Goal: Task Accomplishment & Management: Manage account settings

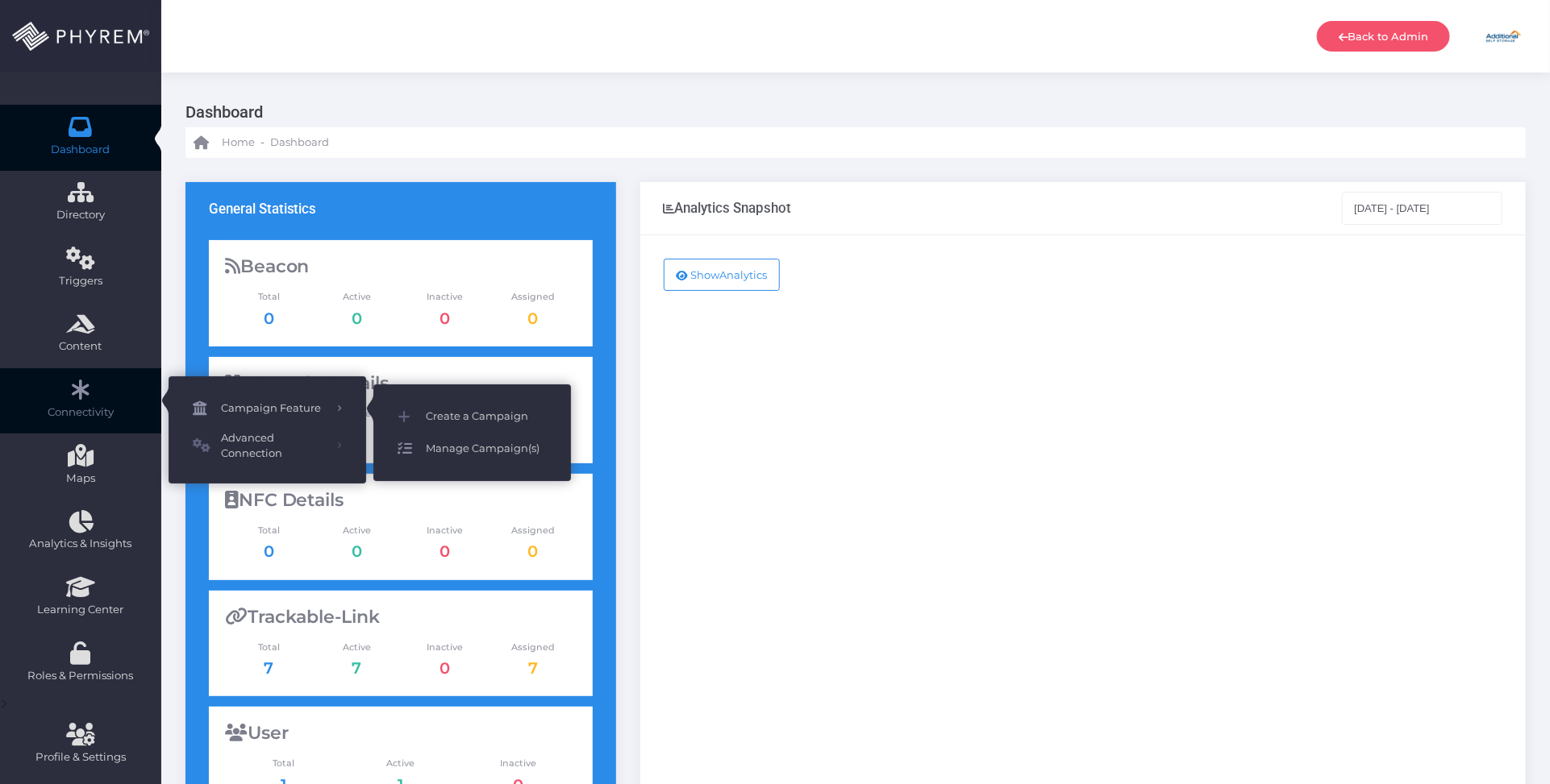
click at [474, 453] on span "Manage Campaign(s)" at bounding box center [486, 448] width 121 height 21
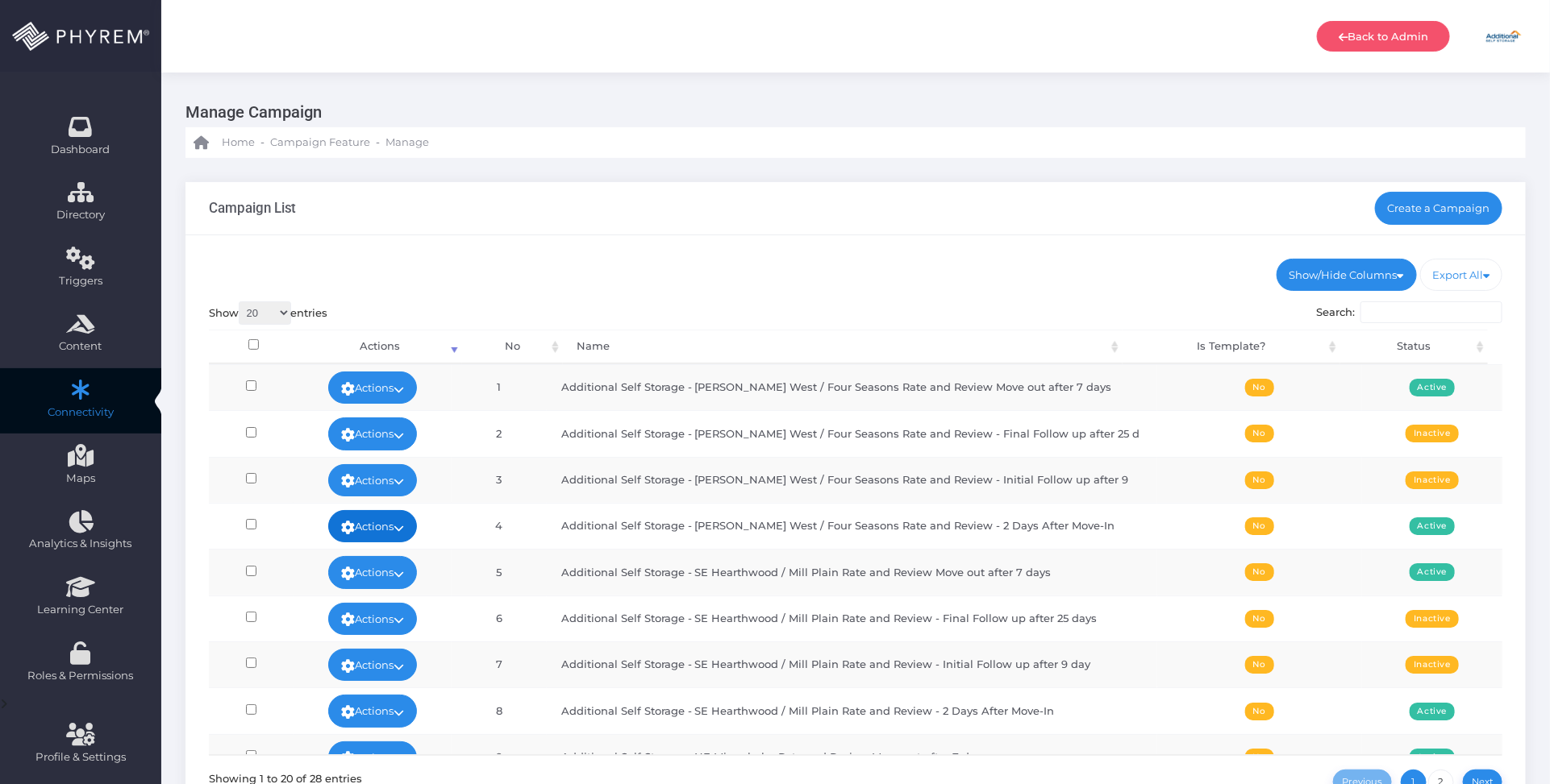
click at [405, 529] on link "Actions" at bounding box center [373, 526] width 89 height 32
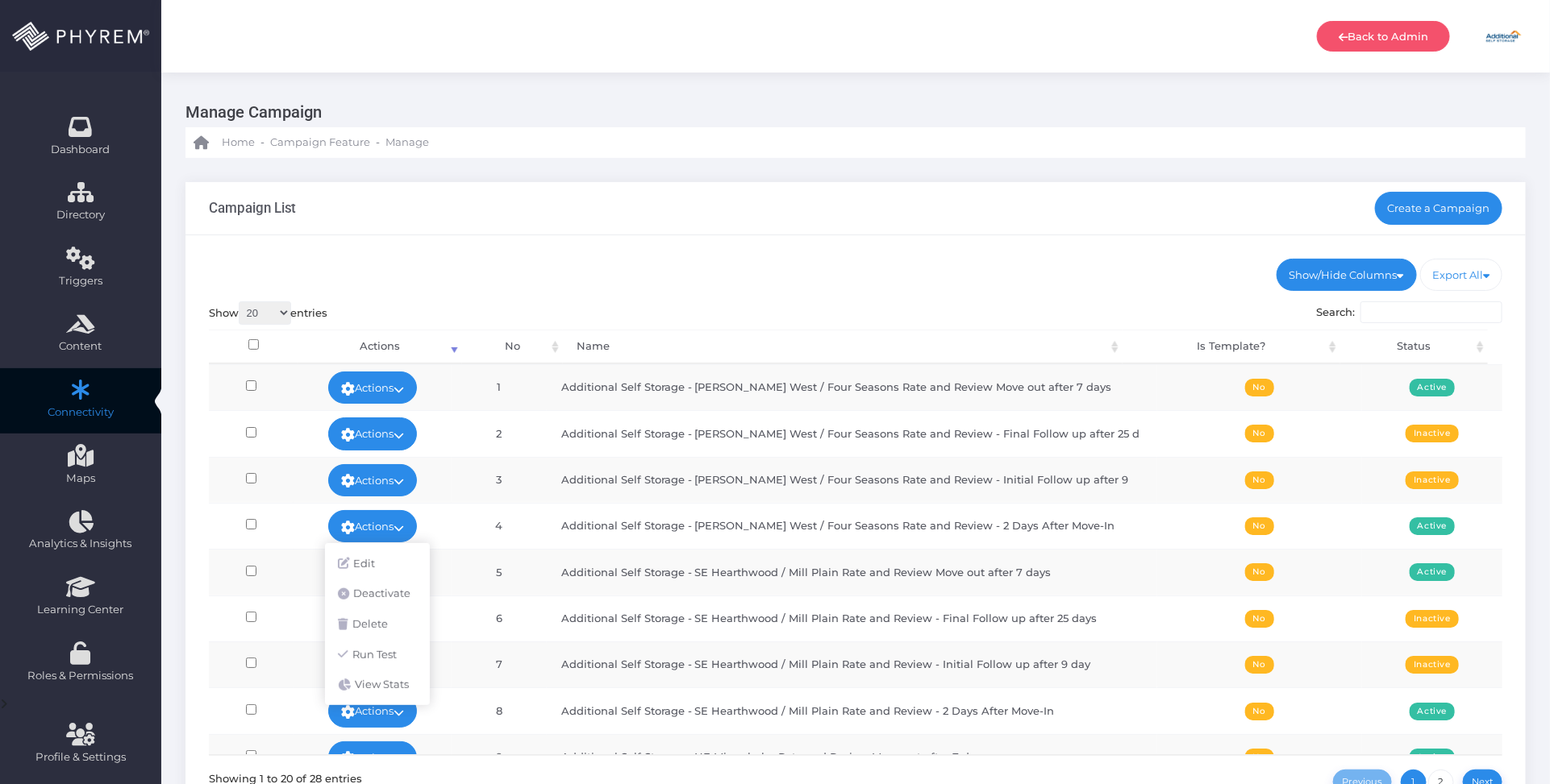
click at [702, 524] on td "Additional Self Storage - [PERSON_NAME] West / Four Seasons Rate and Review - 2…" at bounding box center [852, 526] width 611 height 46
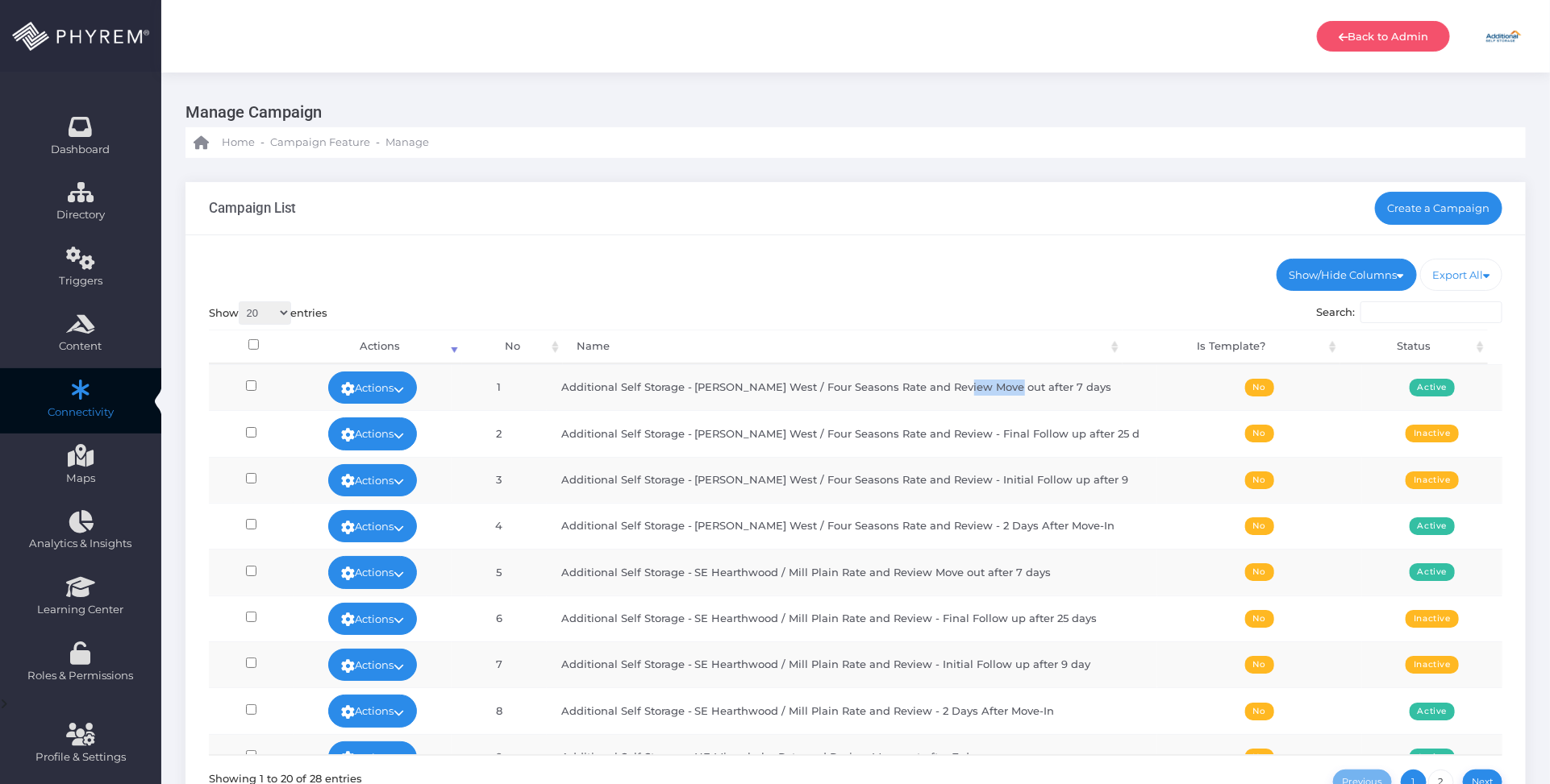
drag, startPoint x: 1016, startPoint y: 387, endPoint x: 966, endPoint y: 385, distance: 50.0
click at [966, 385] on td "Additional Self Storage - Burton Rd West / Four Seasons Rate and Review Move ou…" at bounding box center [852, 388] width 611 height 46
copy td "Move out"
click at [1406, 312] on input "Search:" at bounding box center [1431, 313] width 142 height 22
paste input "Move out"
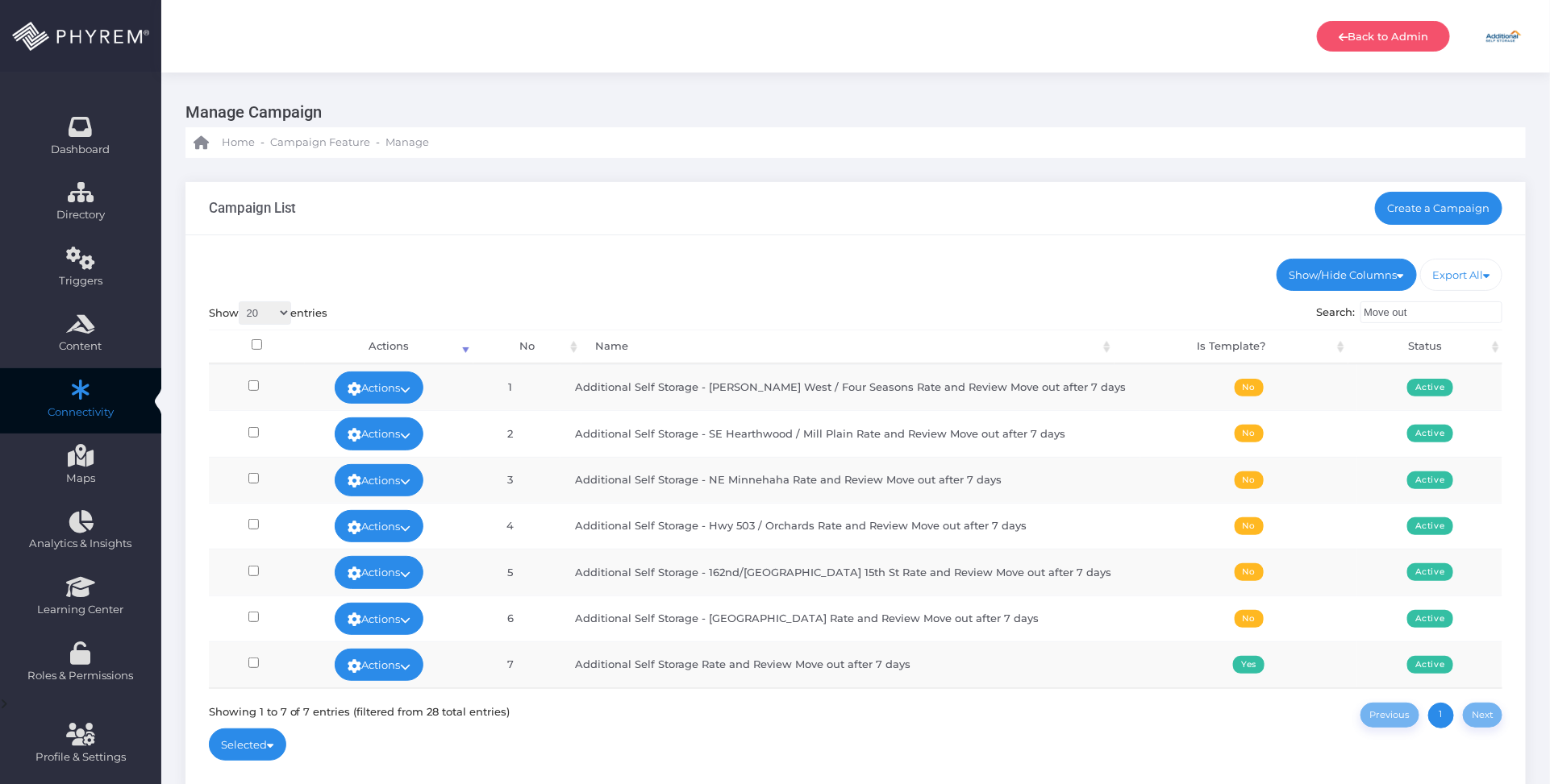
type input "Move out"
click at [255, 341] on input "checkbox" at bounding box center [256, 344] width 10 height 10
checkbox input "true"
checkbox input"] "true"
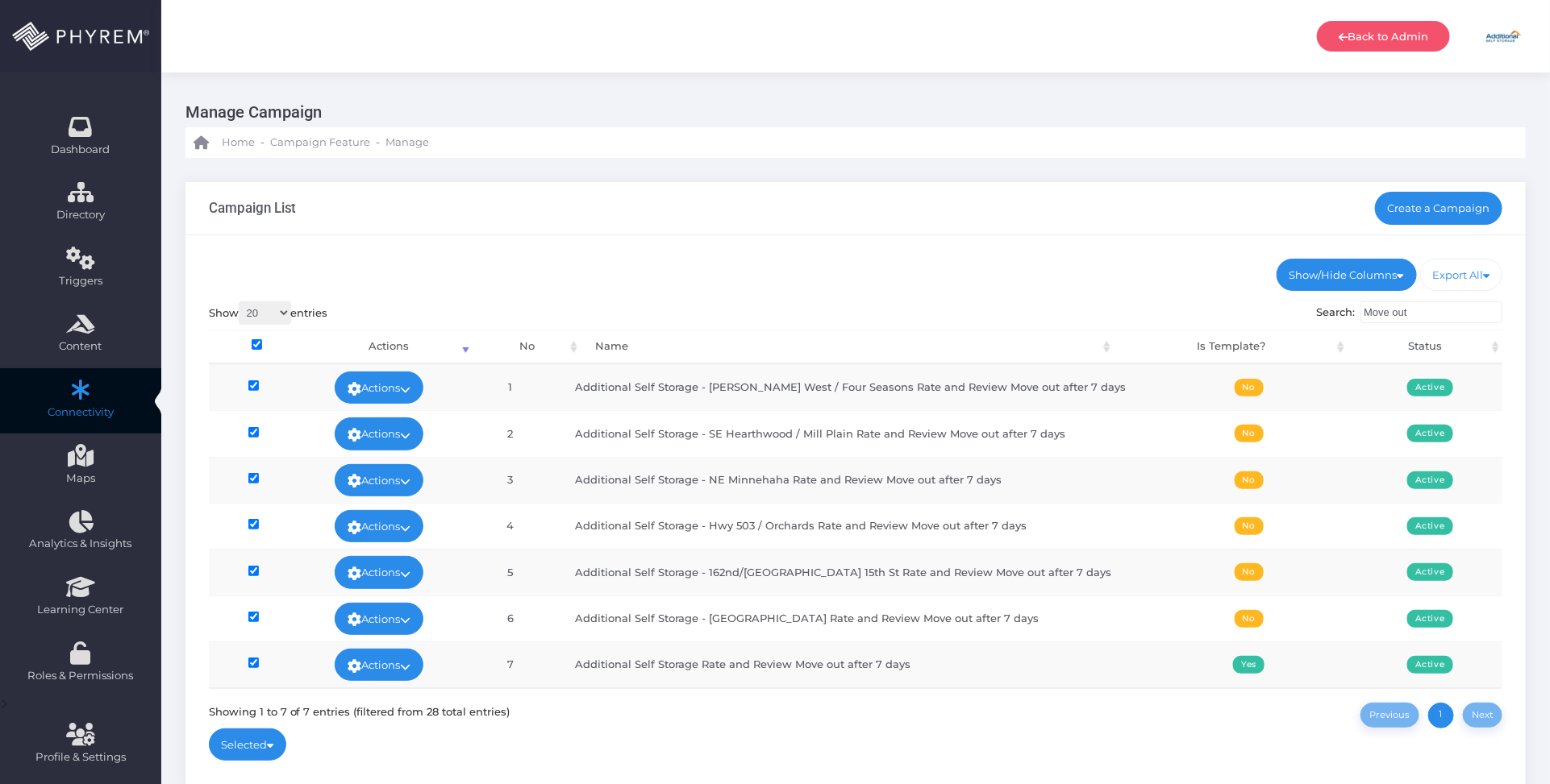
checkbox input"] "true"
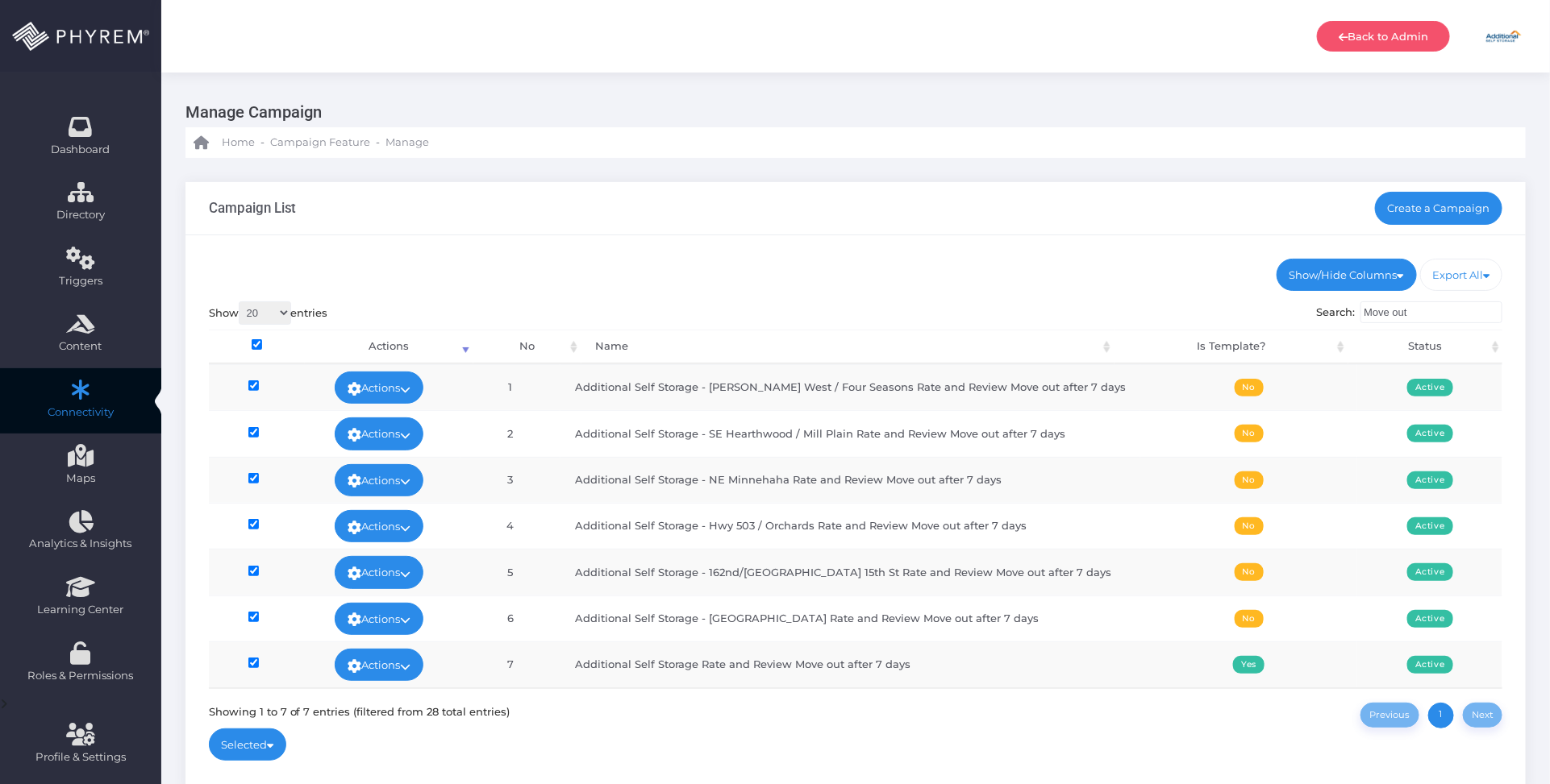
checkbox input "true"
click at [255, 665] on input"] "checkbox" at bounding box center [254, 663] width 10 height 10
checkbox input"] "false"
checkbox input "false"
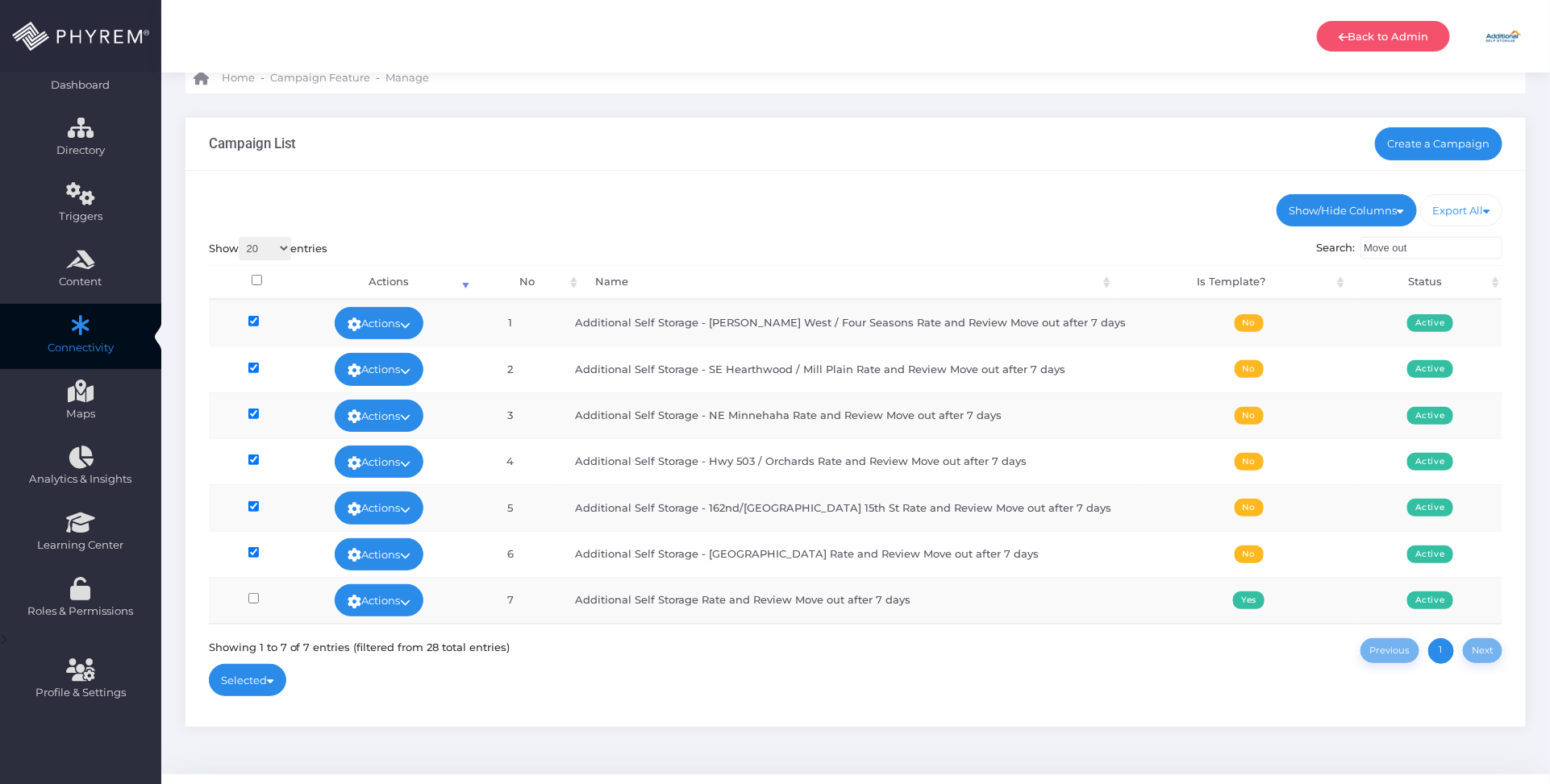
scroll to position [101, 0]
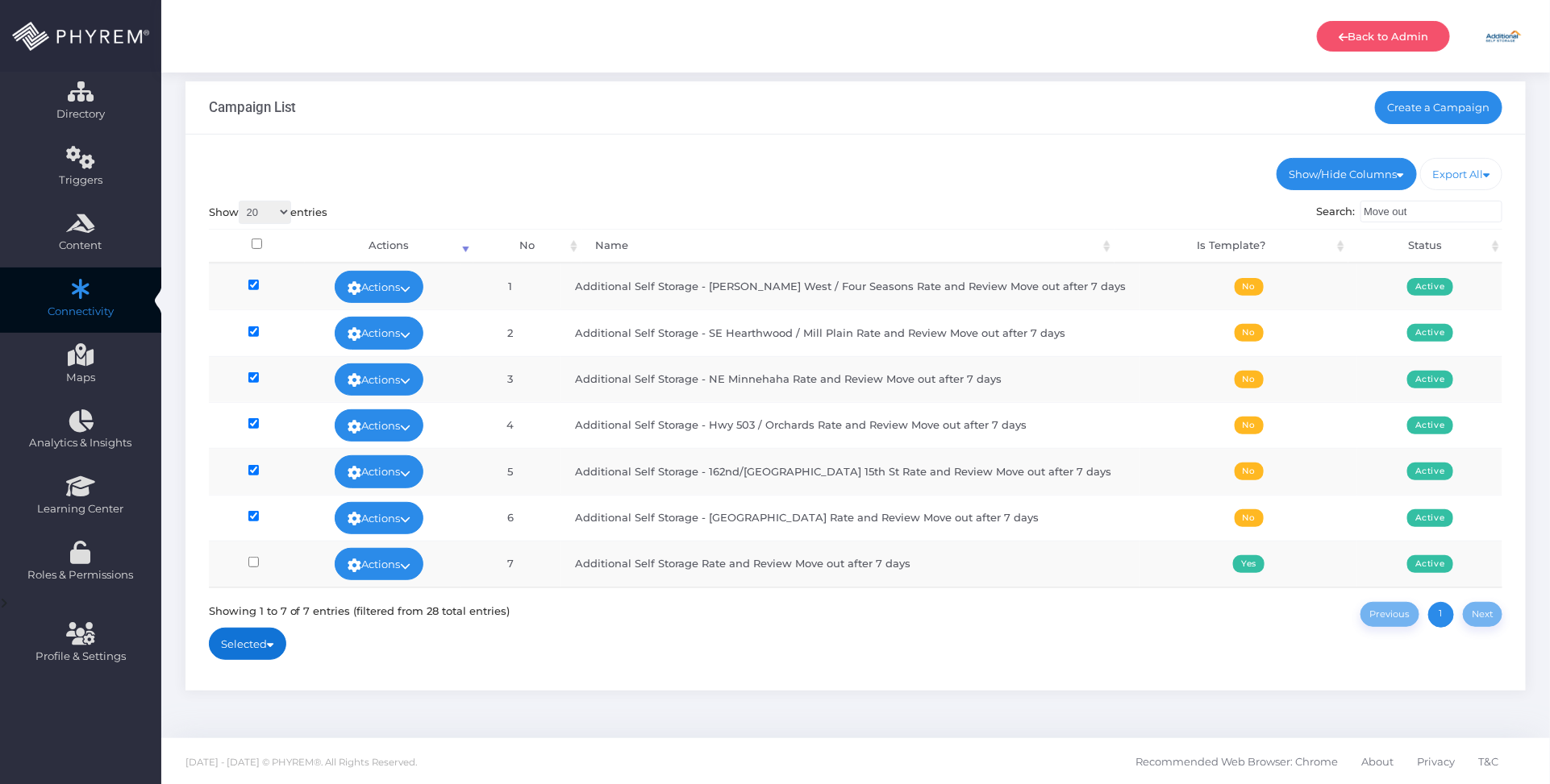
click at [250, 638] on link "Selected" at bounding box center [248, 644] width 79 height 32
click at [293, 566] on span "Deactivate Selected" at bounding box center [321, 558] width 137 height 16
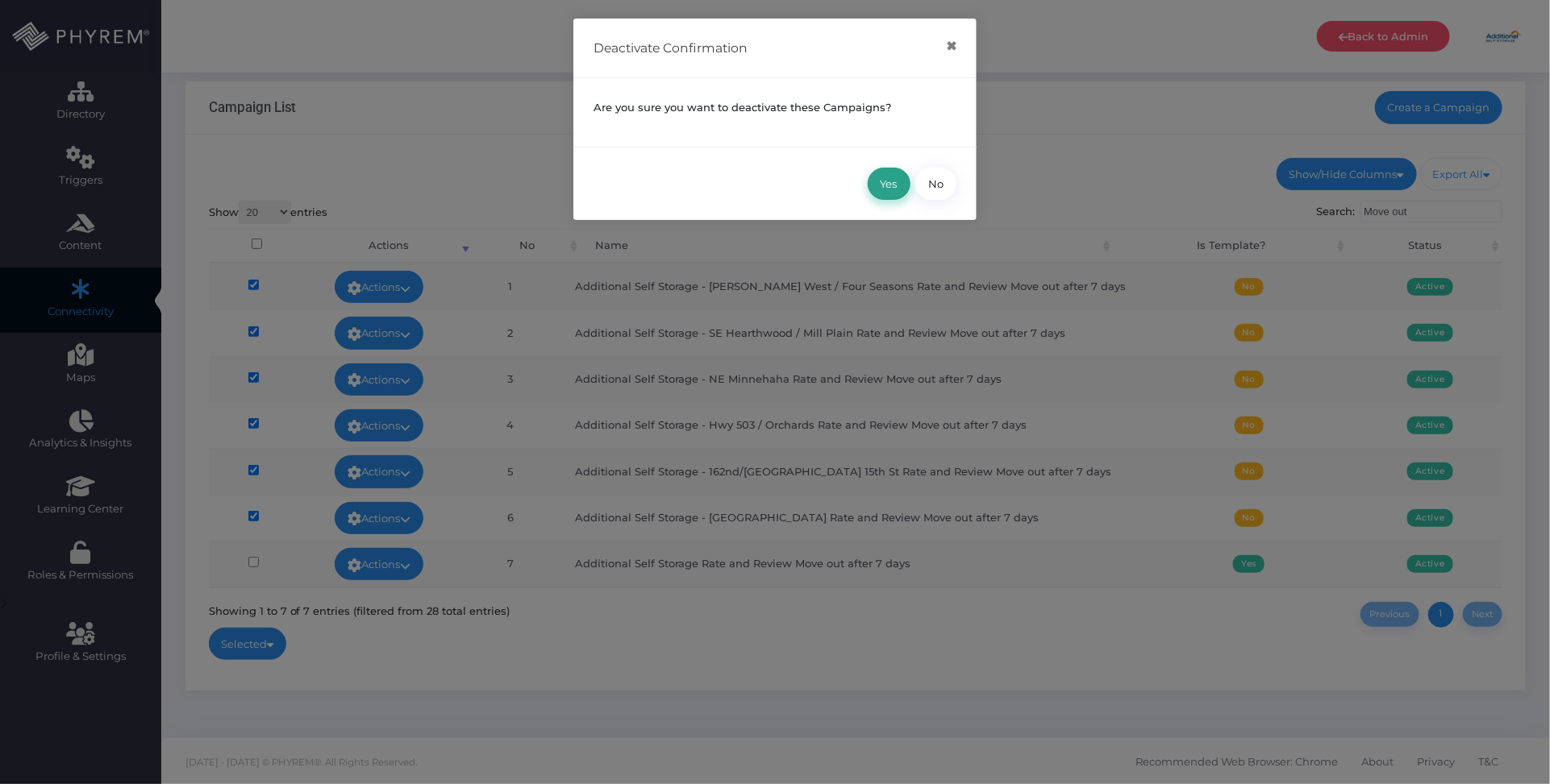
click at [899, 192] on button "Yes" at bounding box center [889, 184] width 43 height 32
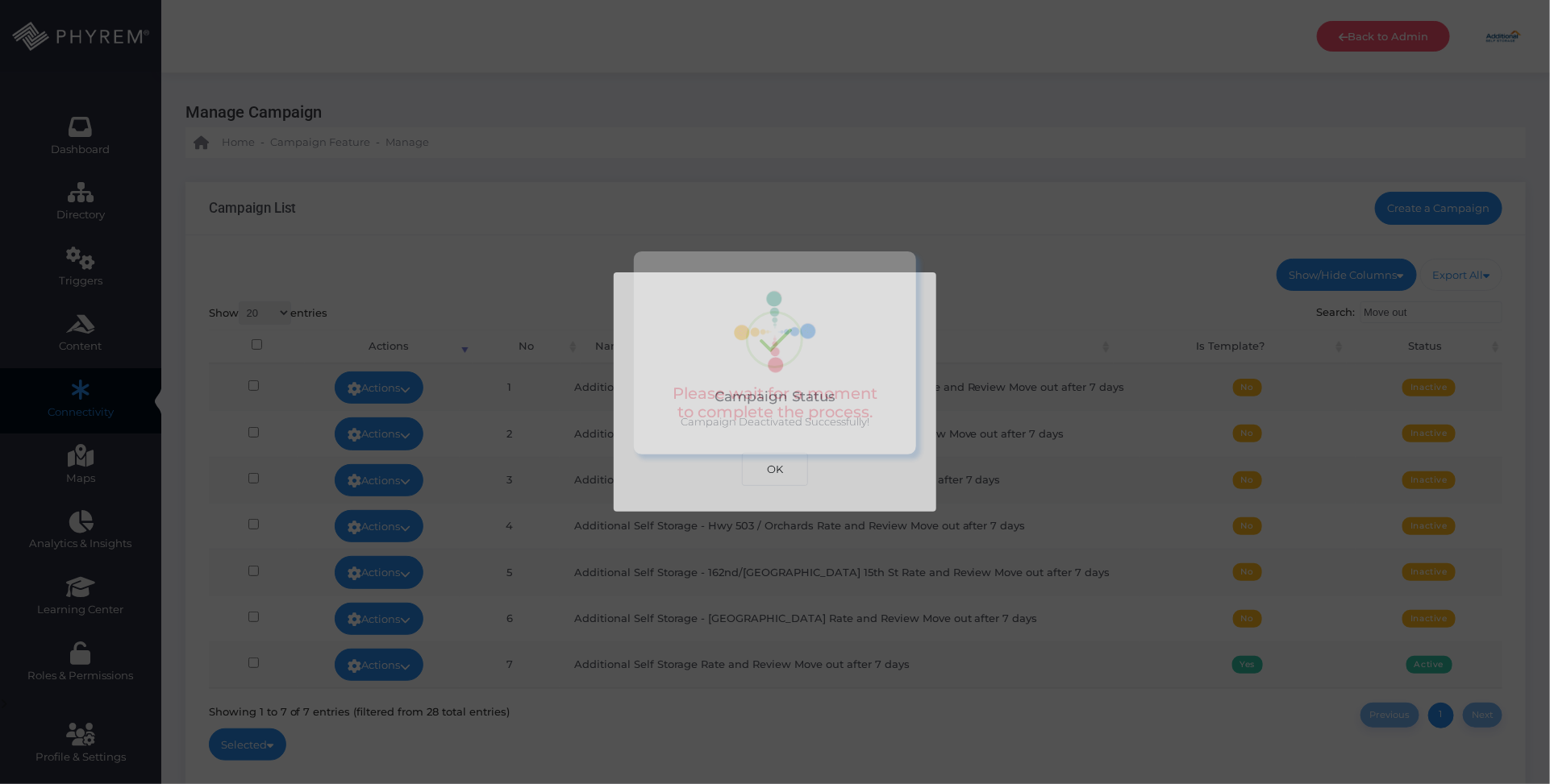
scroll to position [0, 0]
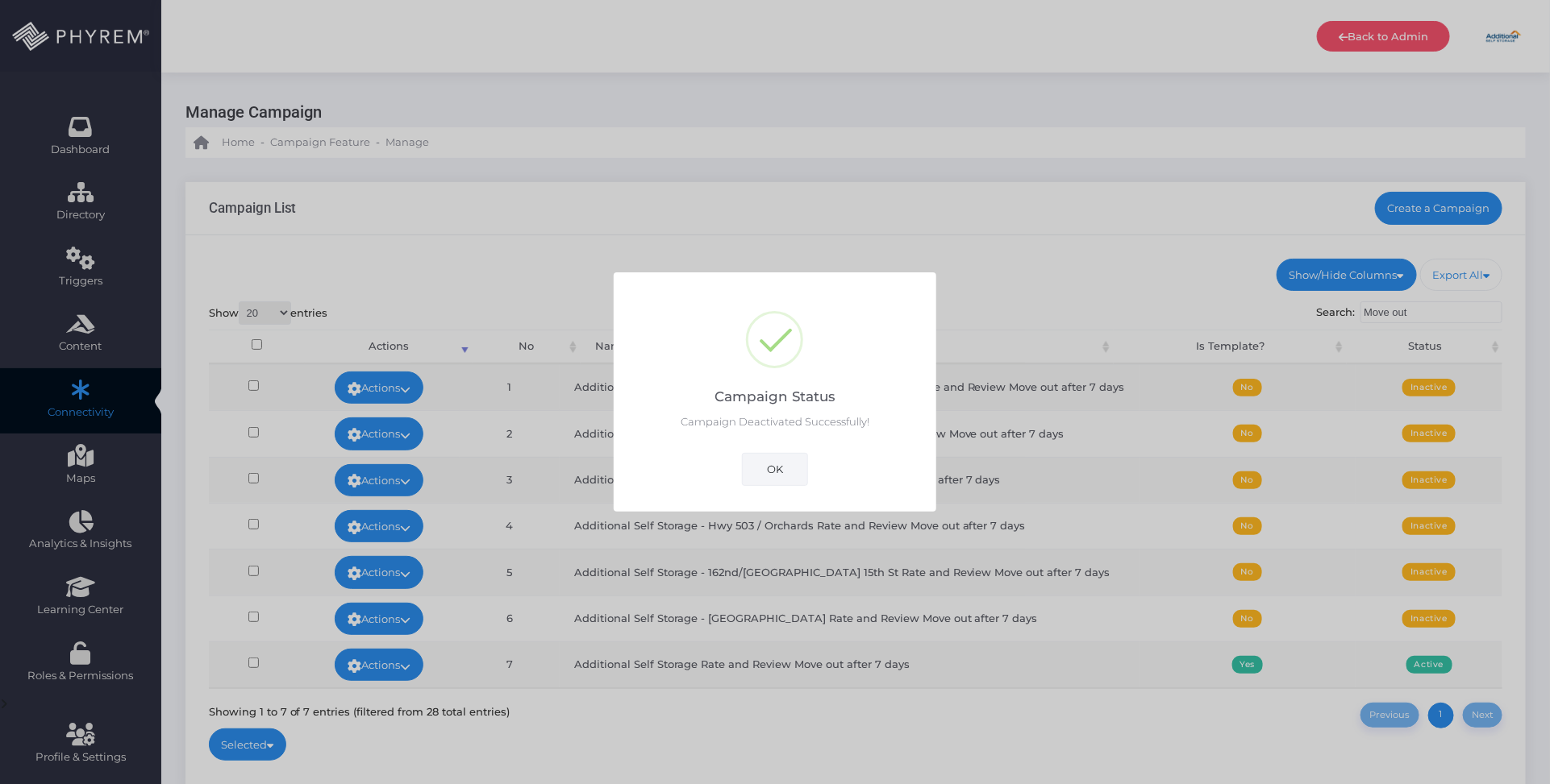
click at [784, 453] on button "OK" at bounding box center [774, 469] width 66 height 32
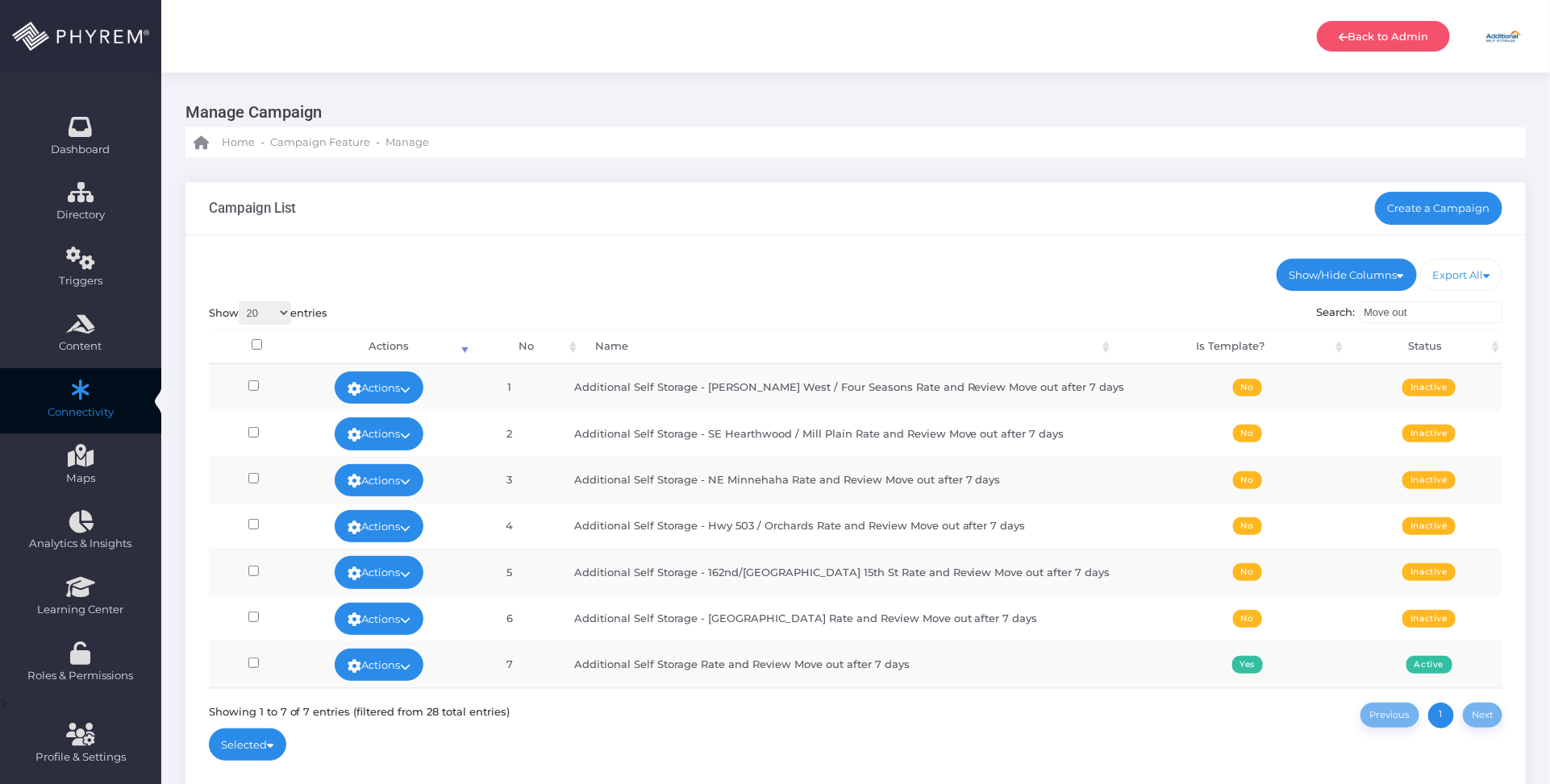
drag, startPoint x: 893, startPoint y: 267, endPoint x: 724, endPoint y: 316, distance: 176.0
click at [891, 267] on ul "Show/Hide Columns No Name Is Template? Status" at bounding box center [855, 275] width 1295 height 32
drag, startPoint x: 1434, startPoint y: 313, endPoint x: 1329, endPoint y: 304, distance: 105.4
click at [1329, 305] on label "Search: Move out" at bounding box center [1410, 313] width 186 height 22
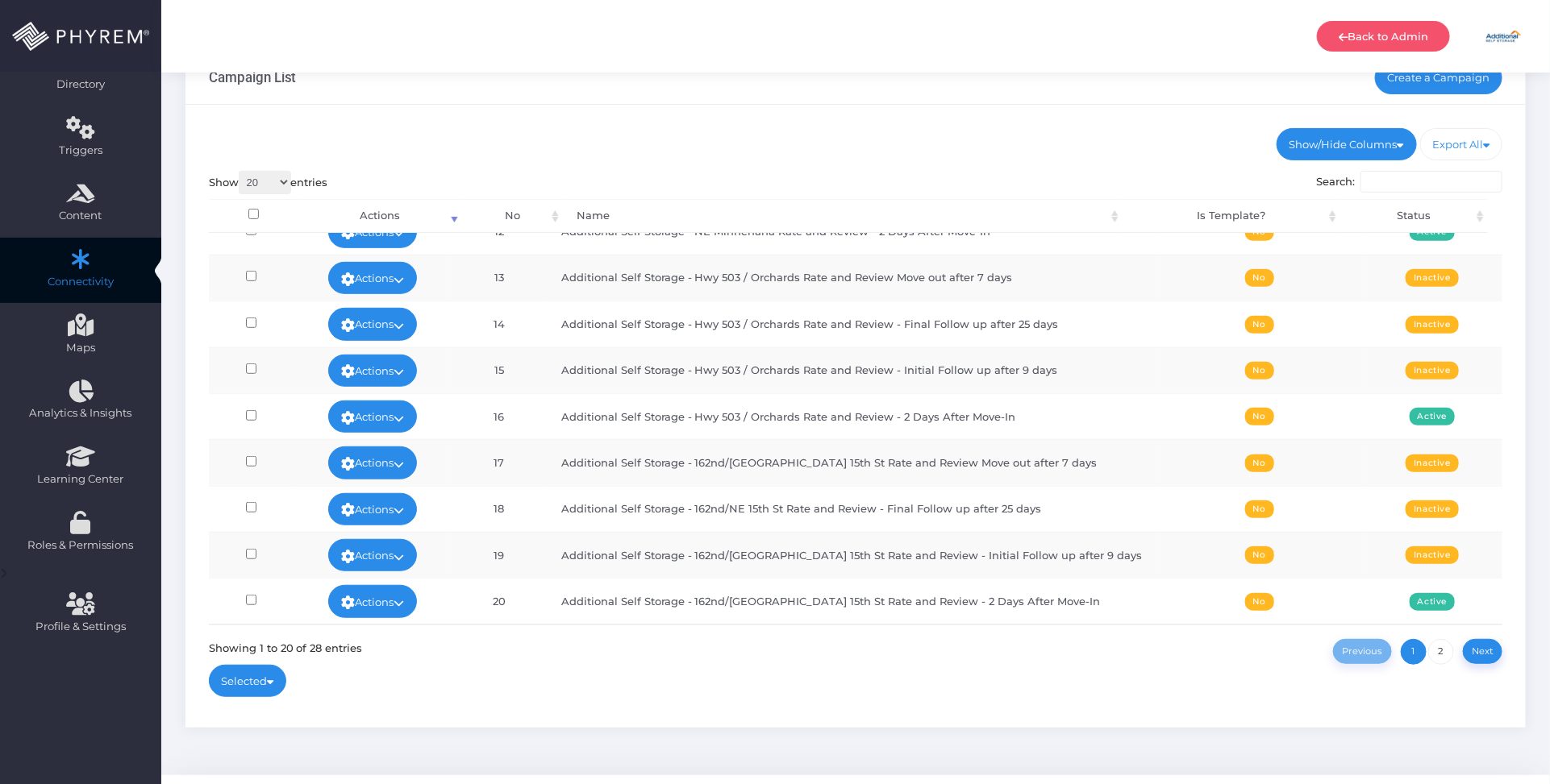
scroll to position [167, 0]
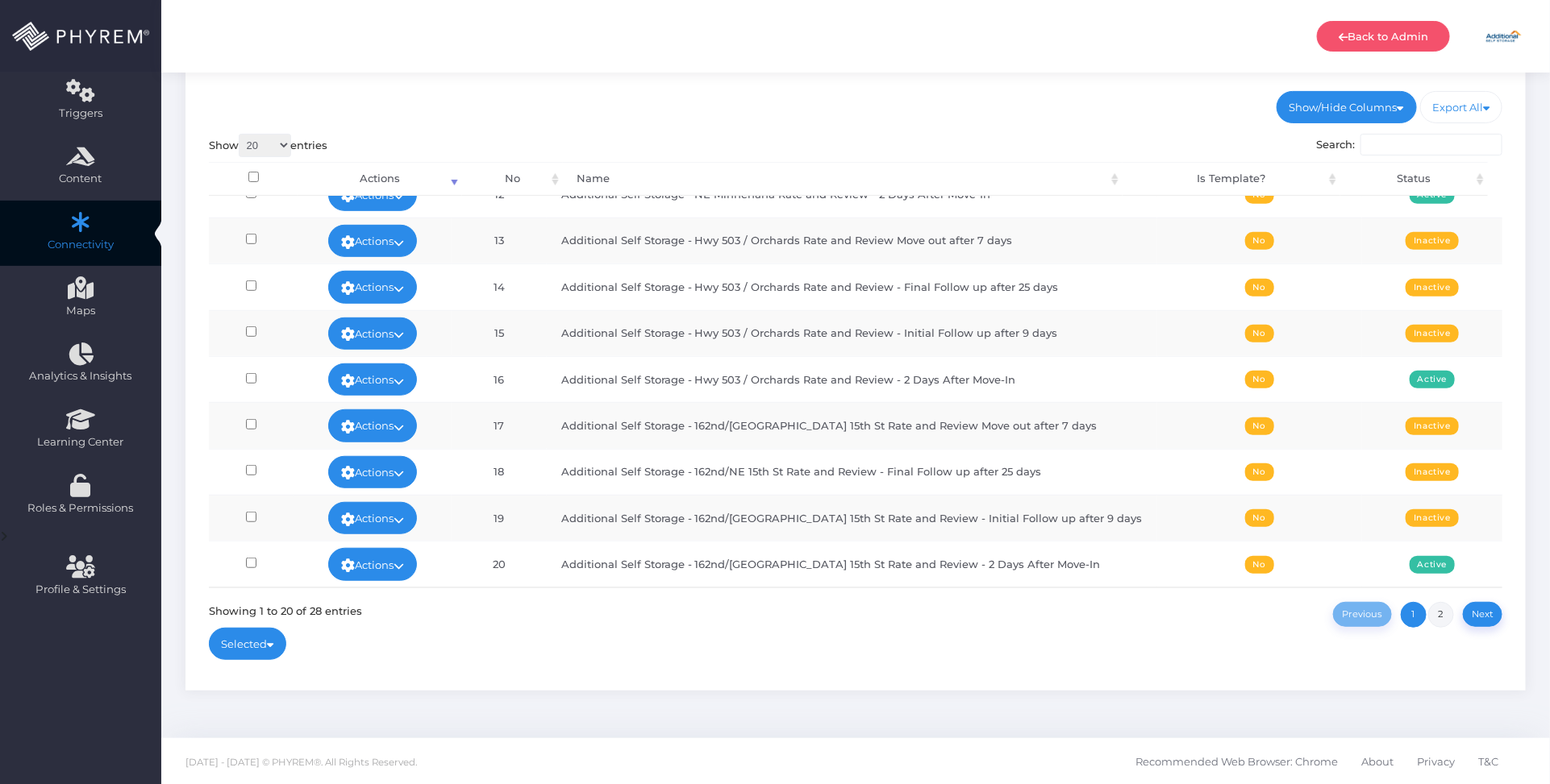
click at [1437, 614] on link "2" at bounding box center [1441, 615] width 26 height 26
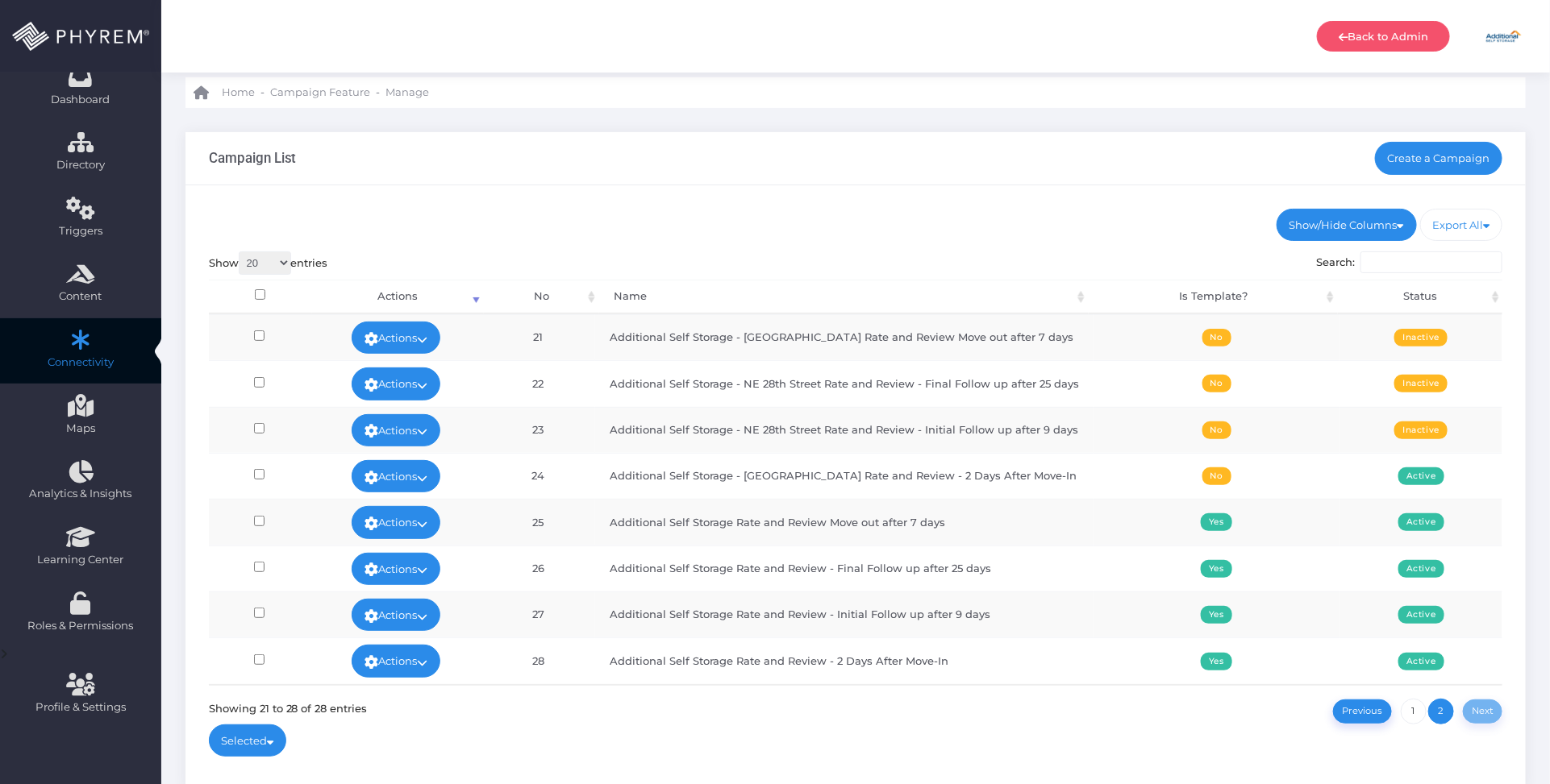
scroll to position [0, 0]
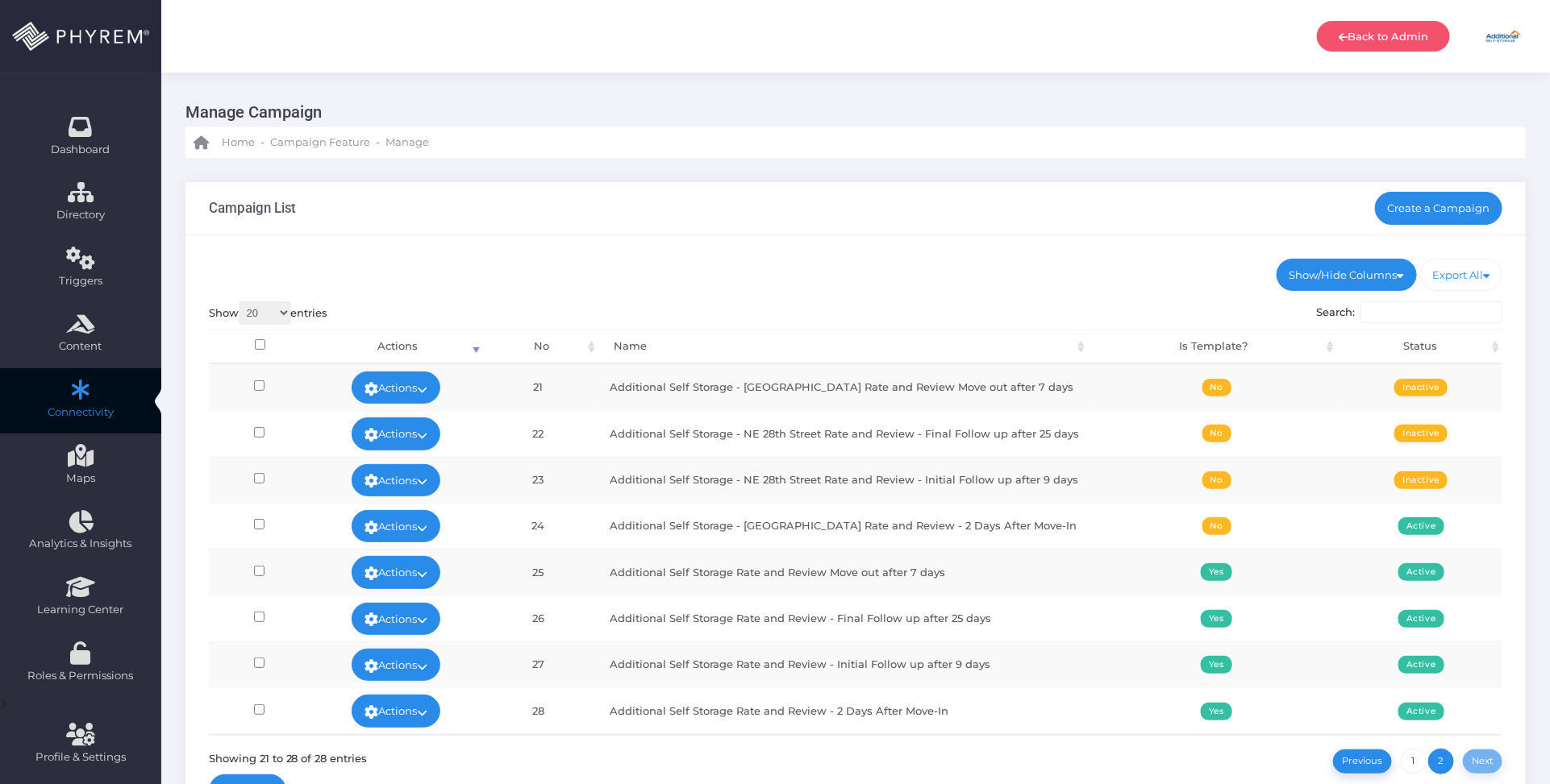
click at [1001, 209] on div "Campaign List Create a Campaign" at bounding box center [855, 208] width 1341 height 53
click at [953, 231] on div "Campaign List Create a Campaign" at bounding box center [855, 208] width 1341 height 53
click at [881, 255] on div "Show/Hide Columns No Name Is Template? Status DONE" at bounding box center [855, 537] width 1341 height 603
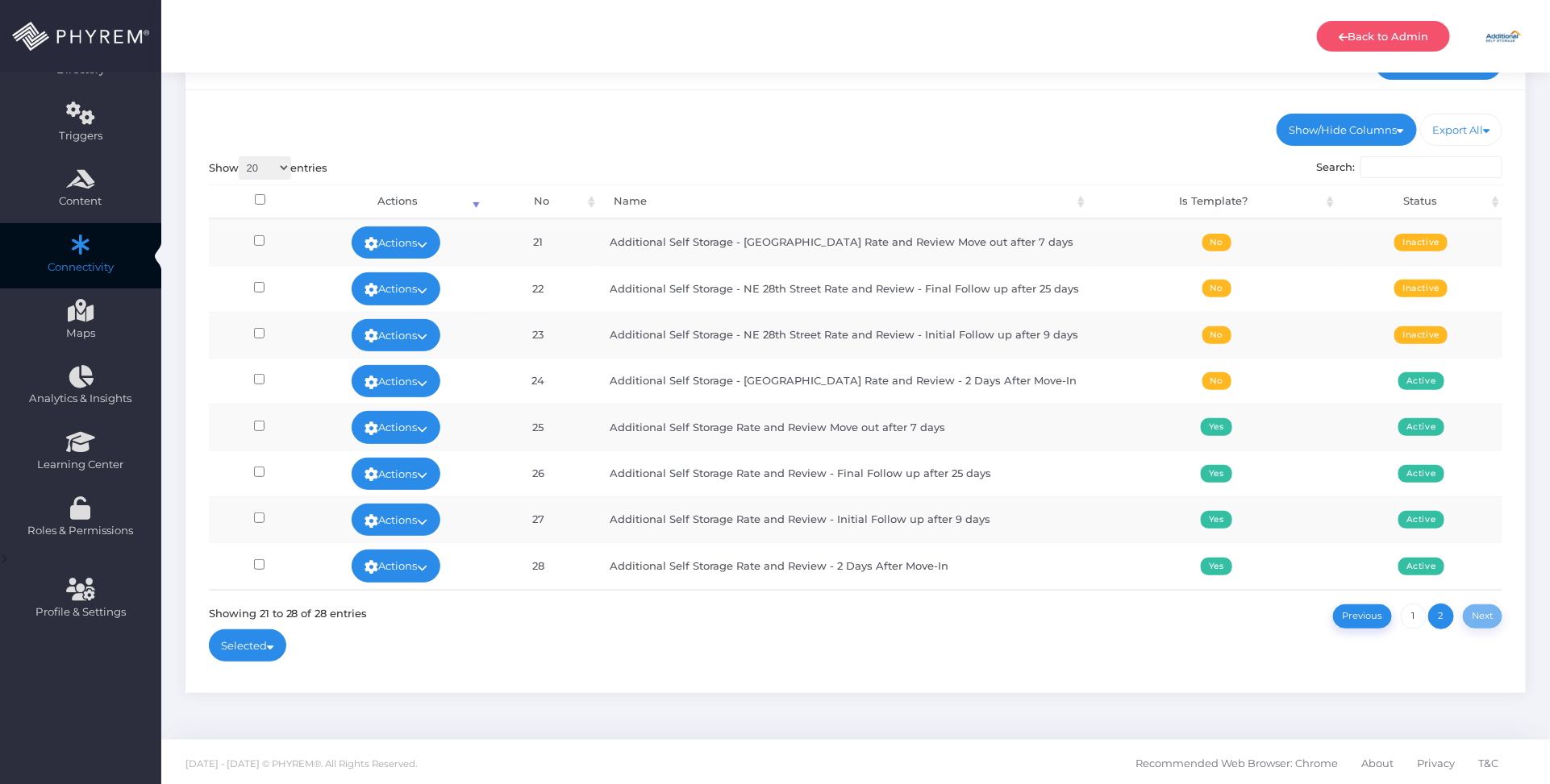
scroll to position [151, 0]
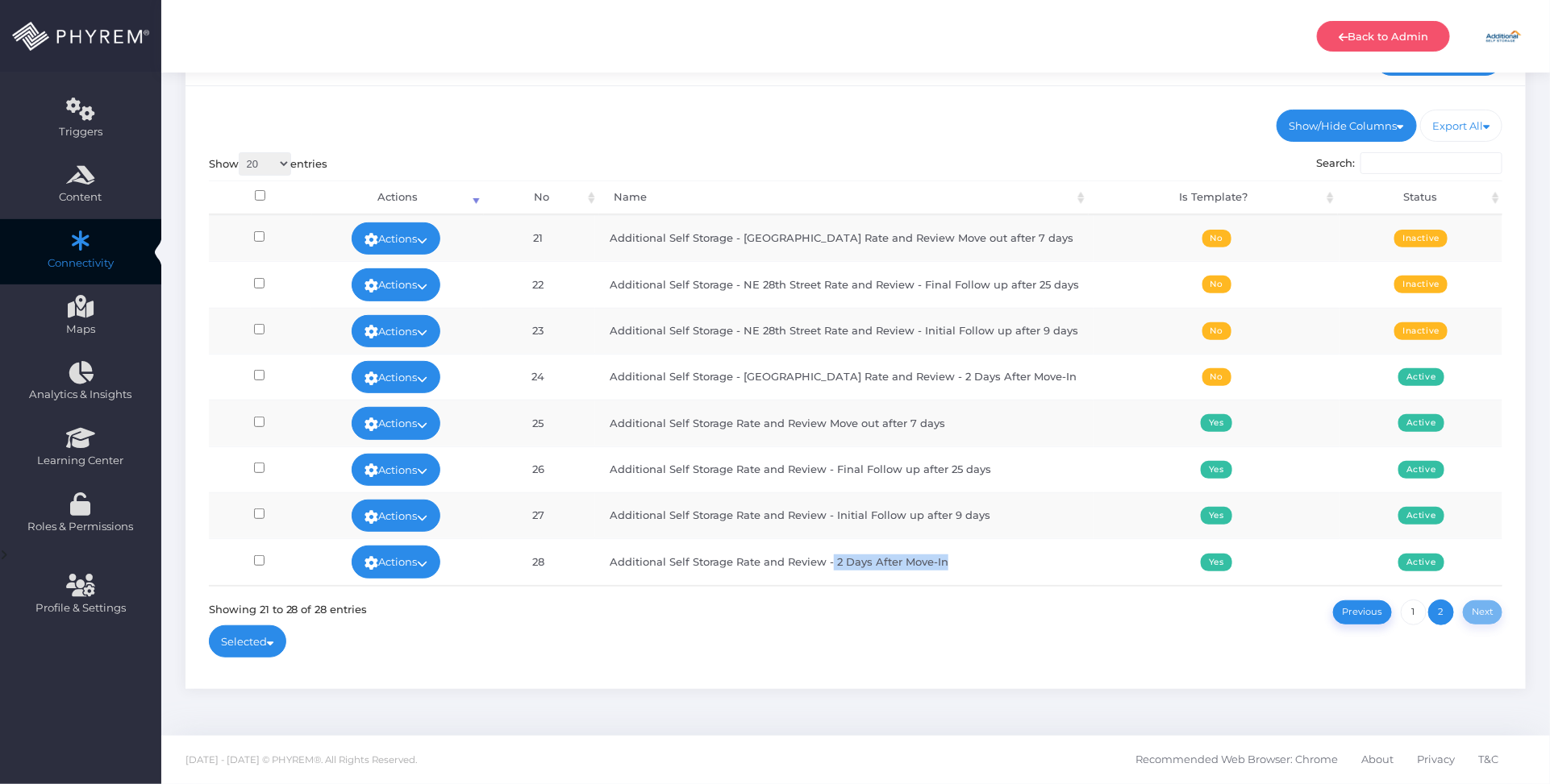
drag, startPoint x: 952, startPoint y: 566, endPoint x: 835, endPoint y: 566, distance: 117.0
click at [835, 566] on td "Additional Self Storage Rate and Review - 2 Days After Move-In" at bounding box center [844, 562] width 498 height 46
click at [843, 565] on td "Additional Self Storage Rate and Review - 2 Days After Move-In" at bounding box center [844, 562] width 498 height 46
drag, startPoint x: 948, startPoint y: 565, endPoint x: 839, endPoint y: 568, distance: 109.0
click at [839, 568] on td "Additional Self Storage Rate and Review - 2 Days After Move-In" at bounding box center [844, 562] width 498 height 46
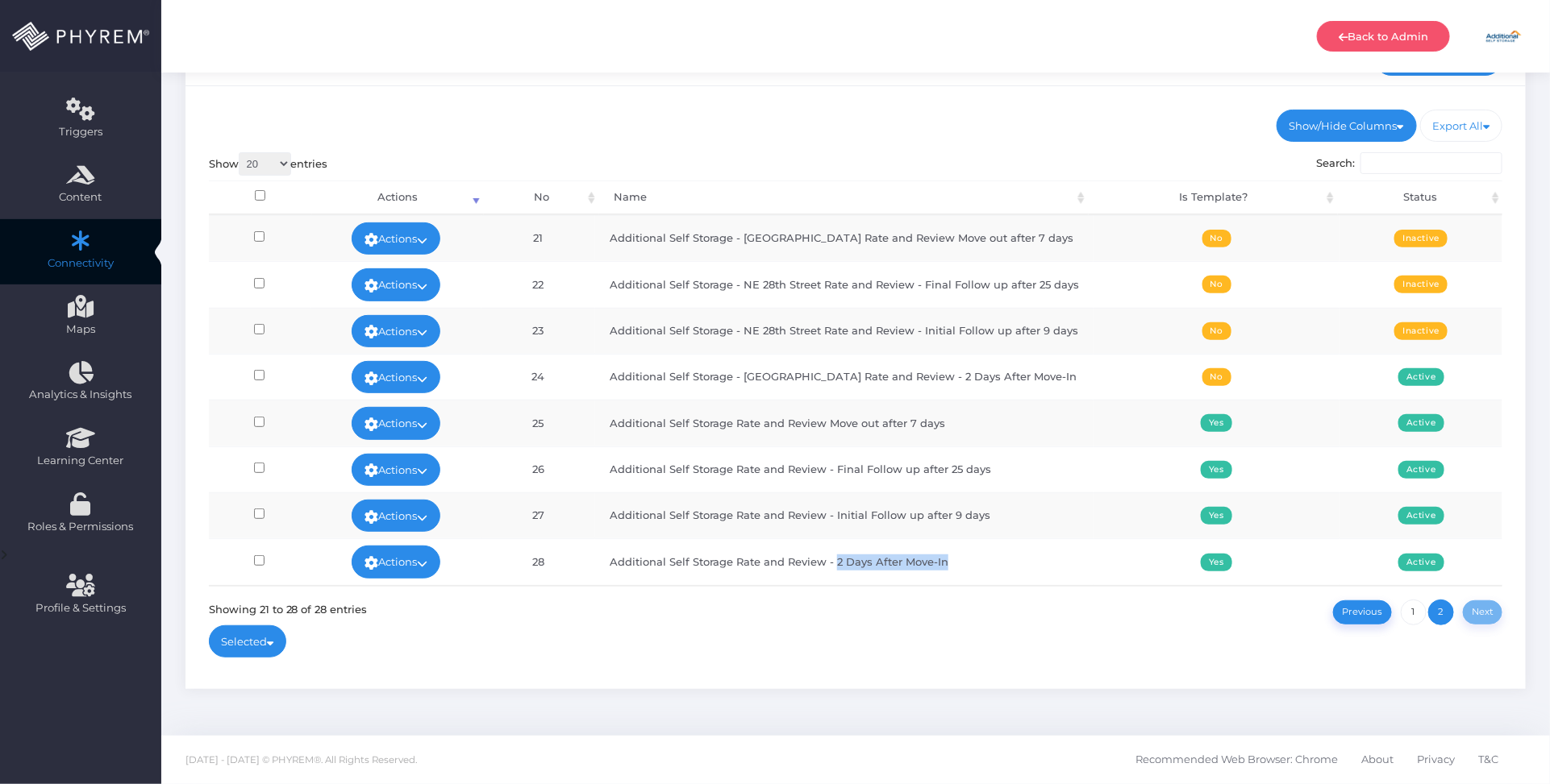
copy td "2 Days After Move-In"
click at [823, 626] on div "Show/Hide Columns No Name Is Template? Status DONE" at bounding box center [855, 388] width 1341 height 603
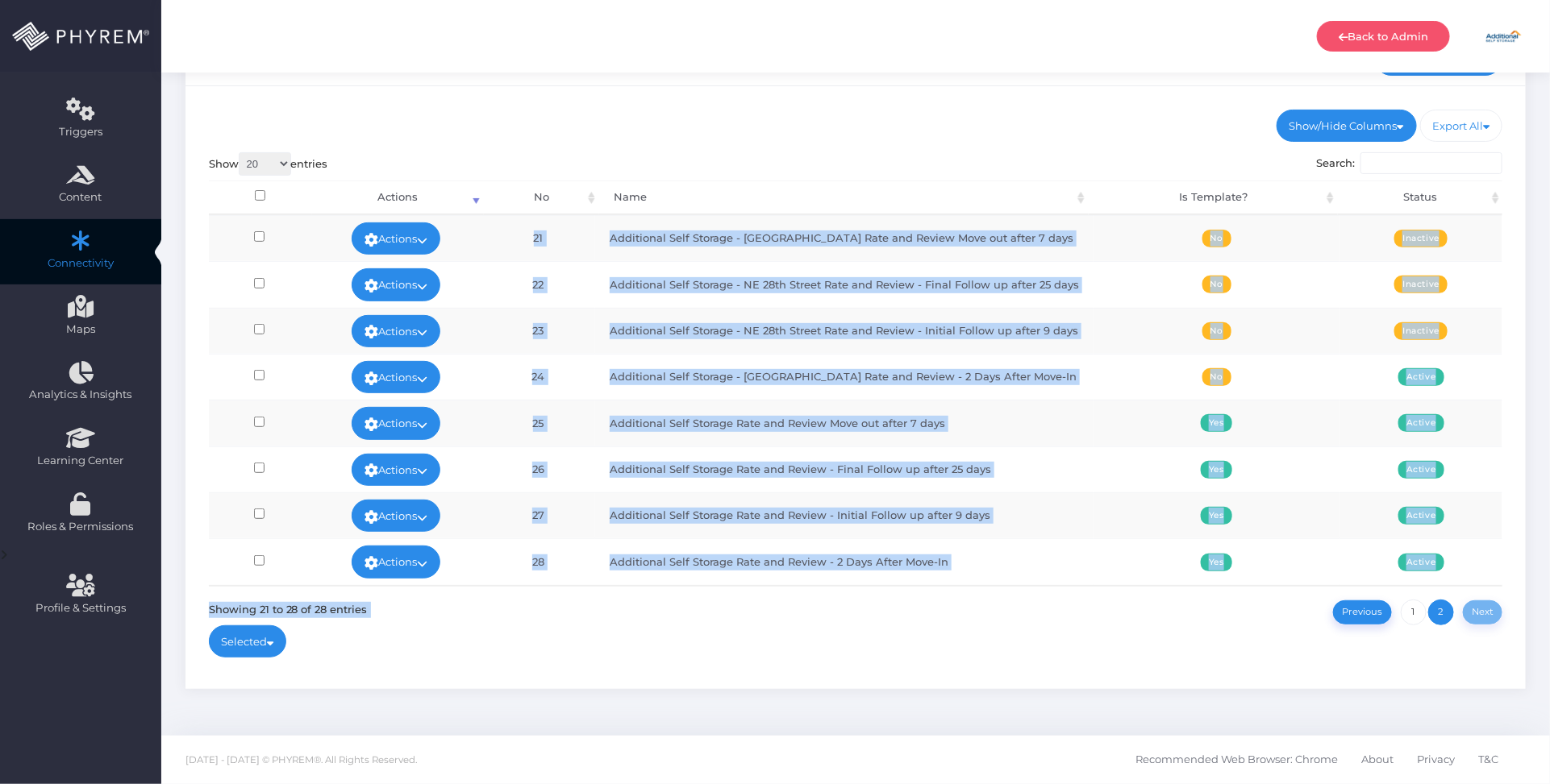
click at [918, 557] on td "Additional Self Storage Rate and Review - 2 Days After Move-In" at bounding box center [844, 562] width 498 height 46
click at [866, 437] on td "Additional Self Storage Rate and Review Move out after 7 days" at bounding box center [844, 423] width 498 height 46
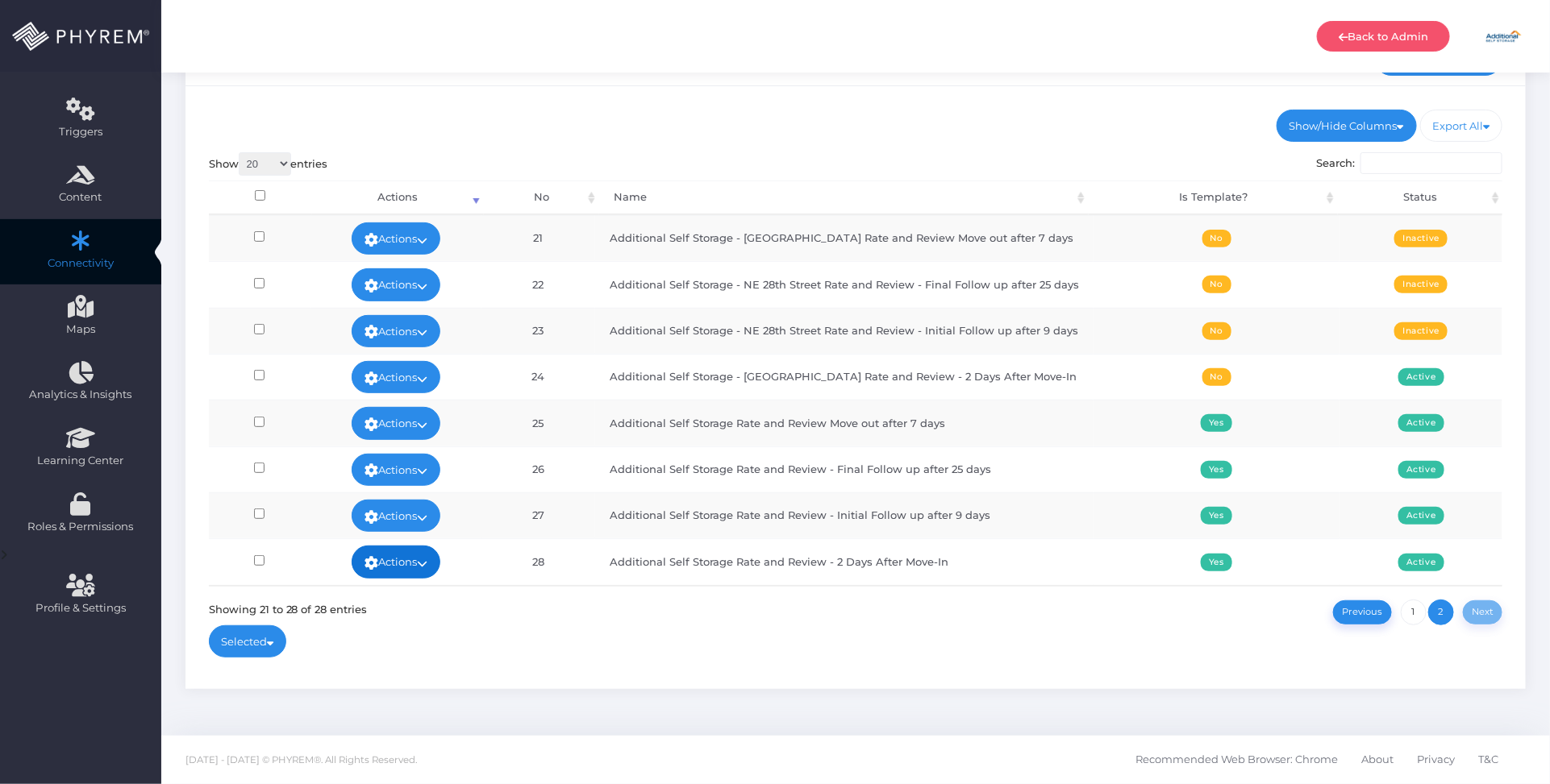
click at [414, 558] on link "Actions" at bounding box center [396, 562] width 89 height 32
click at [378, 418] on div "Edit Deactivate Delete View Stats" at bounding box center [395, 483] width 105 height 132
click at [412, 574] on link "Actions" at bounding box center [396, 562] width 89 height 32
click at [381, 439] on link "Edit" at bounding box center [395, 438] width 105 height 31
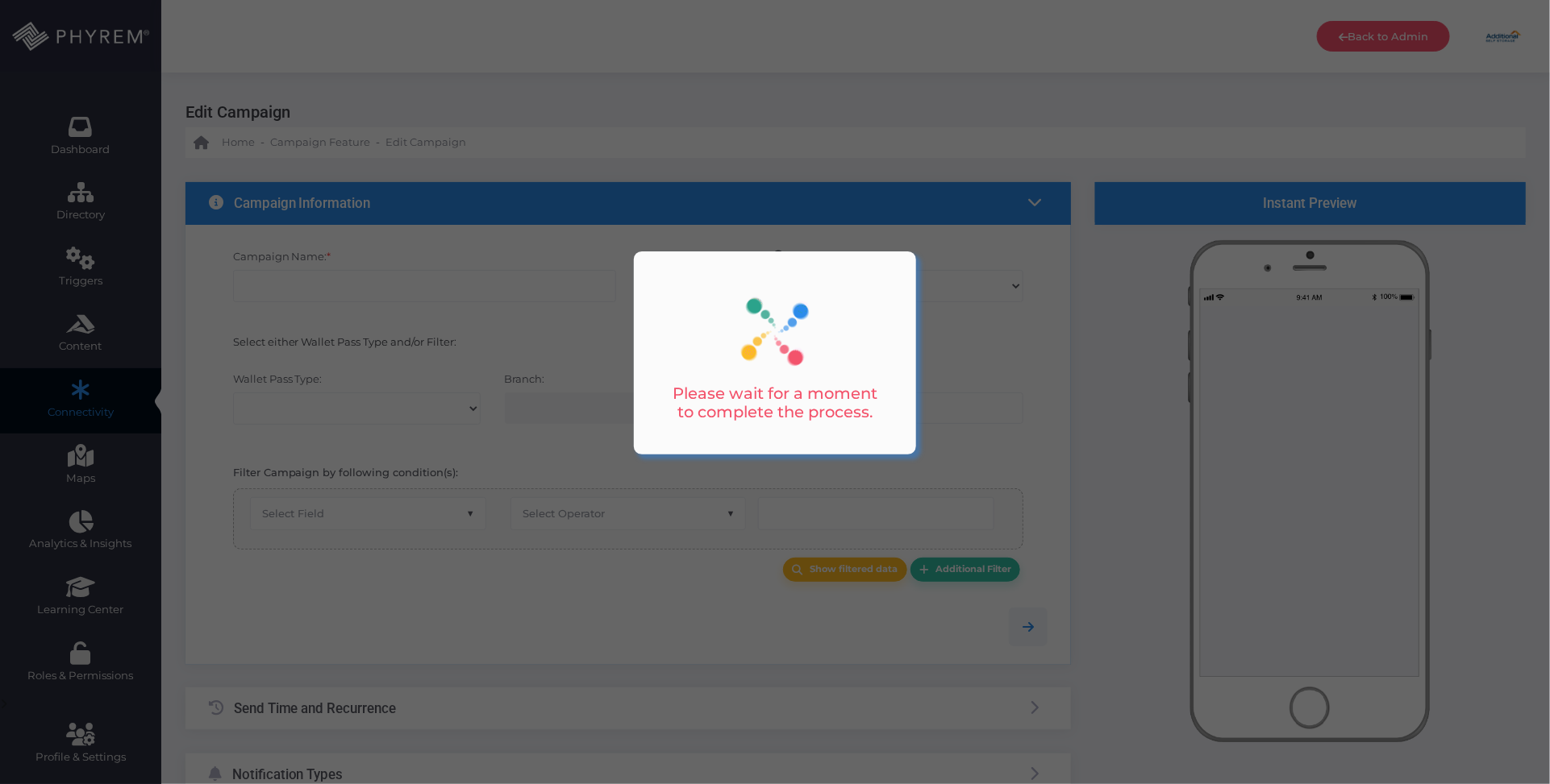
type input "Additional Self Storage Rate and Review - 2 Days After Move-In"
select select "15"
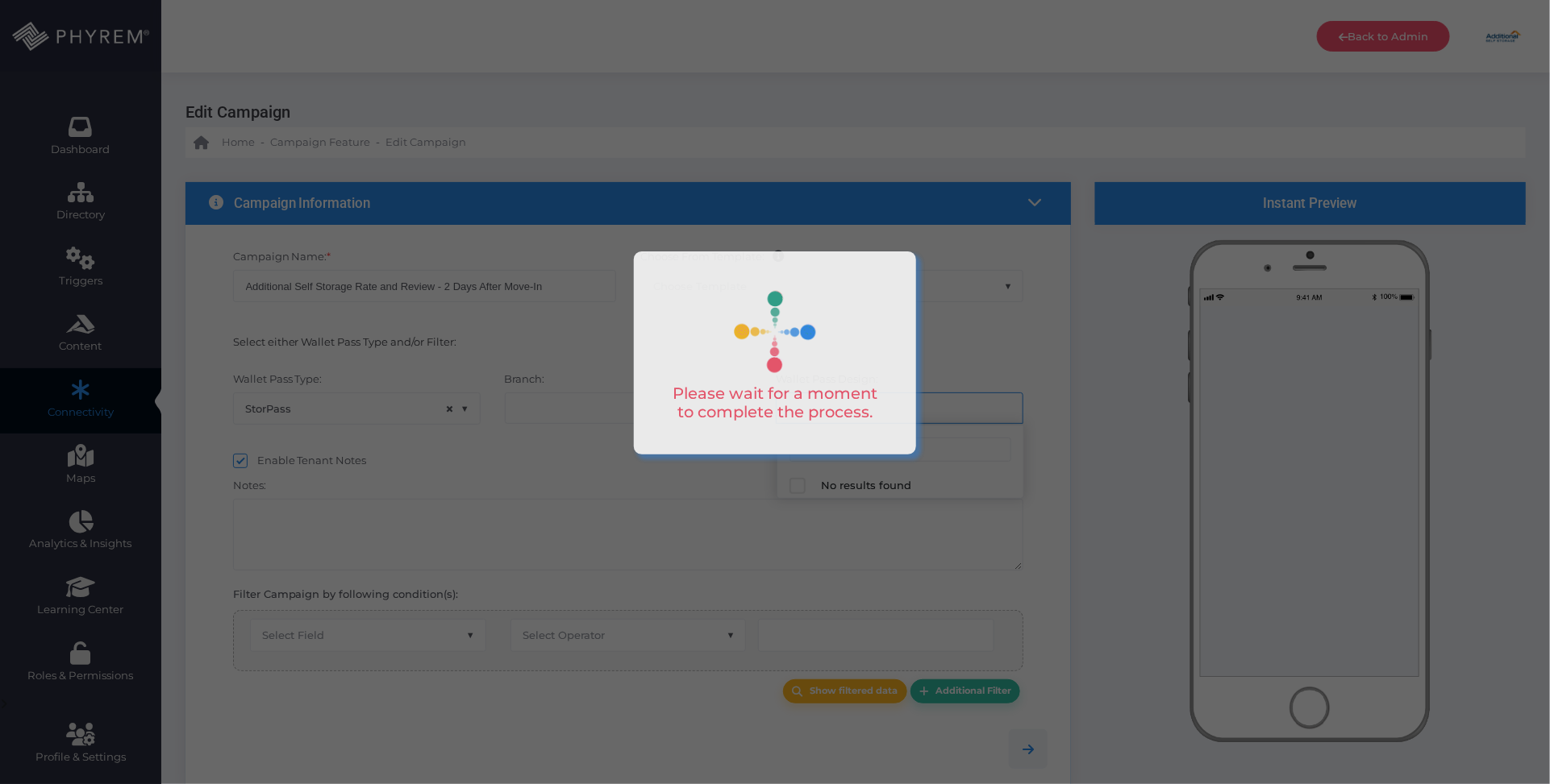
select select "1038"
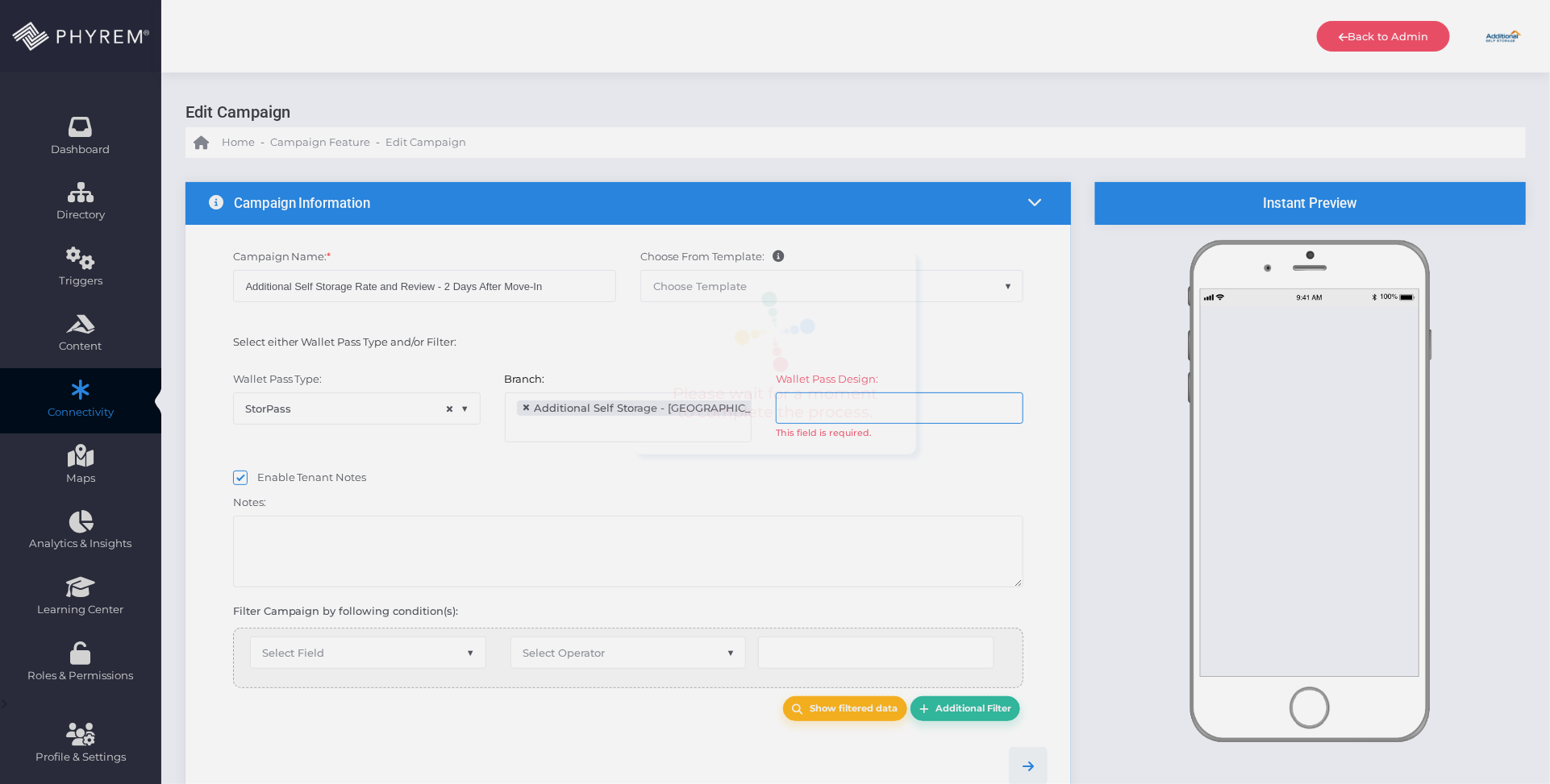
scroll to position [12, 0]
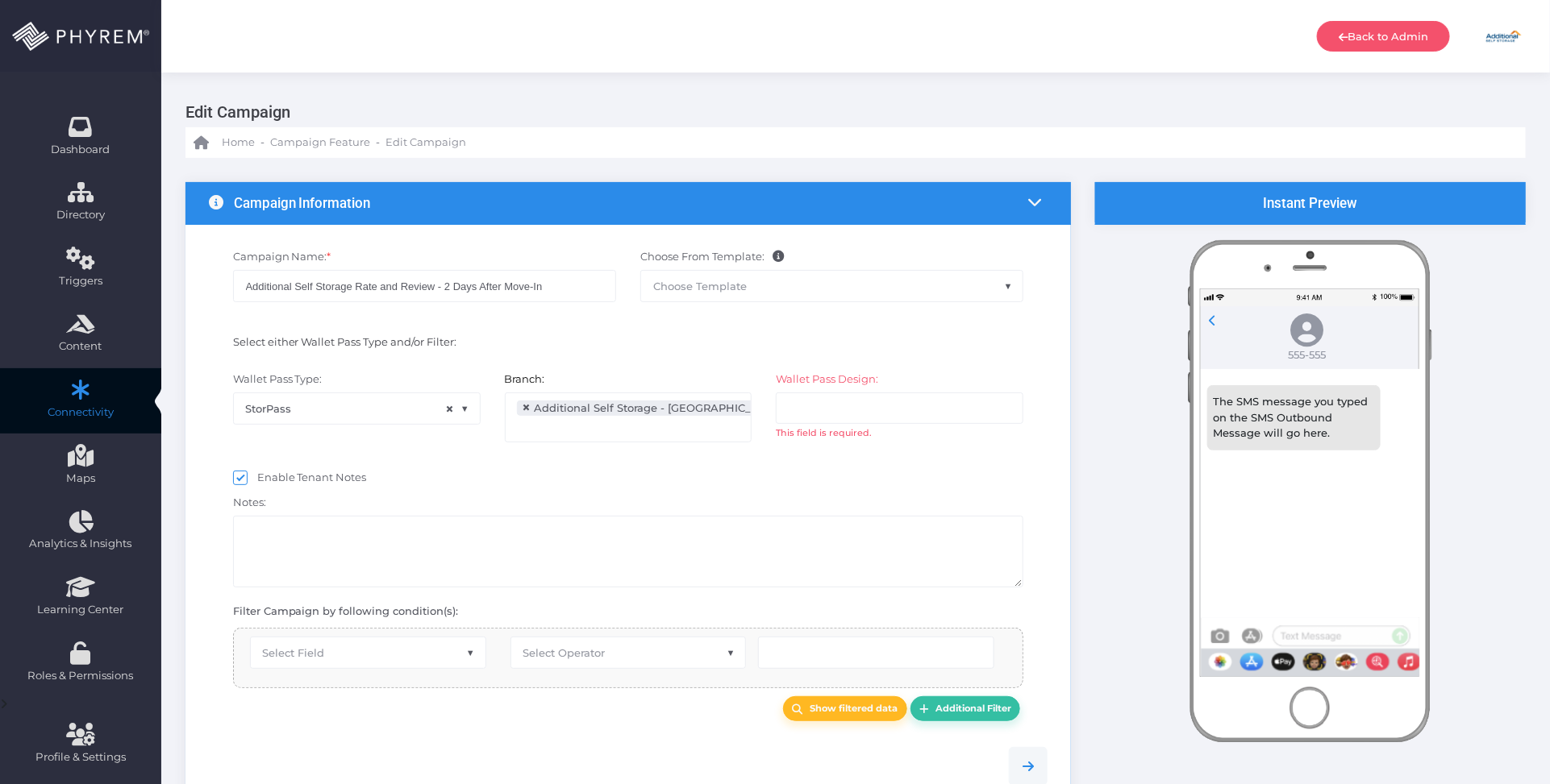
select select "after_x_days"
select select "2696"
select select "pr_wallet_users.created_date"
type input "2"
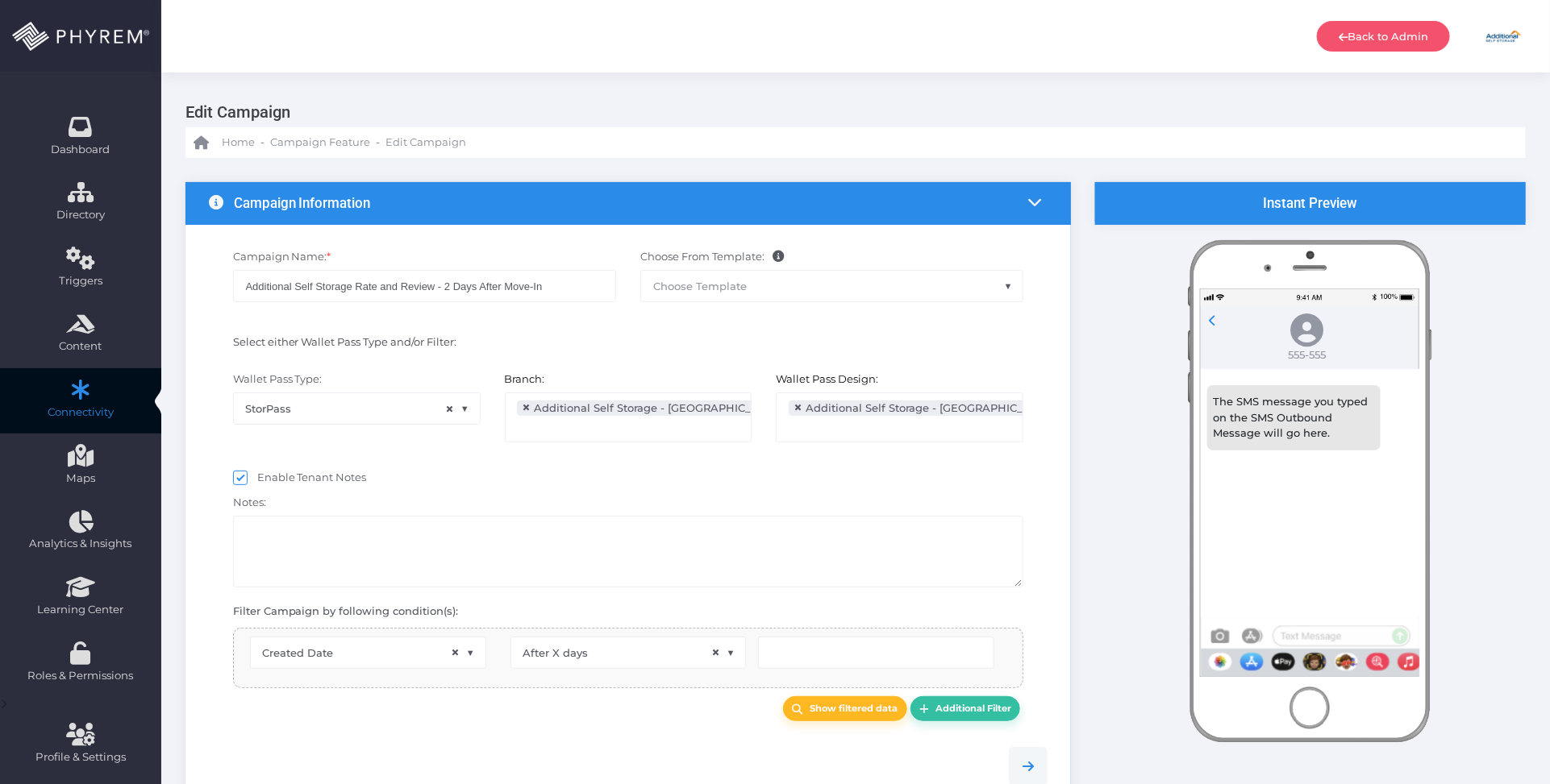
type input "2"
select select "pr_wallet_users.voided"
select select "equals"
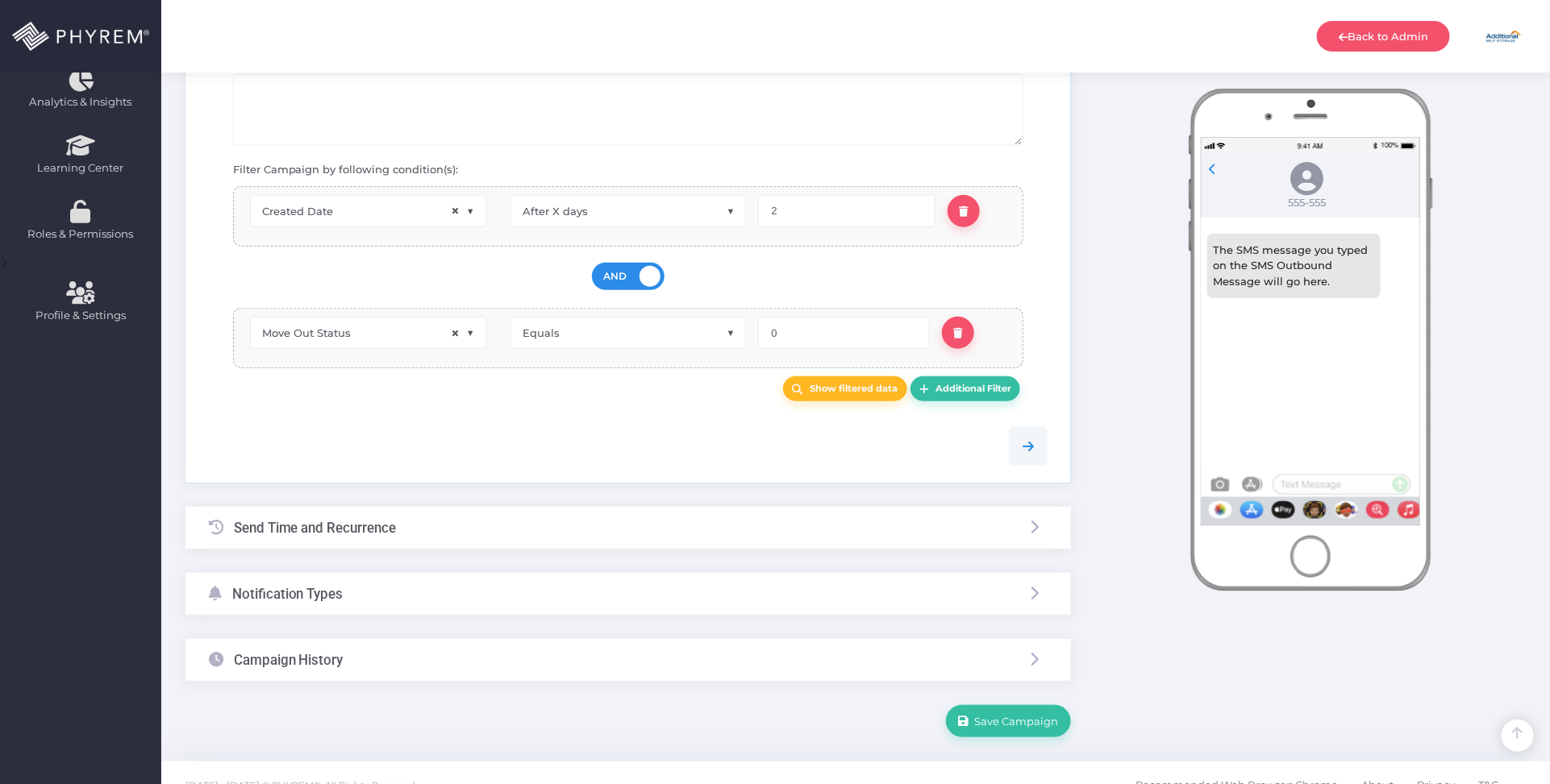
scroll to position [470, 0]
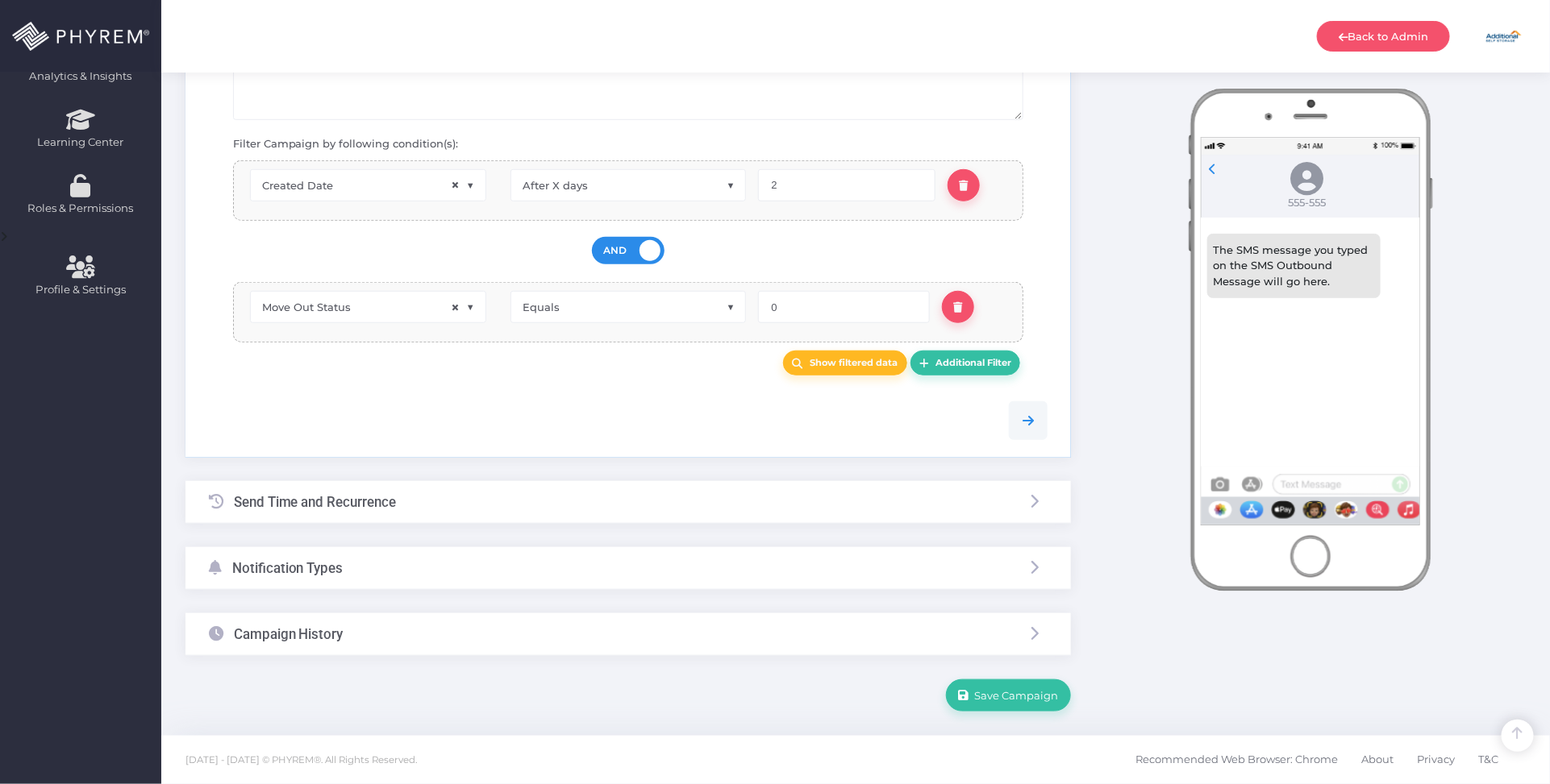
click at [426, 553] on div "Notification Types" at bounding box center [628, 569] width 885 height 43
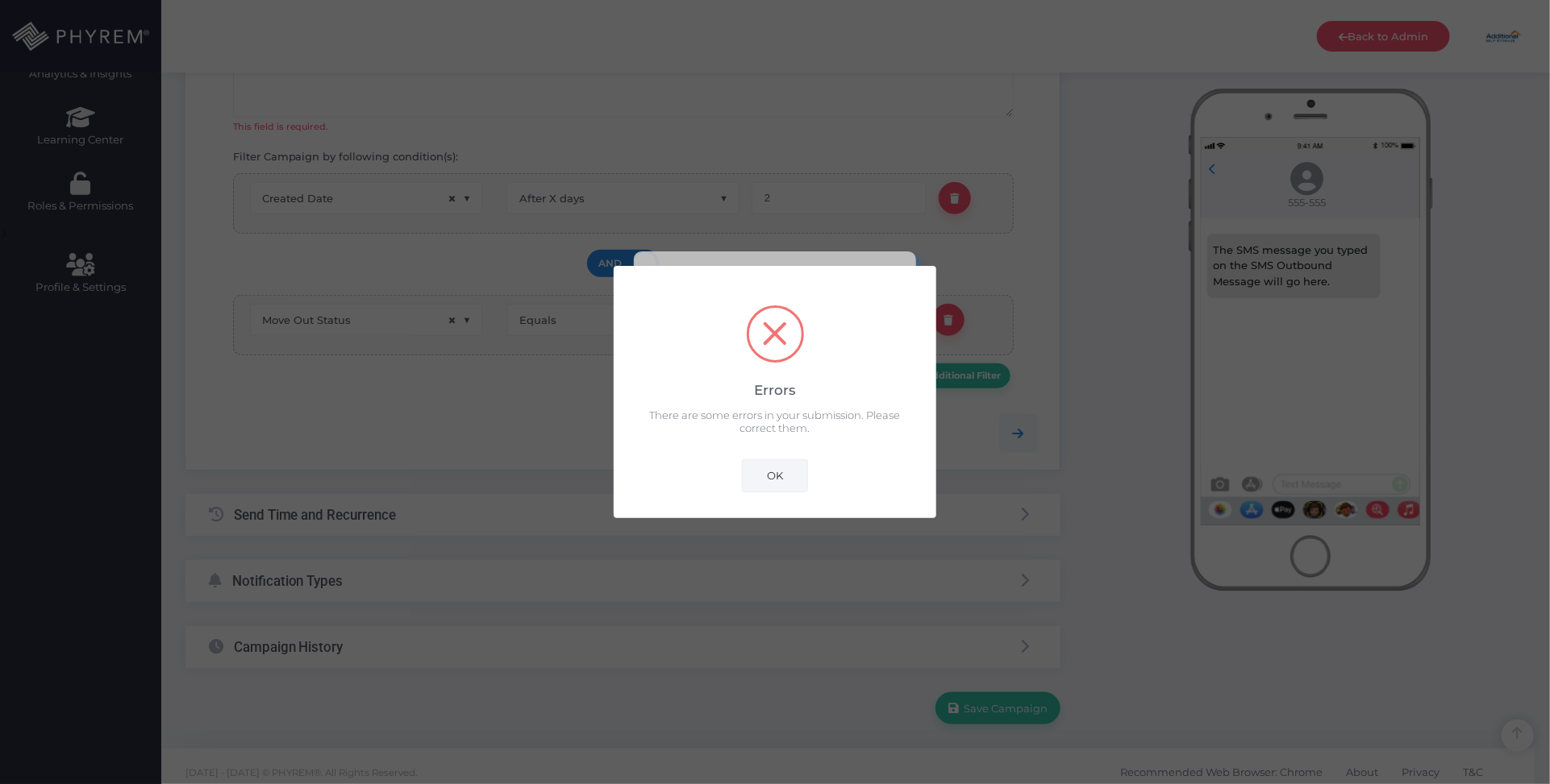
click at [756, 485] on button "OK" at bounding box center [774, 476] width 66 height 32
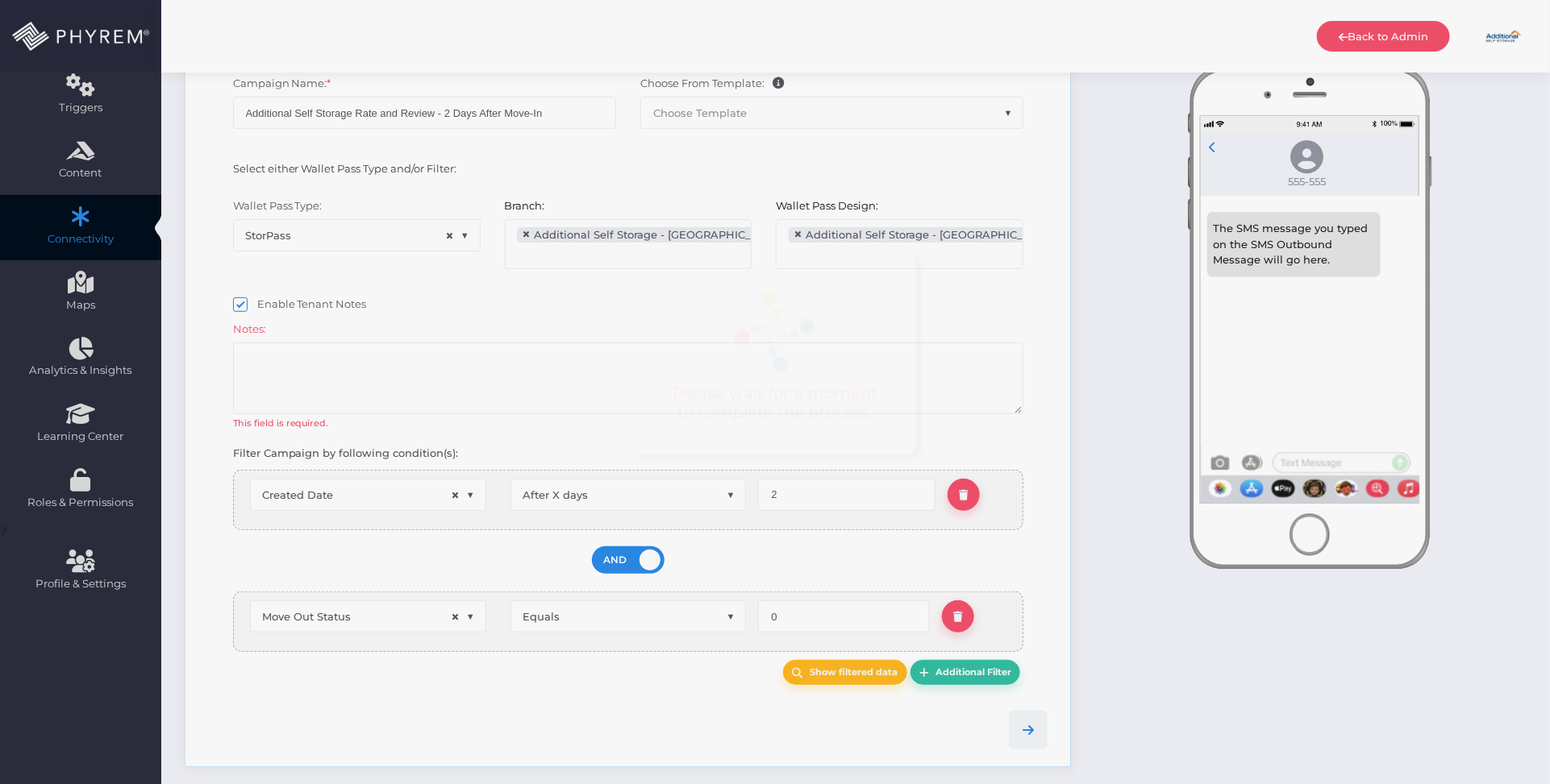
scroll to position [133, 0]
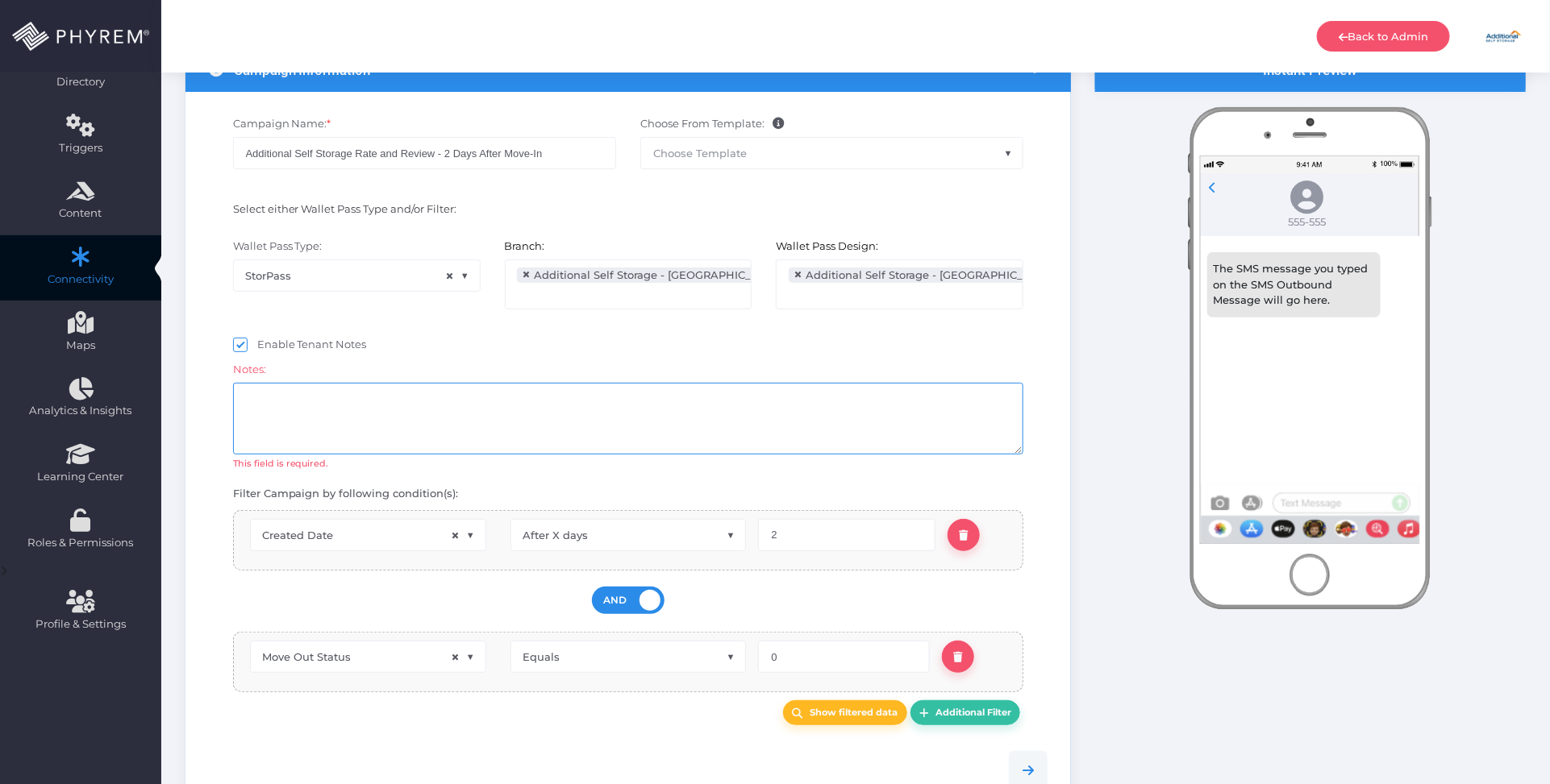
click at [510, 440] on textarea at bounding box center [629, 418] width 791 height 72
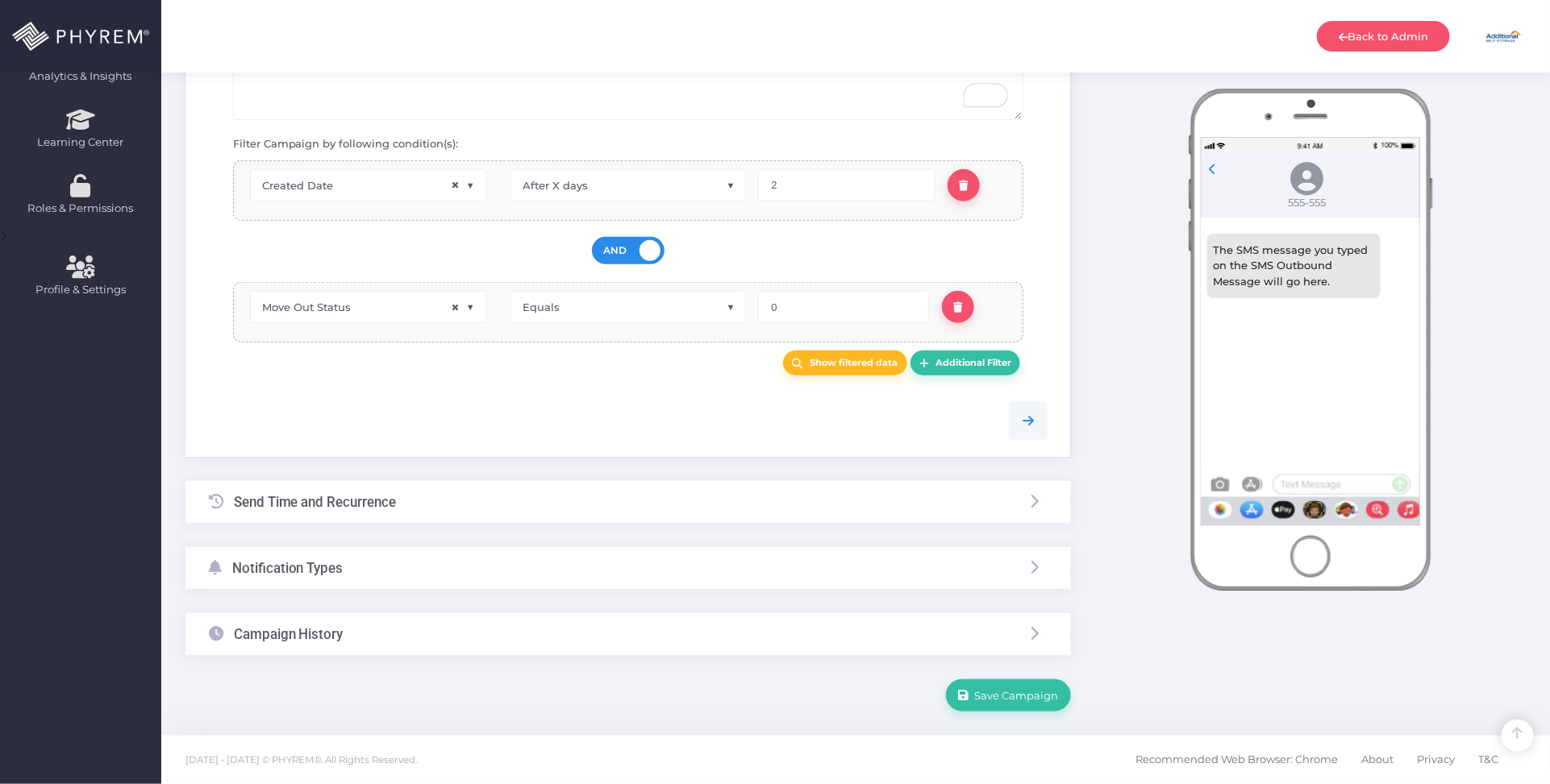
click at [415, 573] on div "Notification Types" at bounding box center [628, 569] width 885 height 43
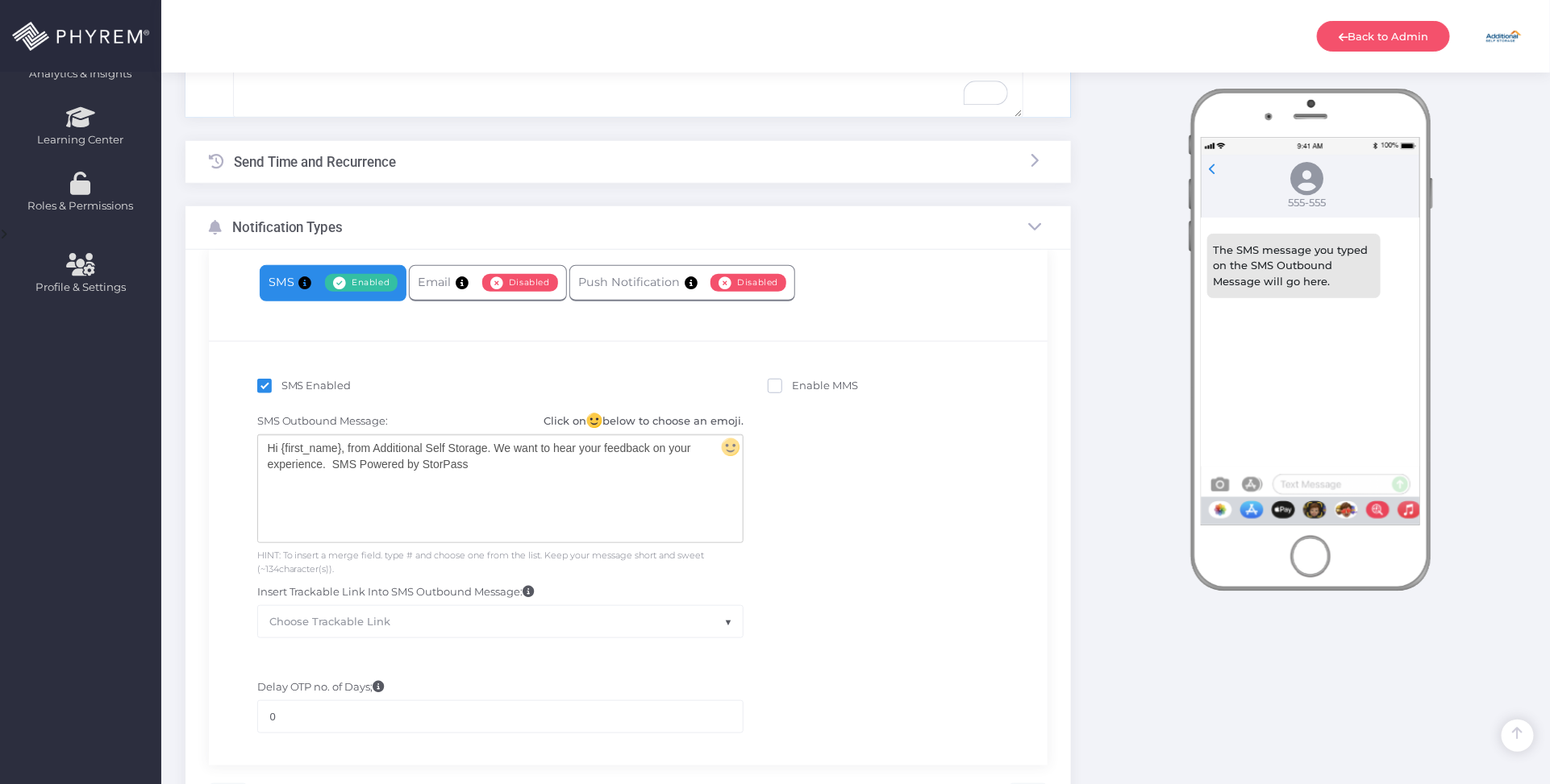
scroll to position [359, 0]
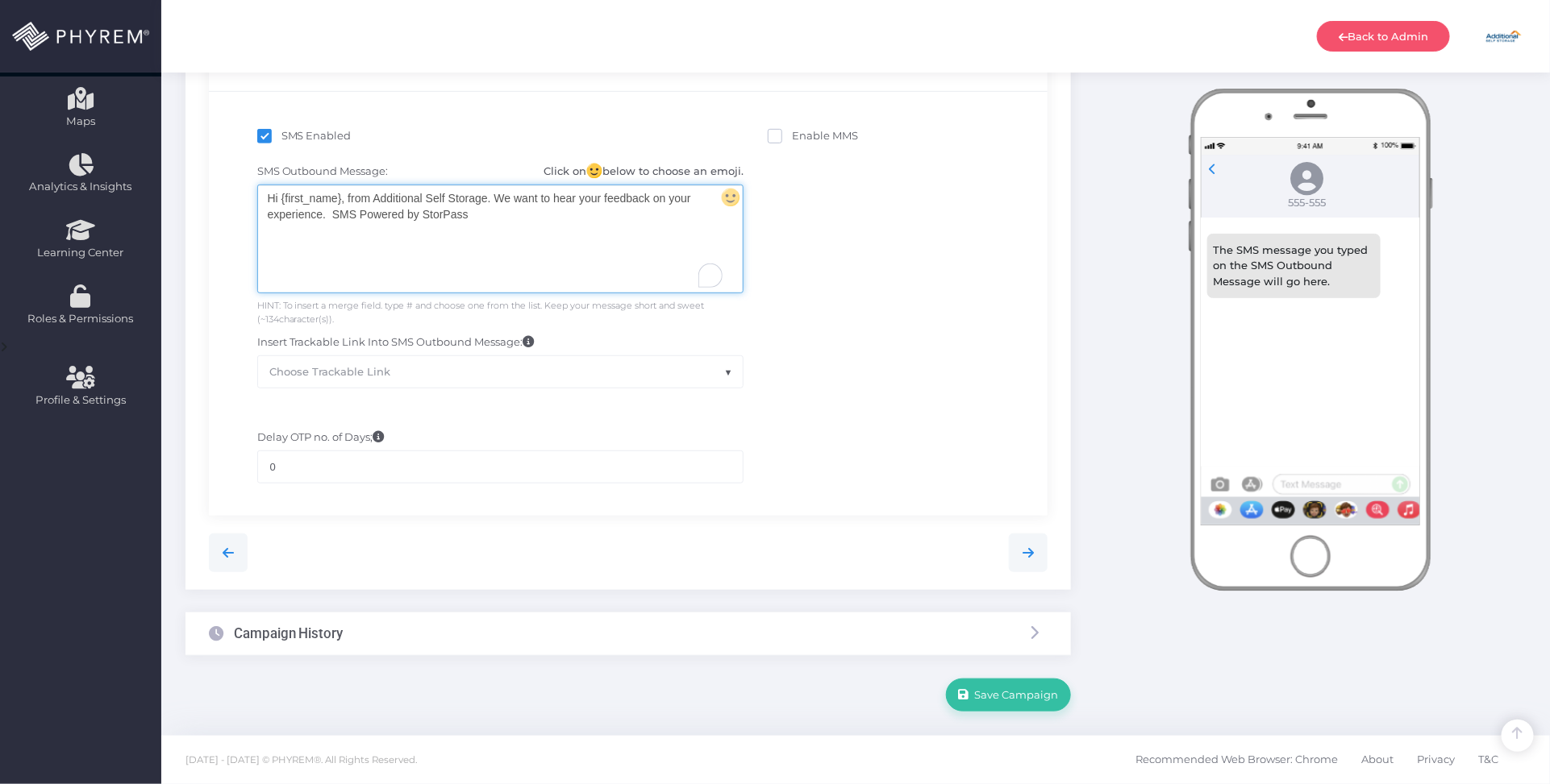
click at [490, 225] on div "Hi {first_name}, from Additional Self Storage. We want to hear your feedback on…" at bounding box center [500, 239] width 484 height 108
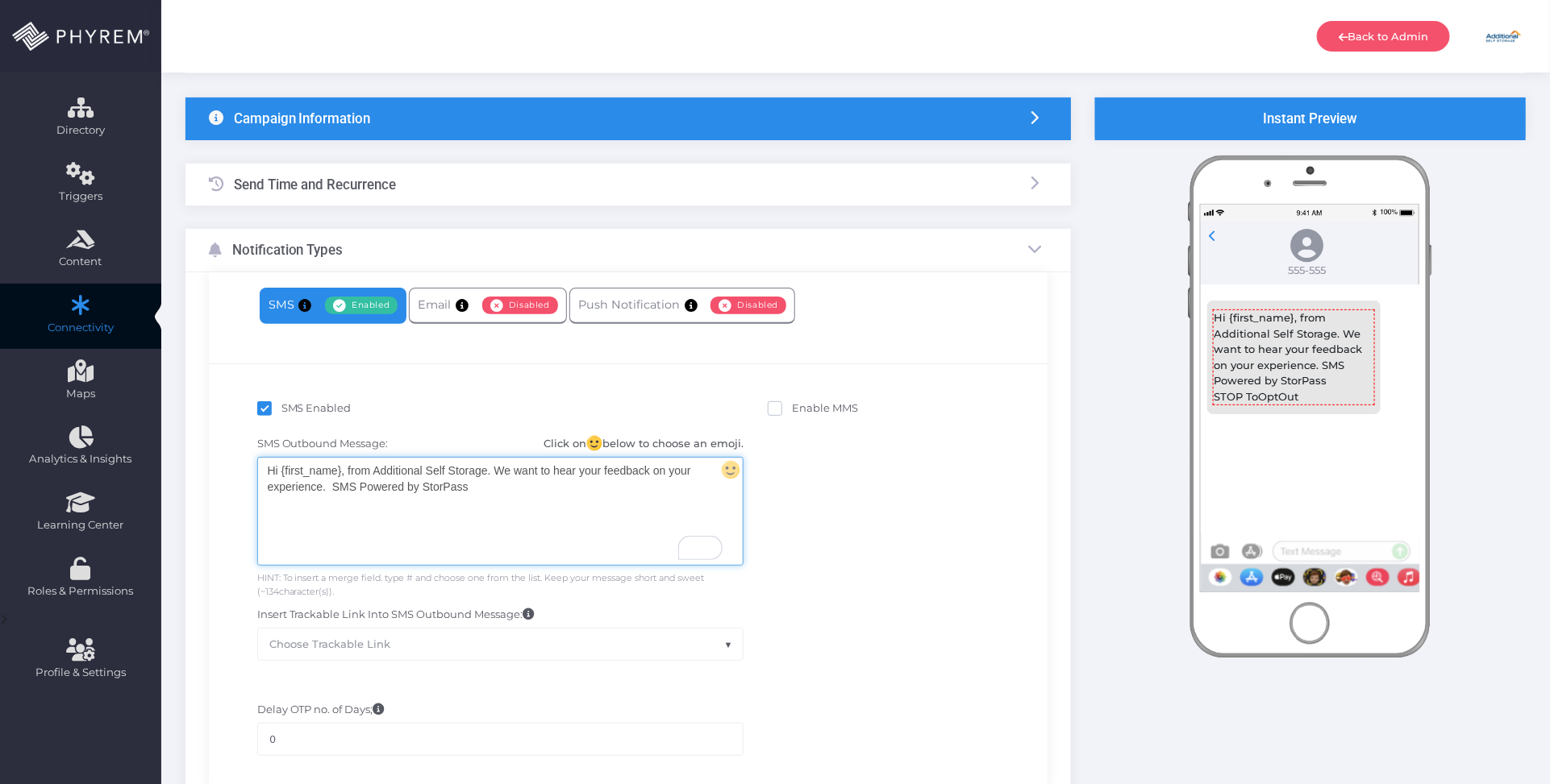
scroll to position [0, 0]
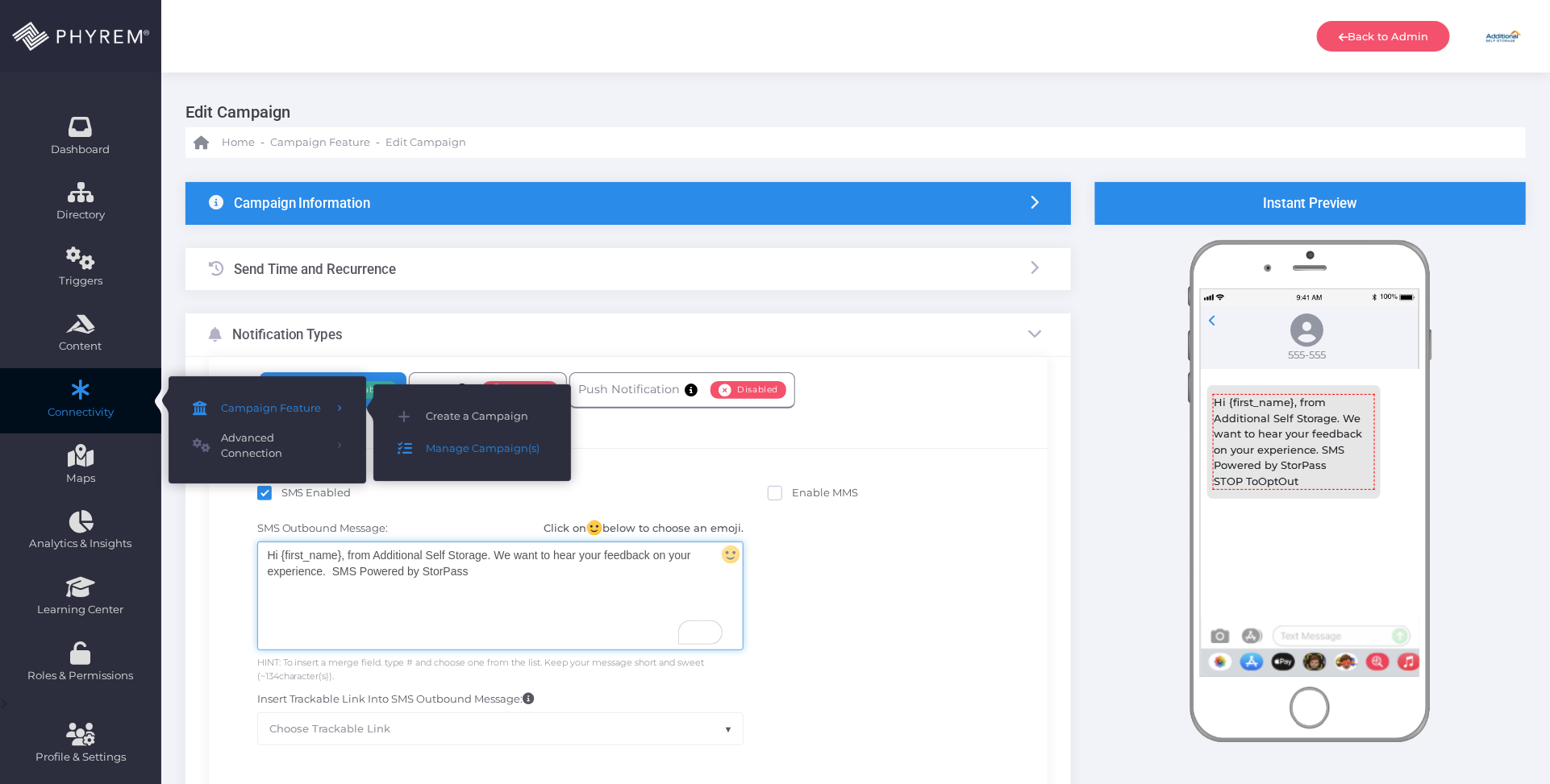
click at [497, 449] on span "Manage Campaign(s)" at bounding box center [486, 448] width 121 height 21
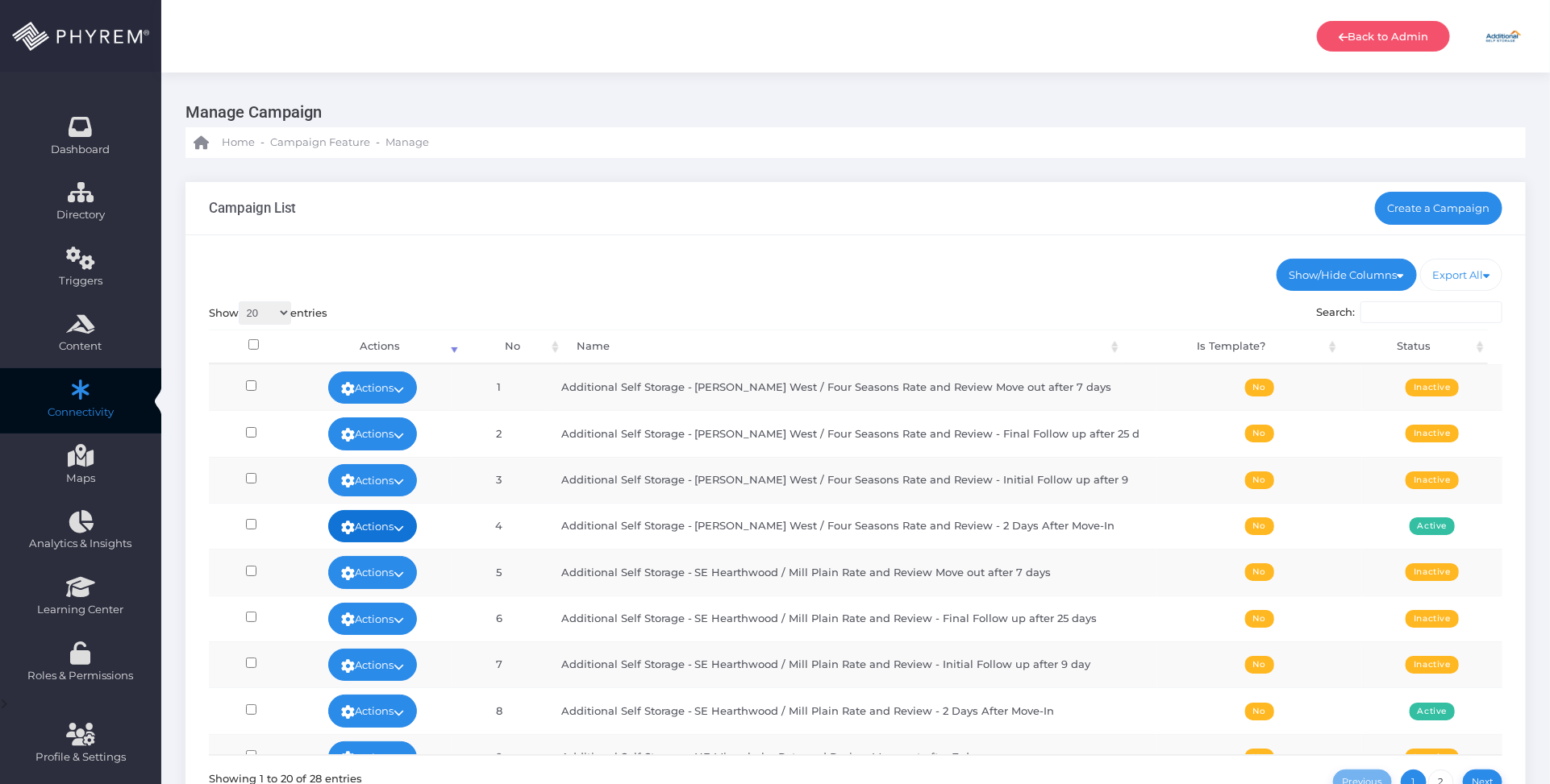
click at [404, 528] on icon at bounding box center [399, 528] width 10 height 0
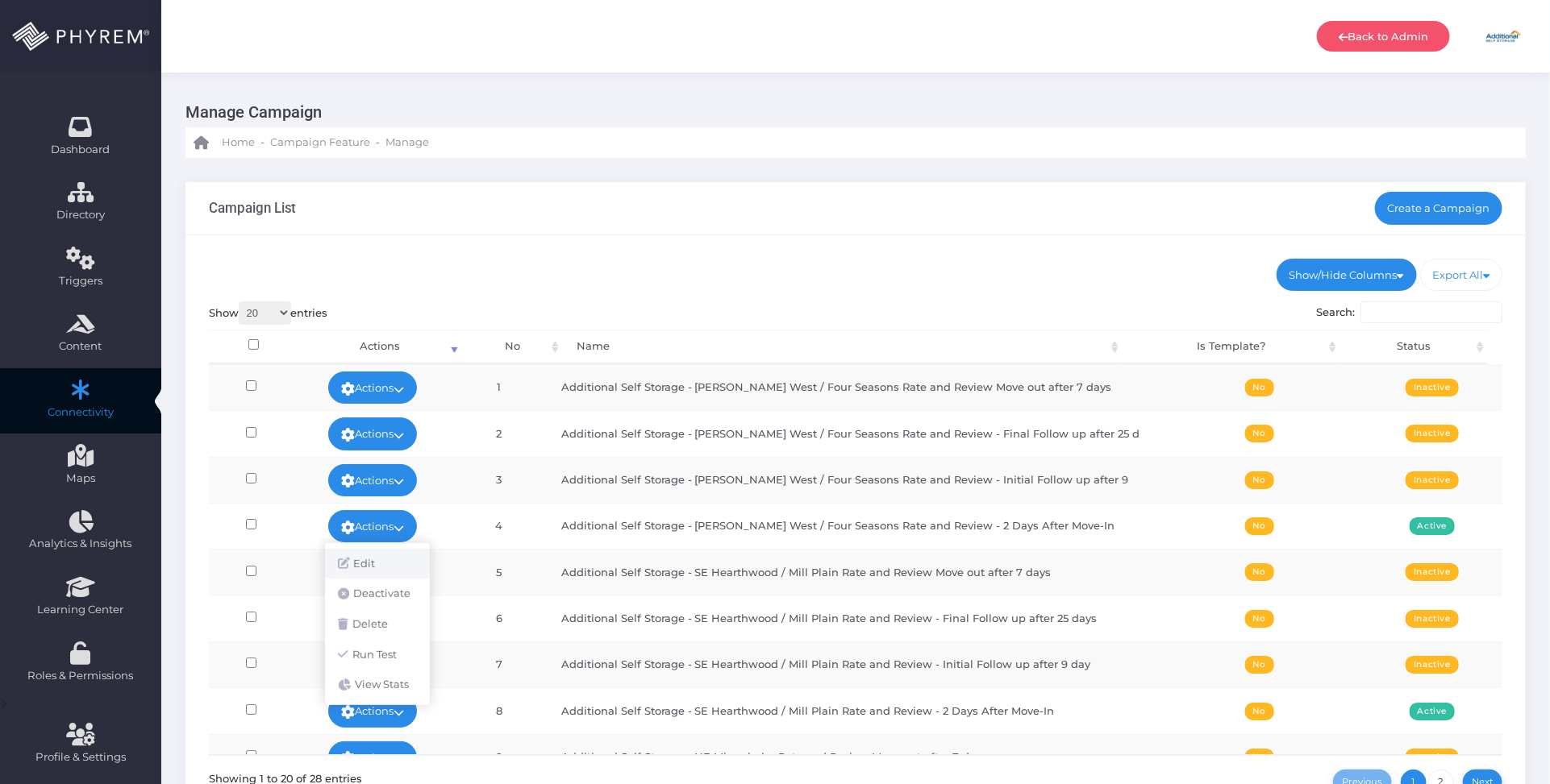
click at [367, 560] on link "Edit" at bounding box center [377, 565] width 105 height 31
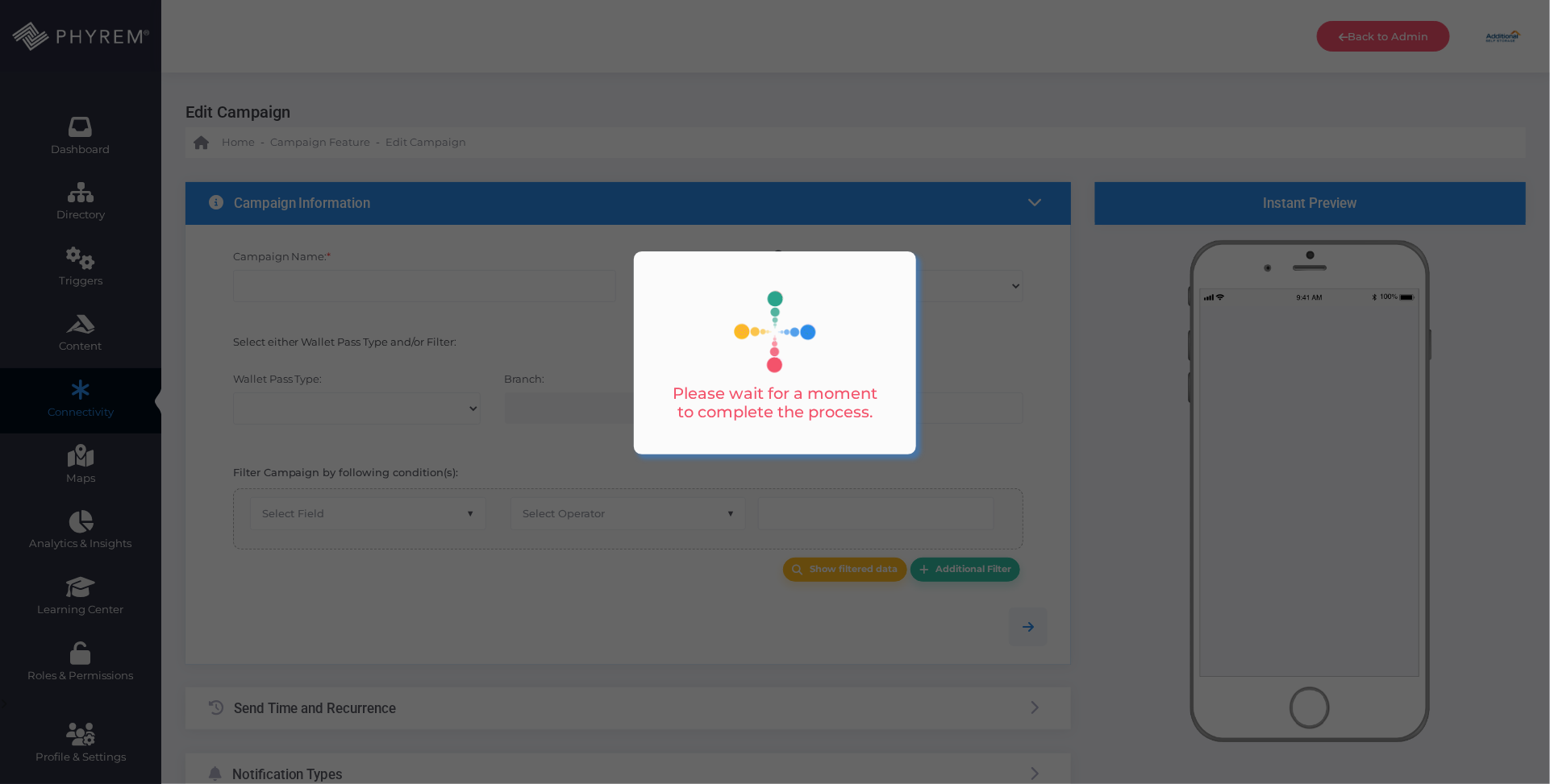
type input "Additional Self Storage - [PERSON_NAME] West / Four Seasons Rate and Review - 2…"
select select "15"
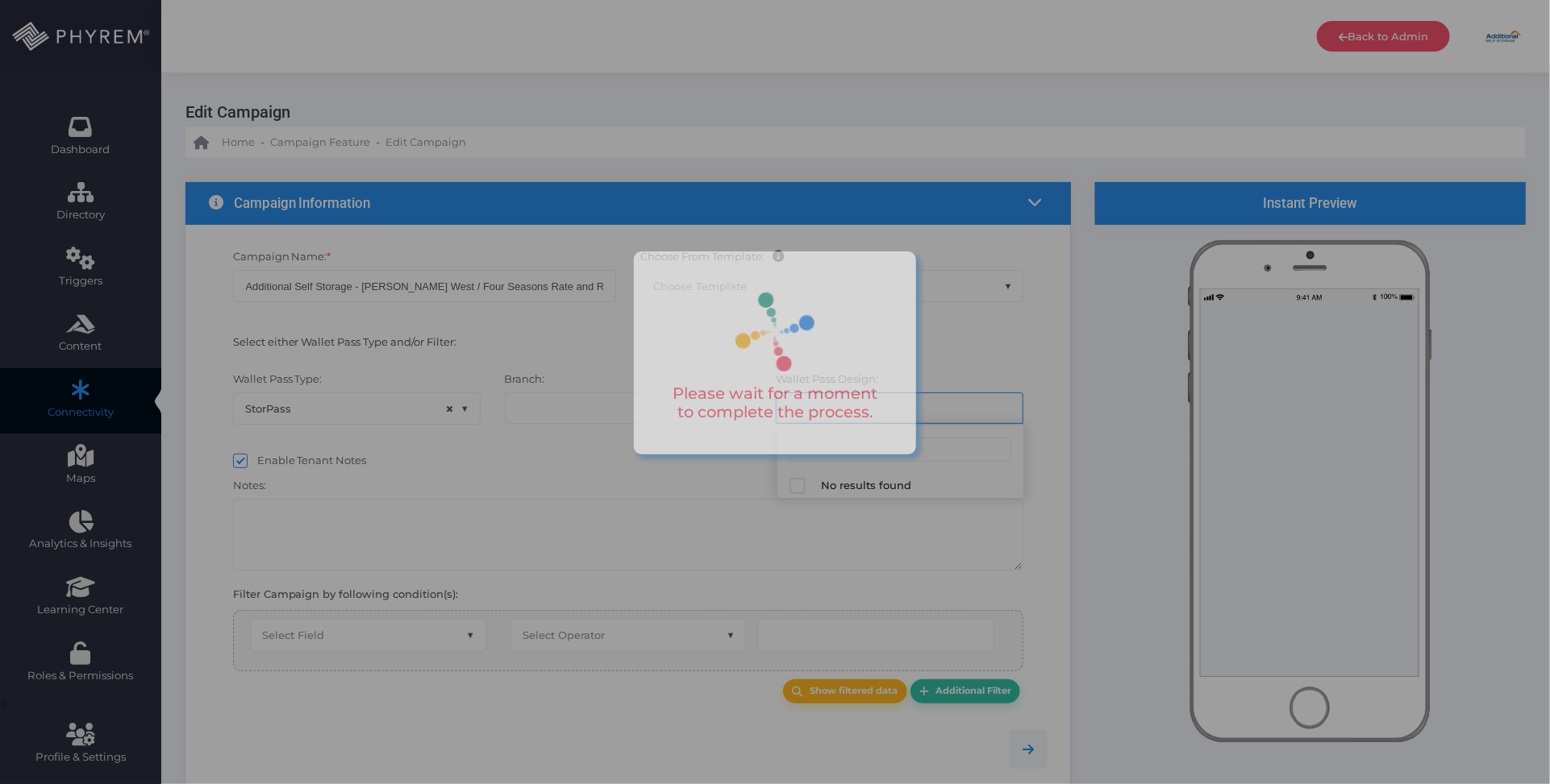
select select "1041"
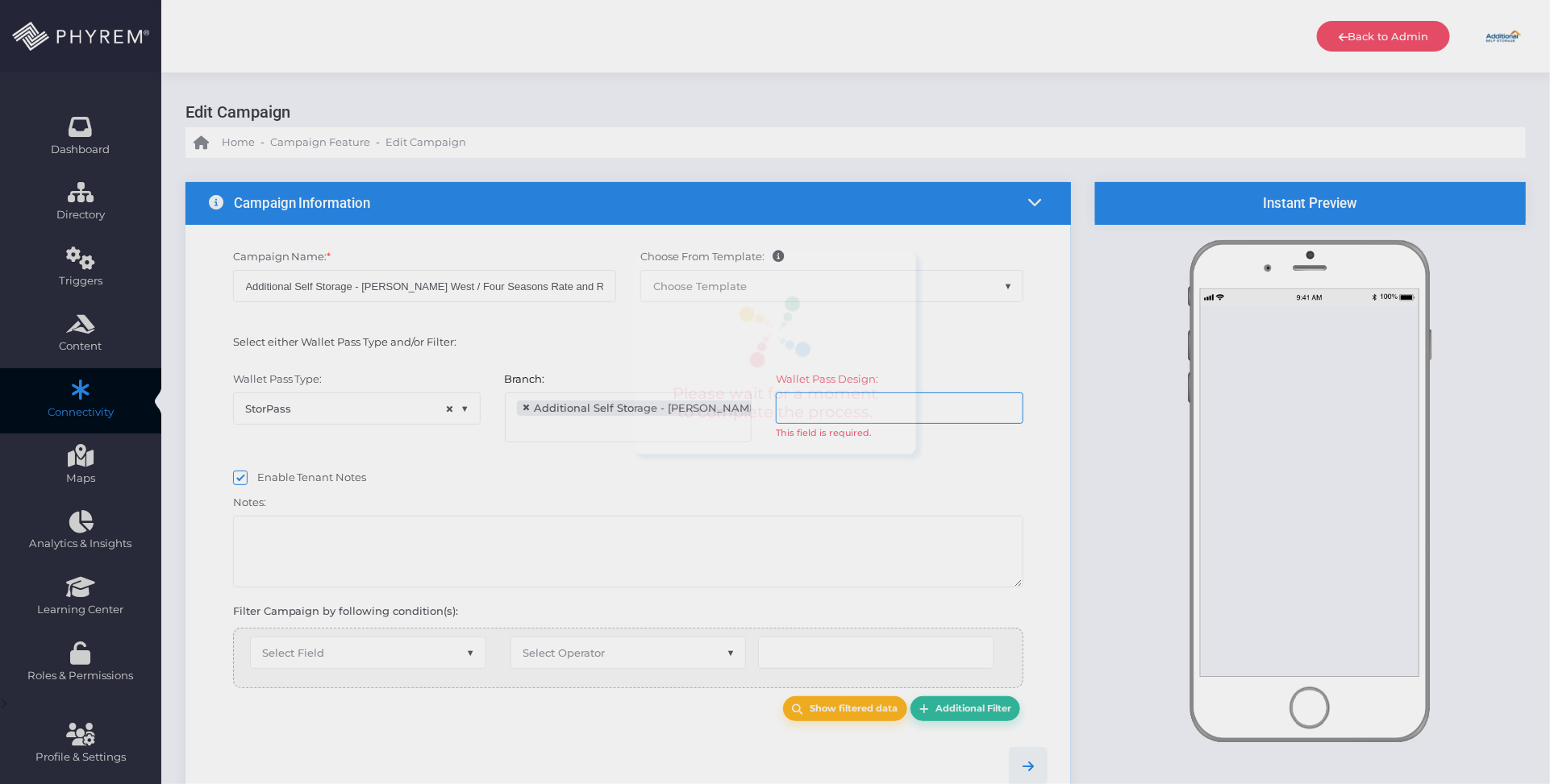
scroll to position [50, 0]
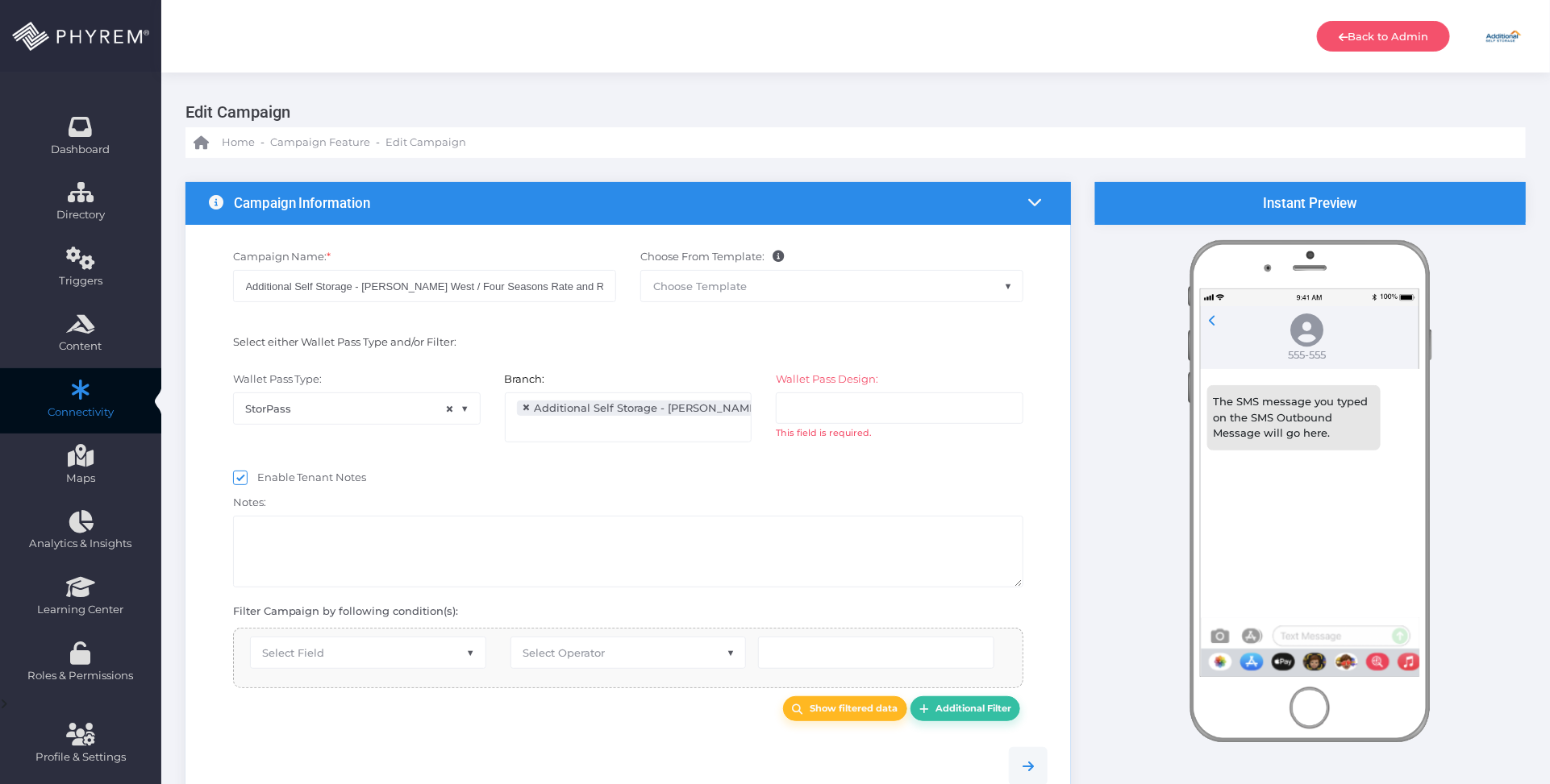
select select "after_x_days"
select select "2697"
select select "pr_wallet_users.created_date"
type input "2"
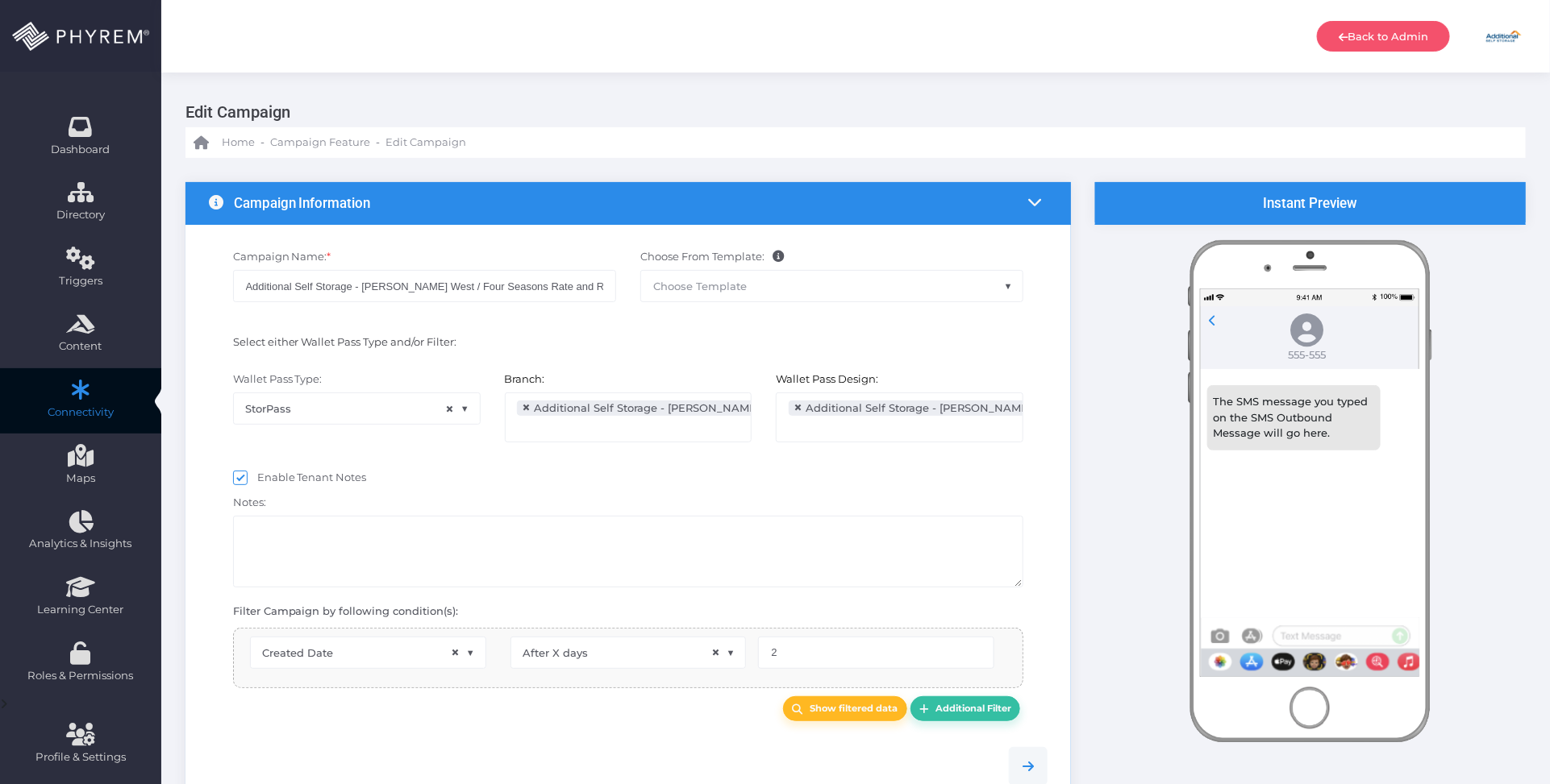
select select "pr_wallet_users.voided"
select select "equals"
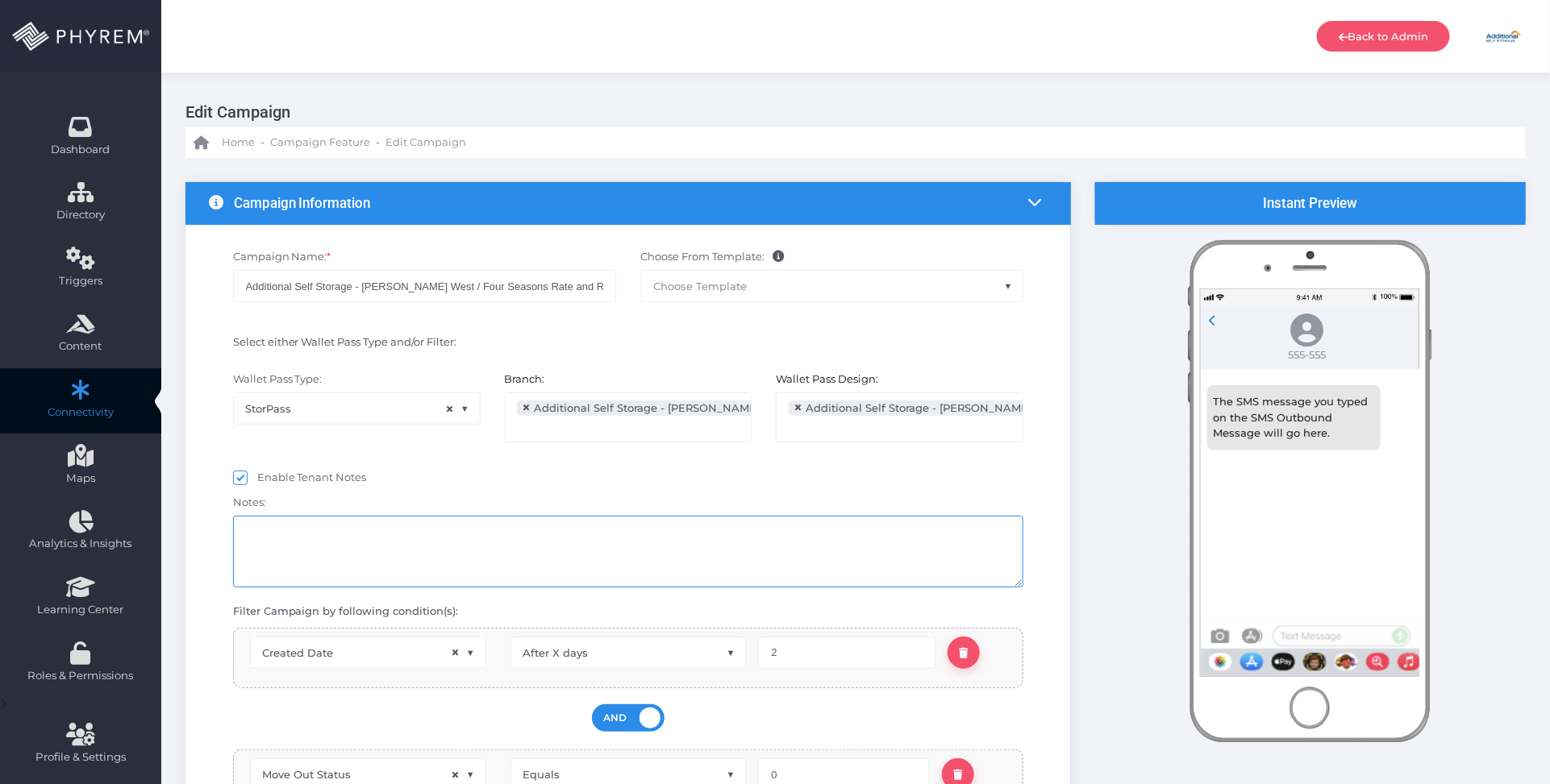
click at [528, 546] on textarea at bounding box center [629, 552] width 791 height 72
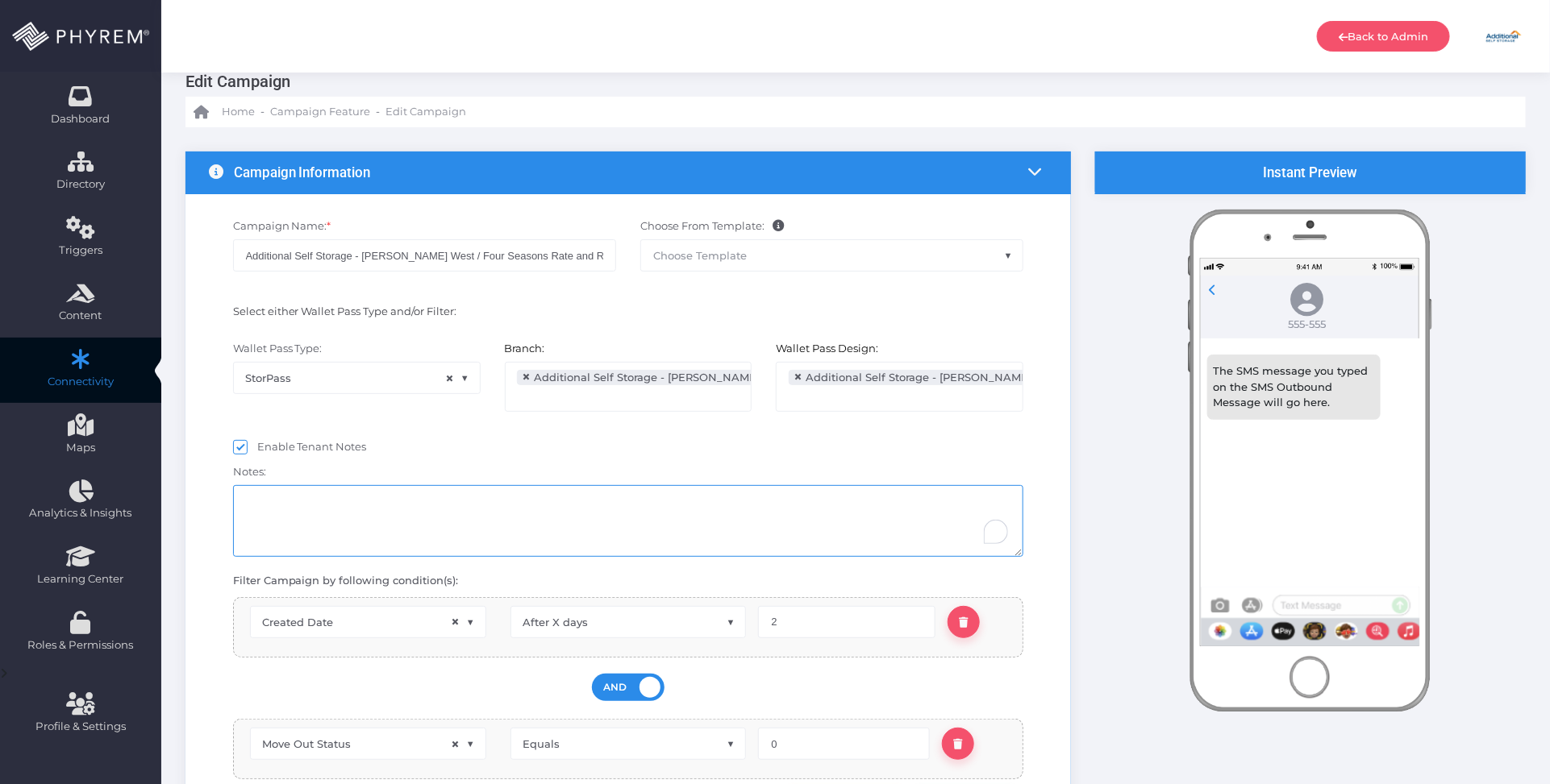
scroll to position [470, 0]
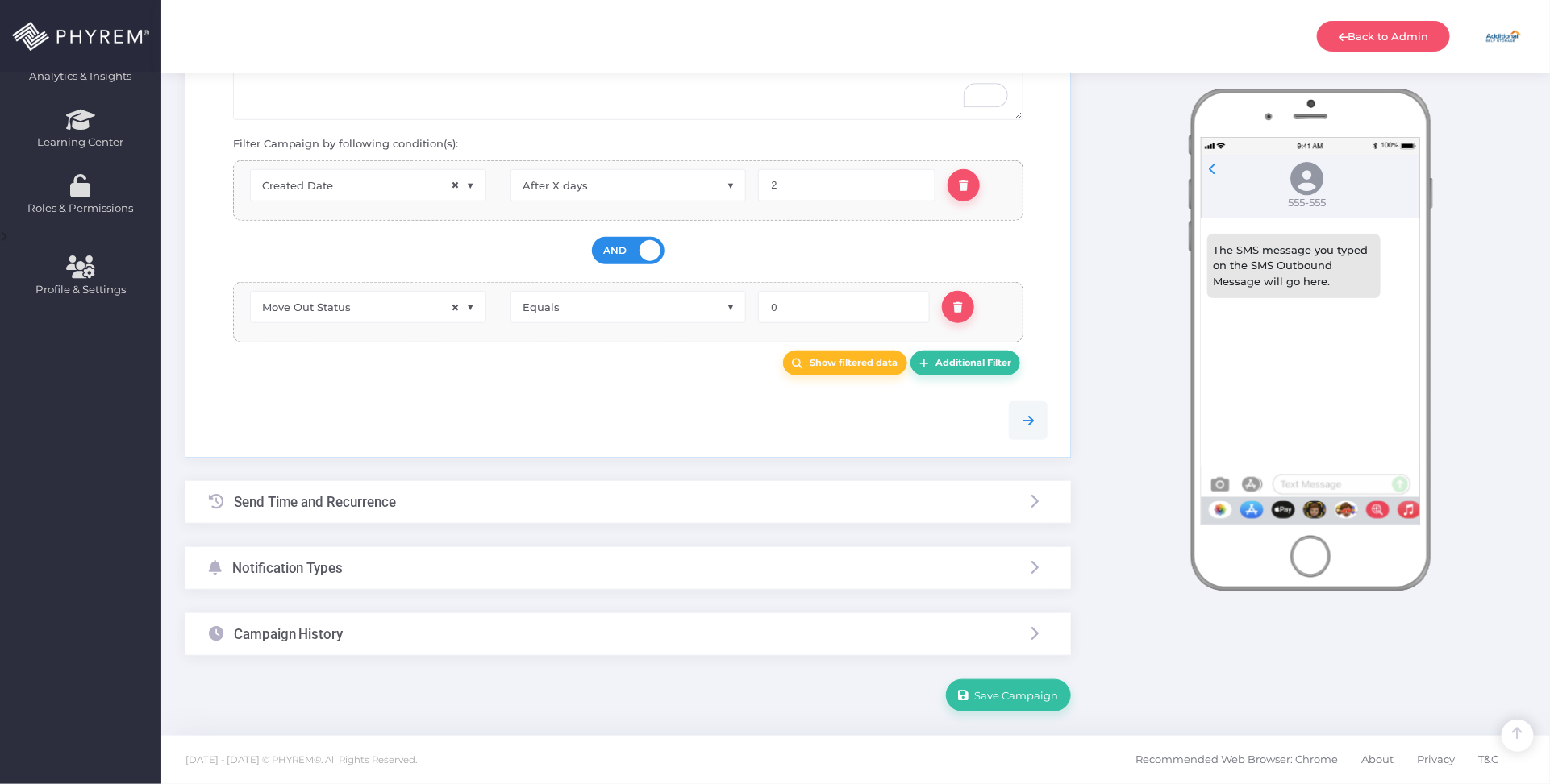
click at [461, 635] on div "Campaign History" at bounding box center [628, 635] width 885 height 43
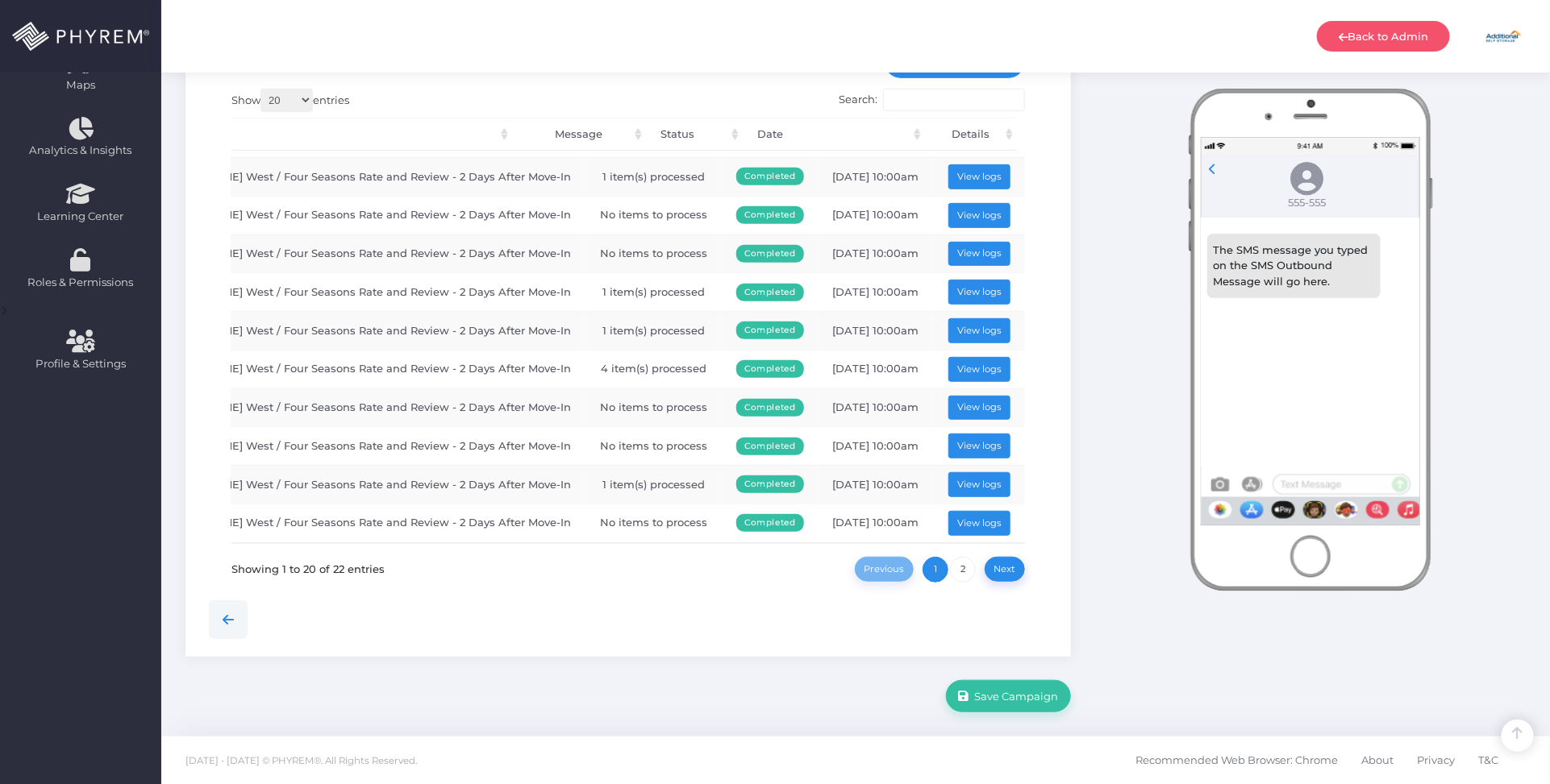
scroll to position [0, 307]
click at [961, 472] on button "View logs" at bounding box center [980, 484] width 63 height 25
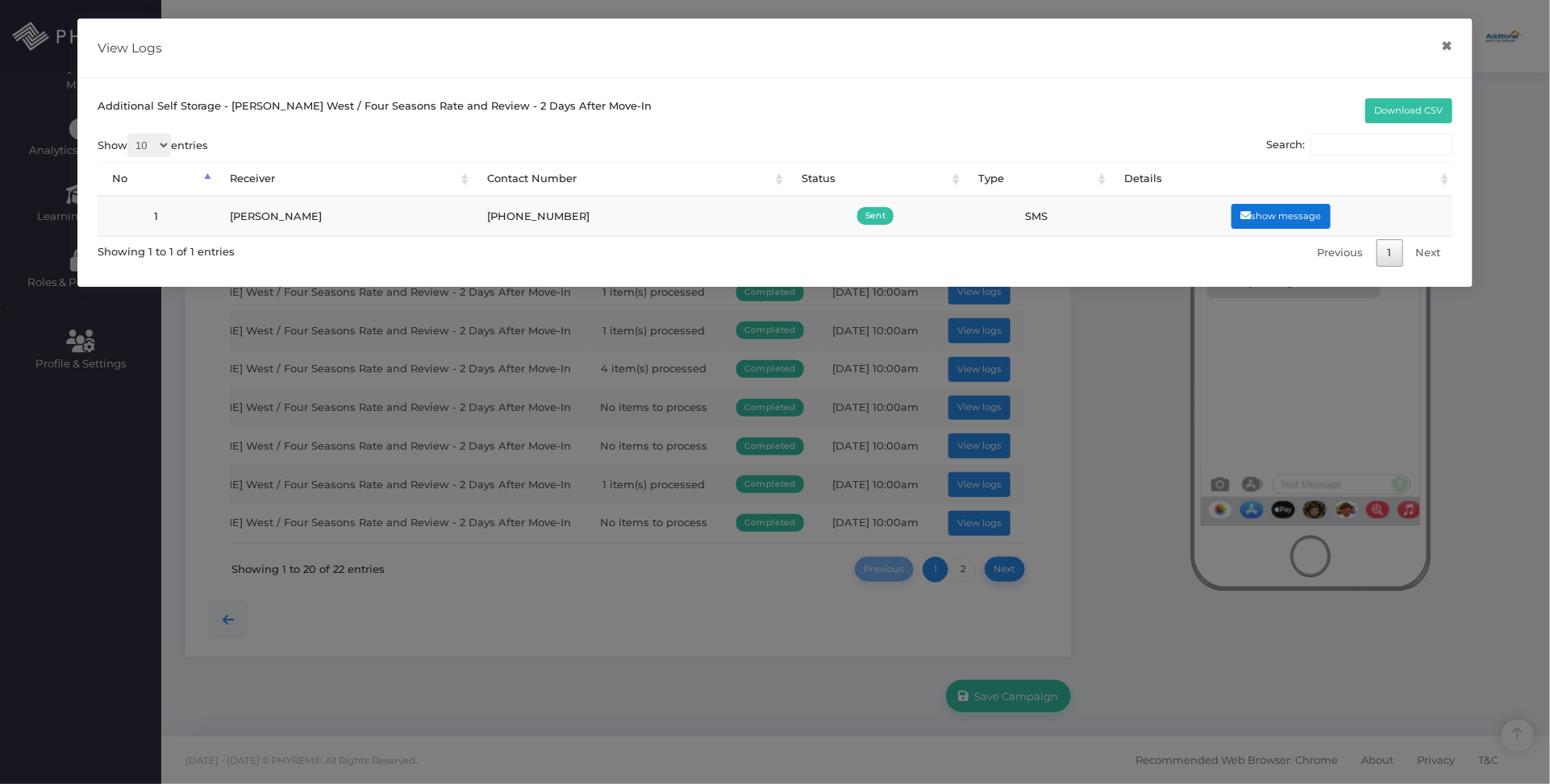
click at [1256, 216] on button "show message" at bounding box center [1281, 216] width 99 height 25
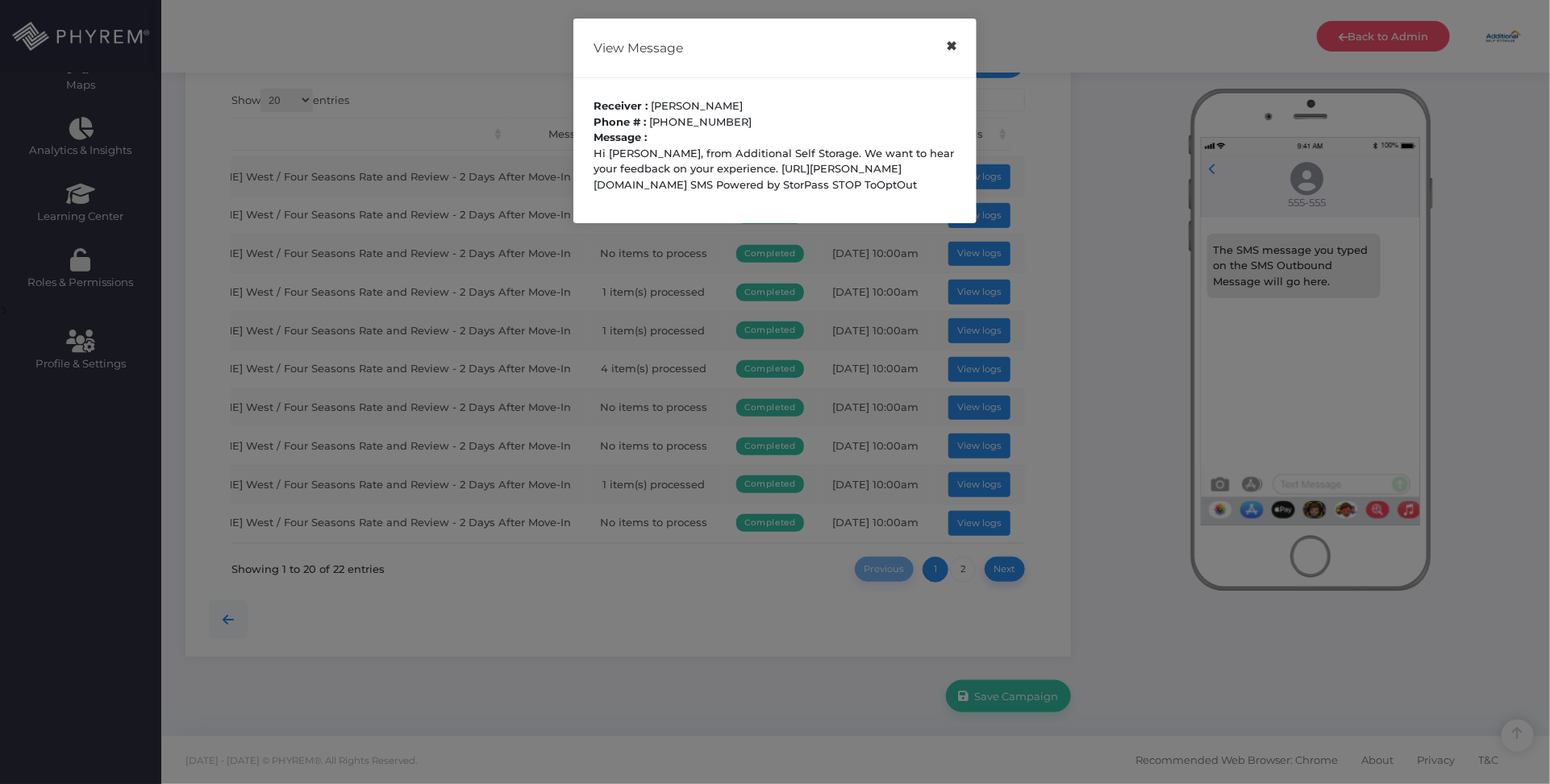
click at [953, 49] on button "×" at bounding box center [951, 46] width 32 height 36
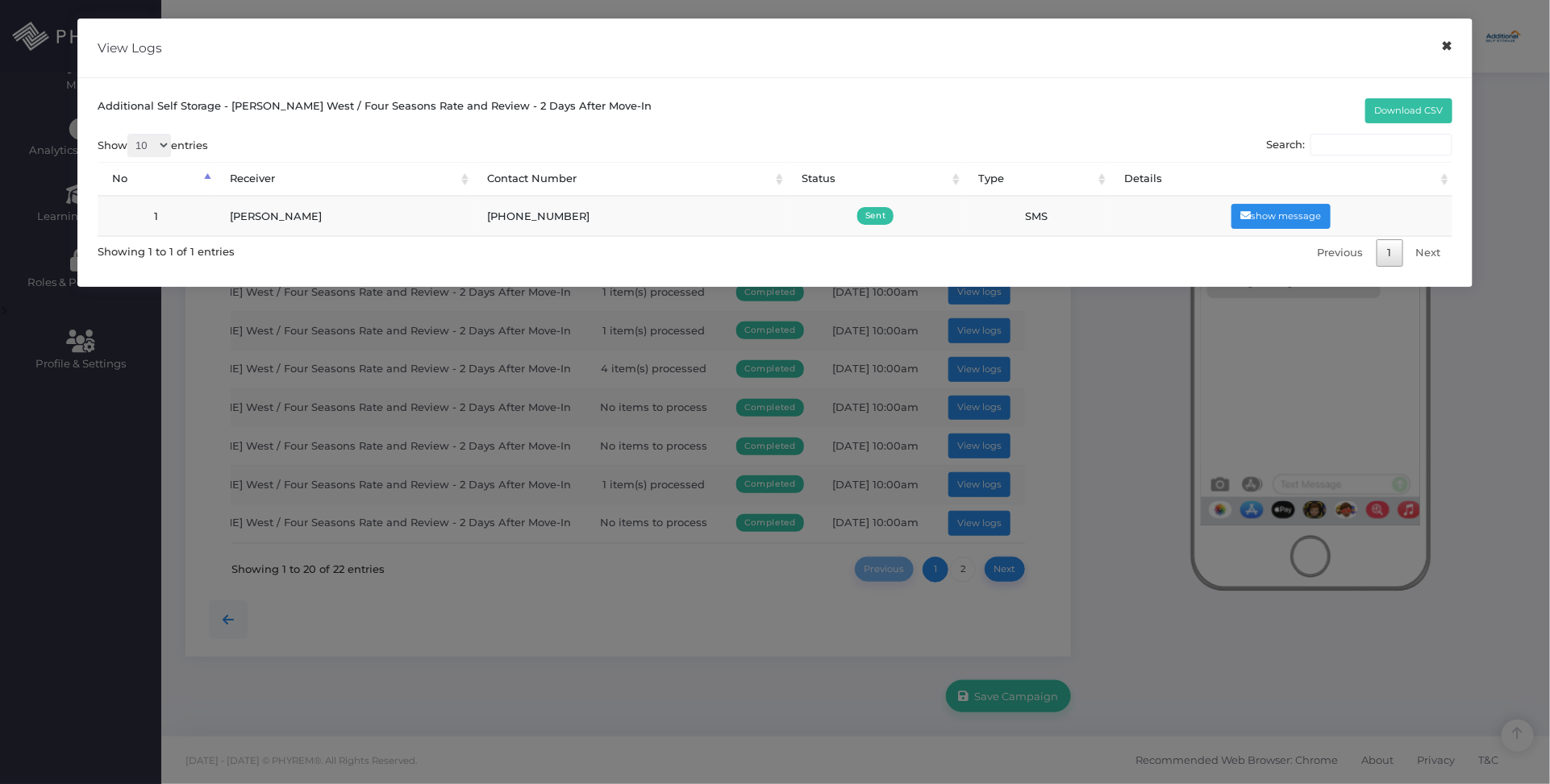
click at [1449, 47] on button "×" at bounding box center [1447, 46] width 32 height 36
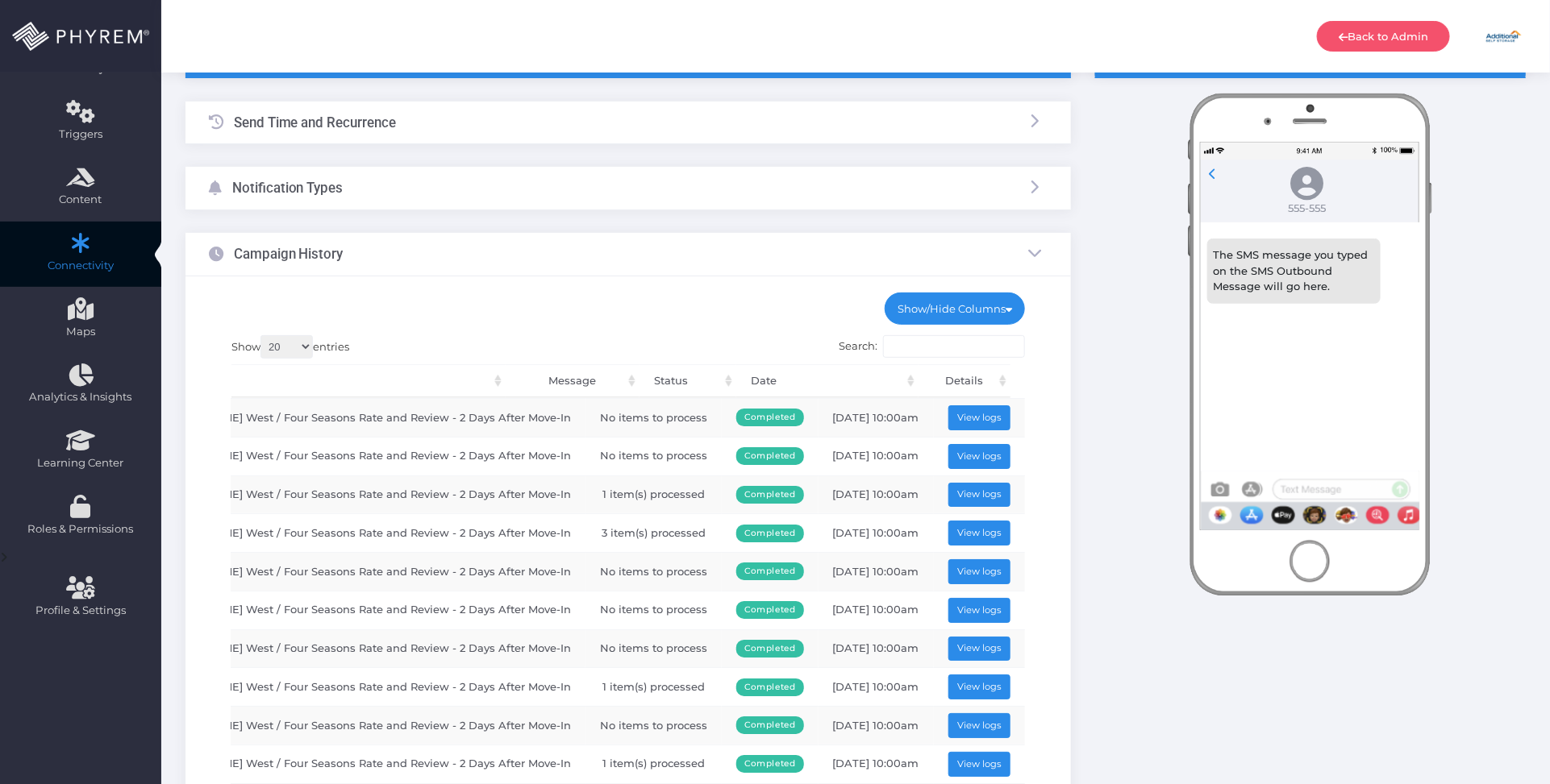
scroll to position [101, 0]
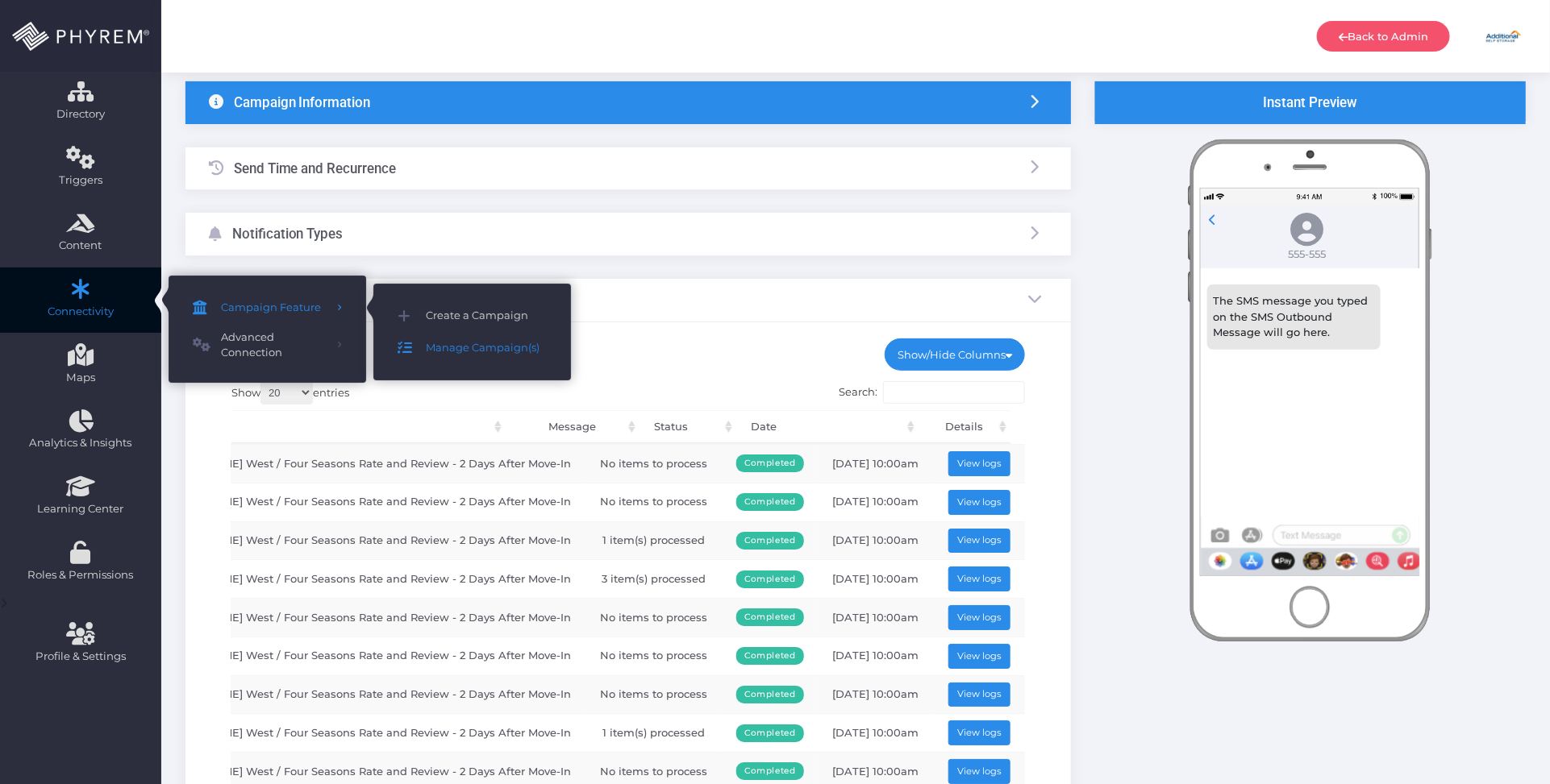
click at [642, 328] on div "Show/Hide Columns No Message" at bounding box center [628, 636] width 885 height 627
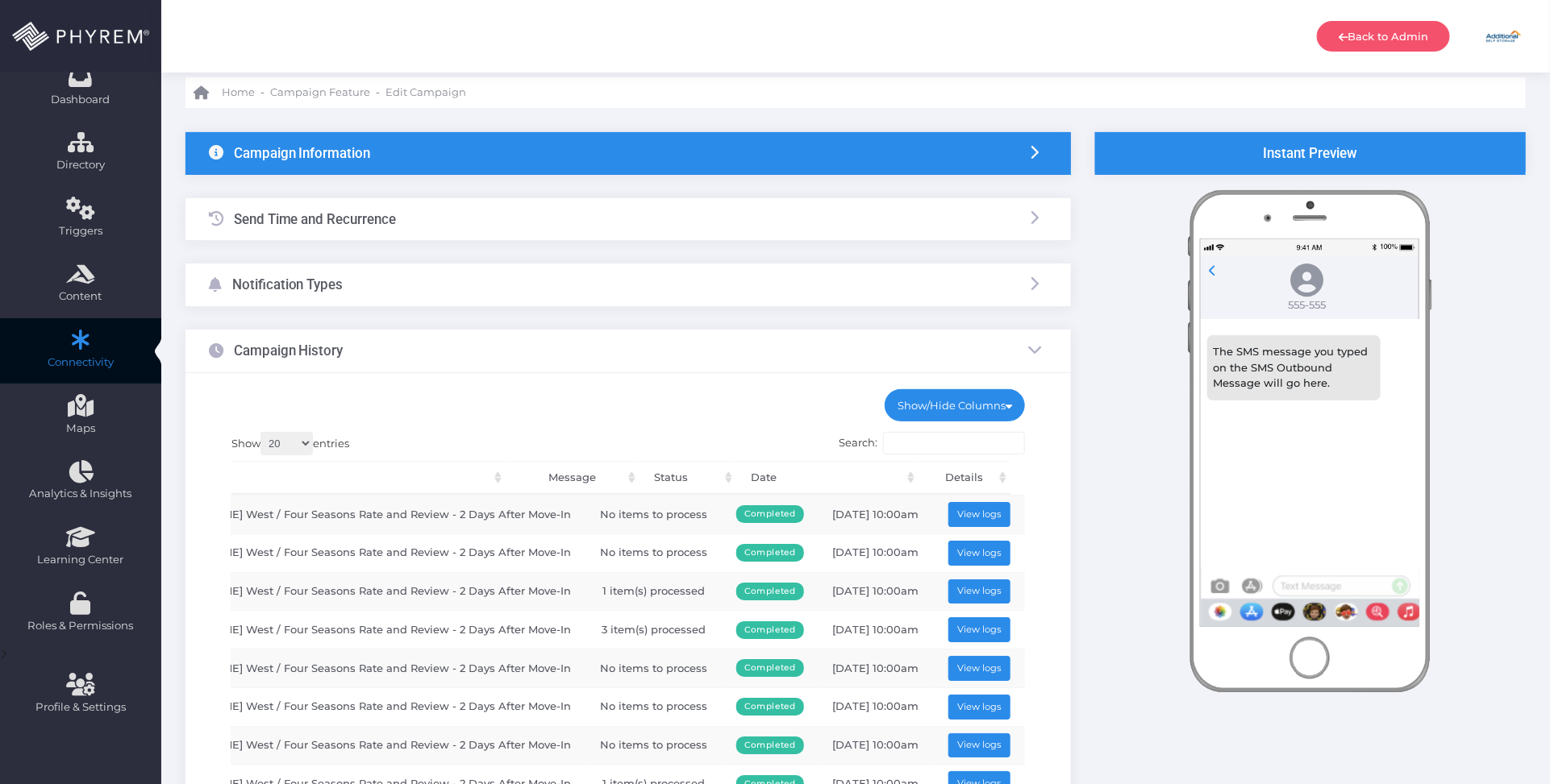
scroll to position [0, 0]
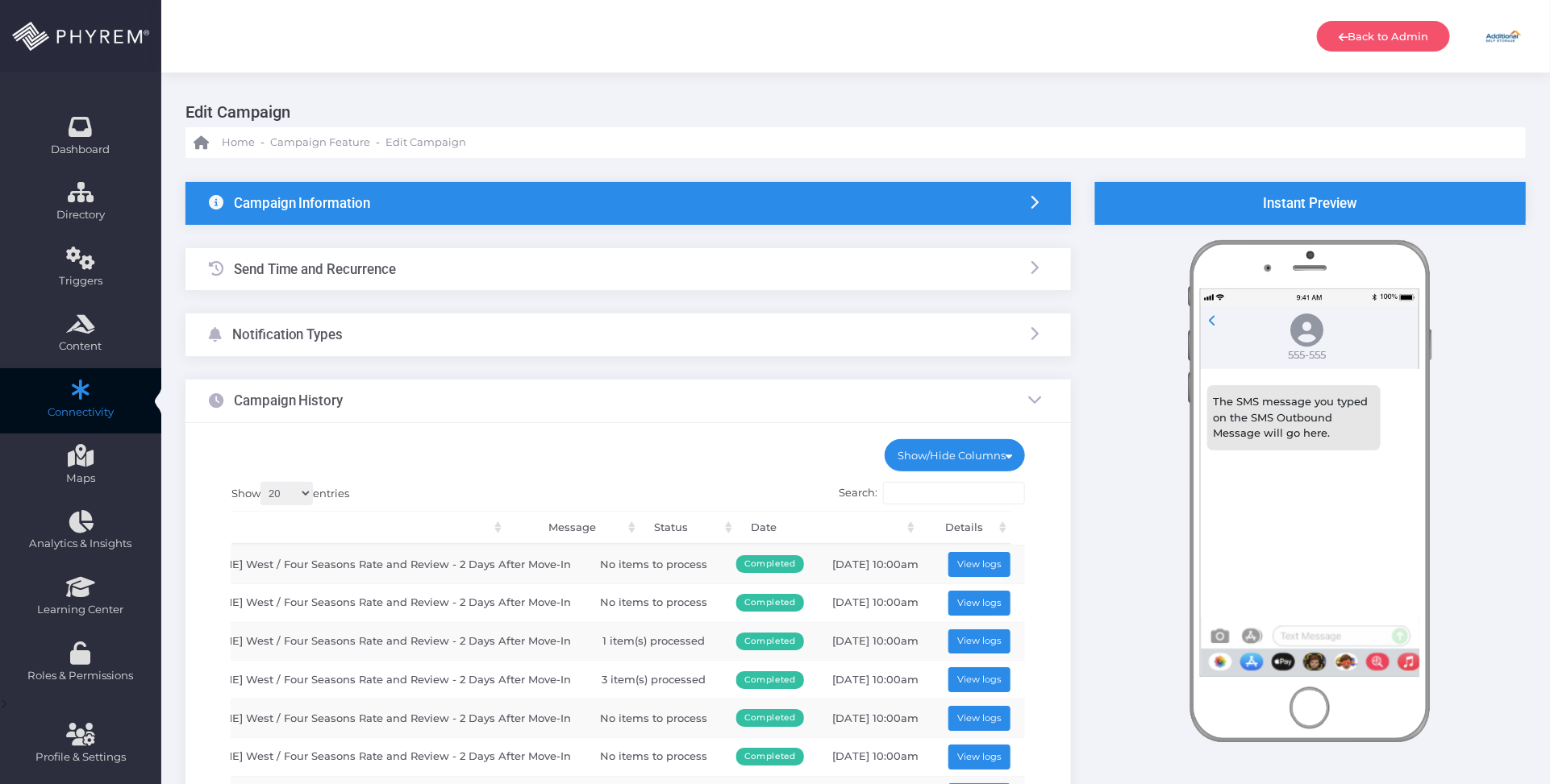
click at [549, 342] on div "Notification Types" at bounding box center [628, 335] width 885 height 43
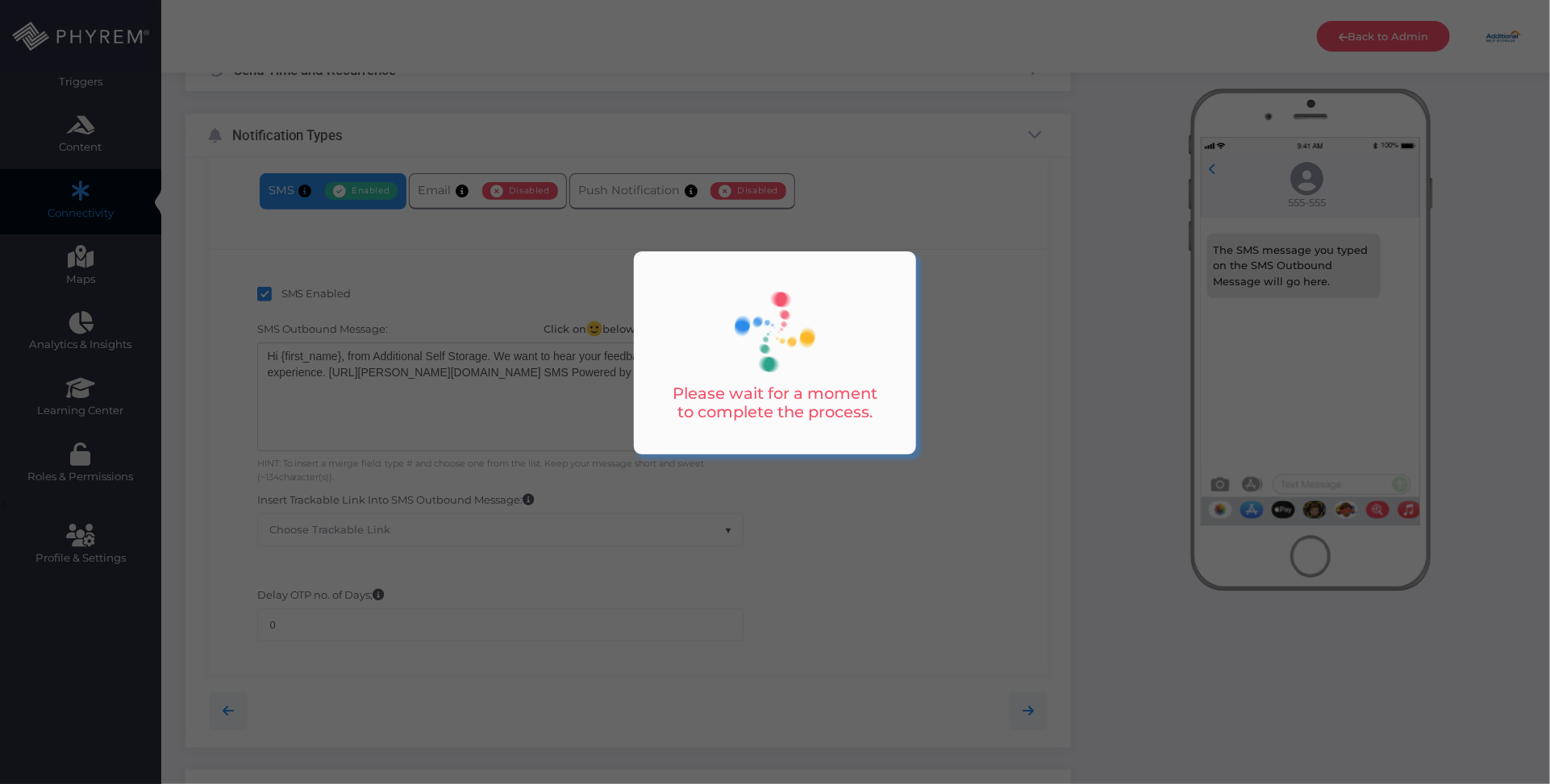
scroll to position [202, 0]
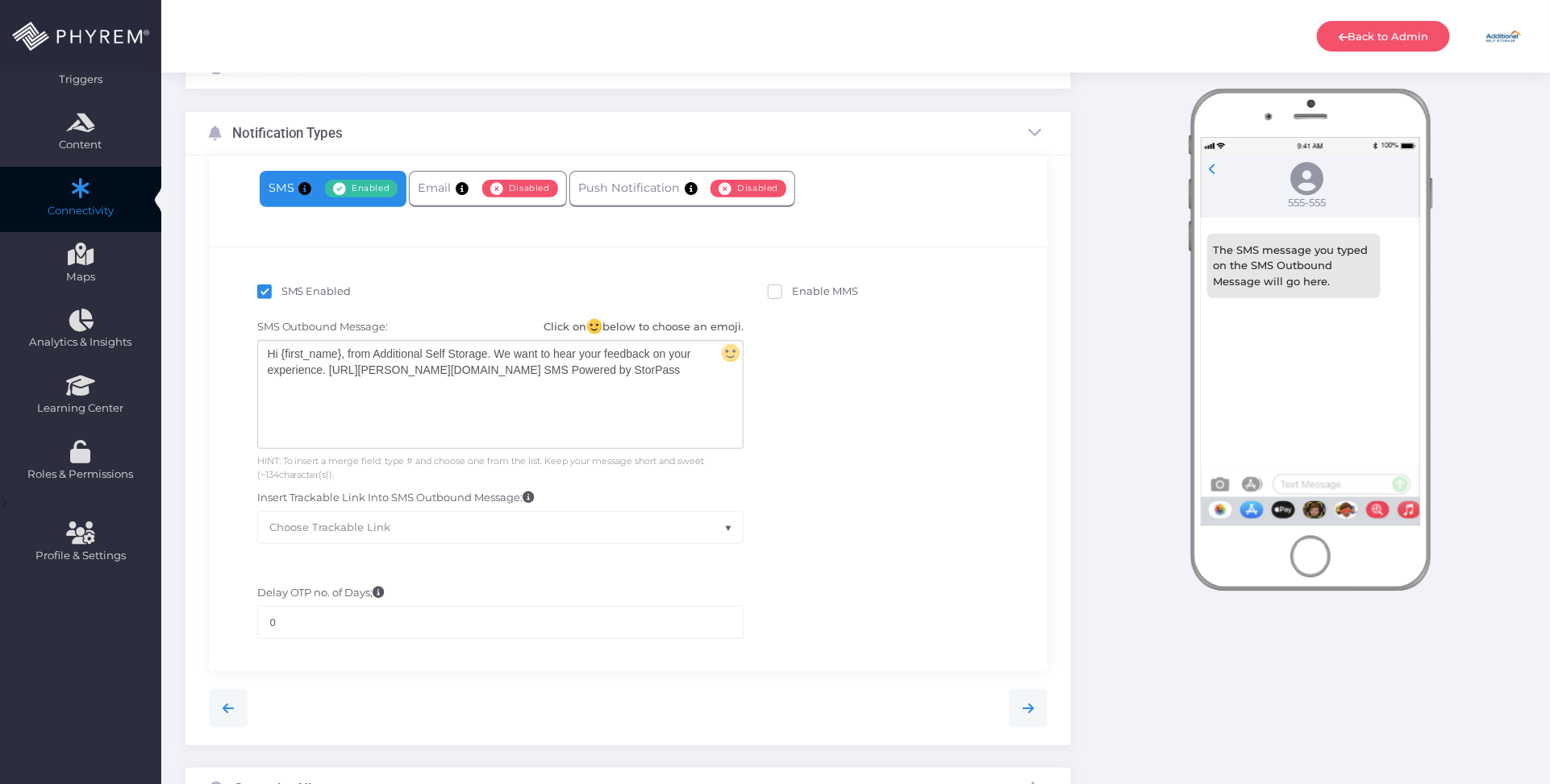
click at [615, 372] on div "Hi {first_name}, from Additional Self Storage. We want to hear your feedback on…" at bounding box center [500, 395] width 484 height 108
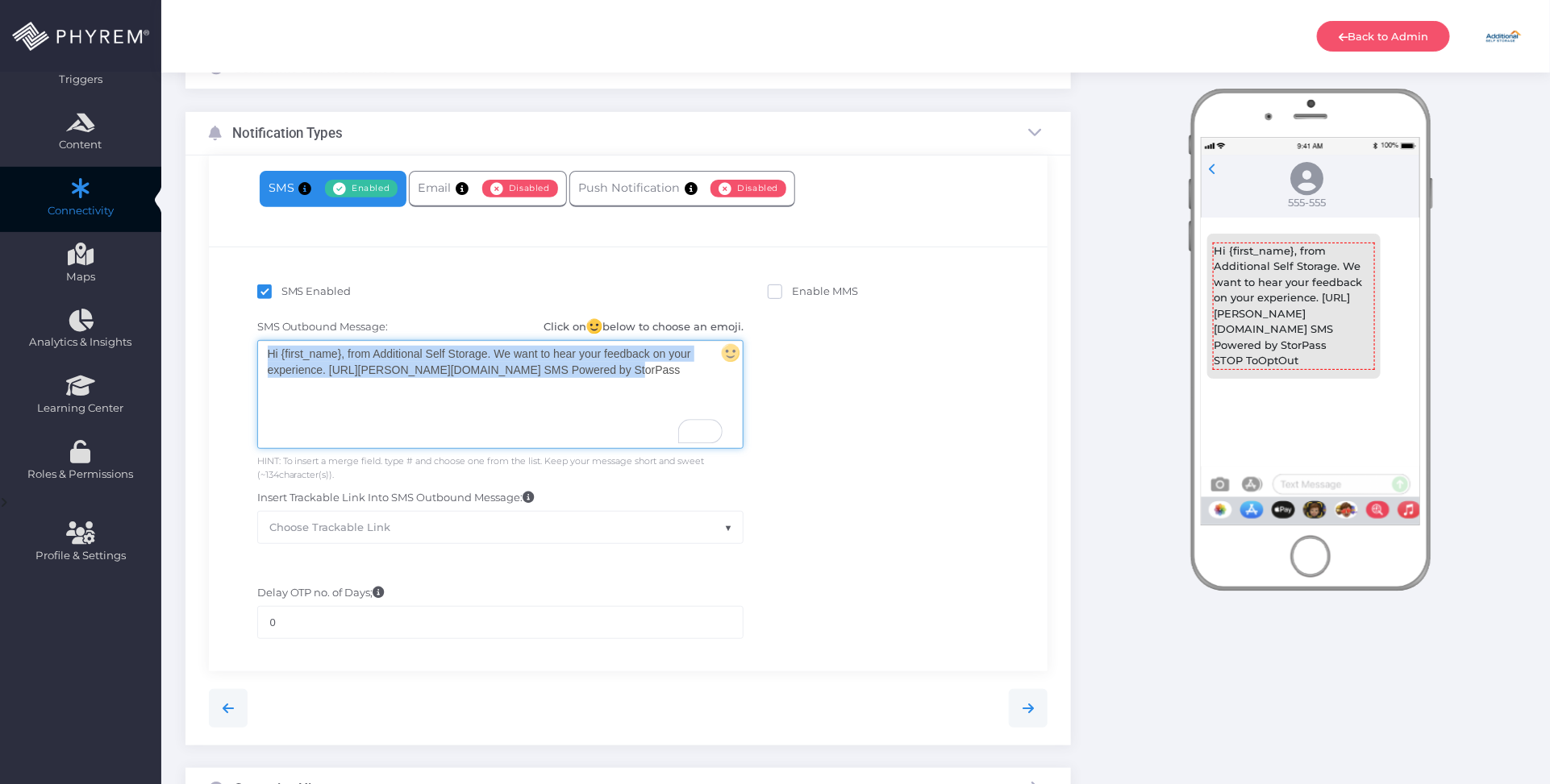
drag, startPoint x: 625, startPoint y: 375, endPoint x: 236, endPoint y: 340, distance: 390.6
click at [236, 340] on div "SMS Outbound Message: Click on below to choose an emoji. Hi {first_name}, from …" at bounding box center [629, 430] width 815 height 240
copy div "Hi {first_name}, from Additional Self Storage. We want to hear your feedback on…"
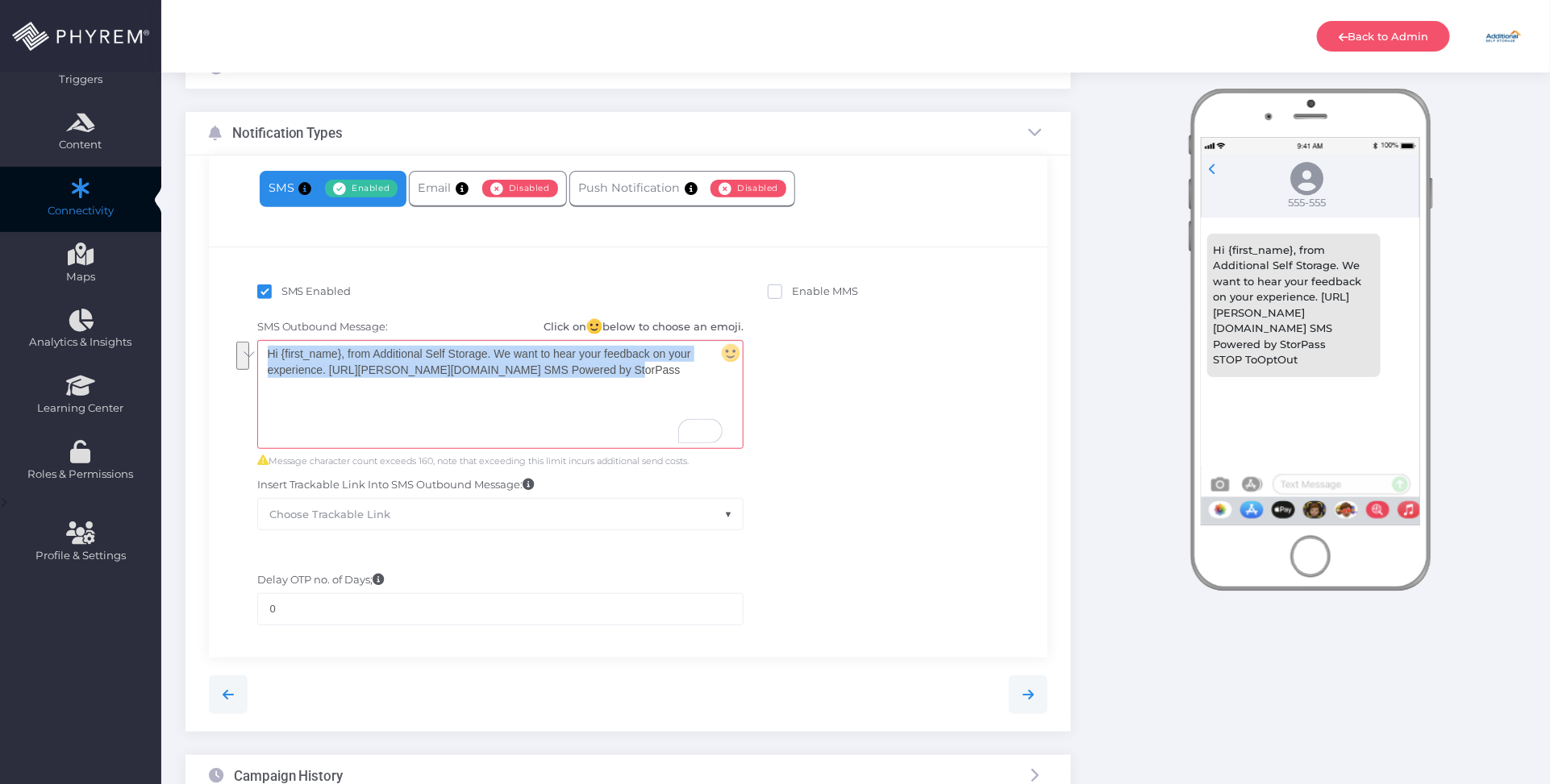
click at [686, 392] on div "Hi {first_name}, from Additional Self Storage. We want to hear your feedback on…" at bounding box center [500, 395] width 484 height 108
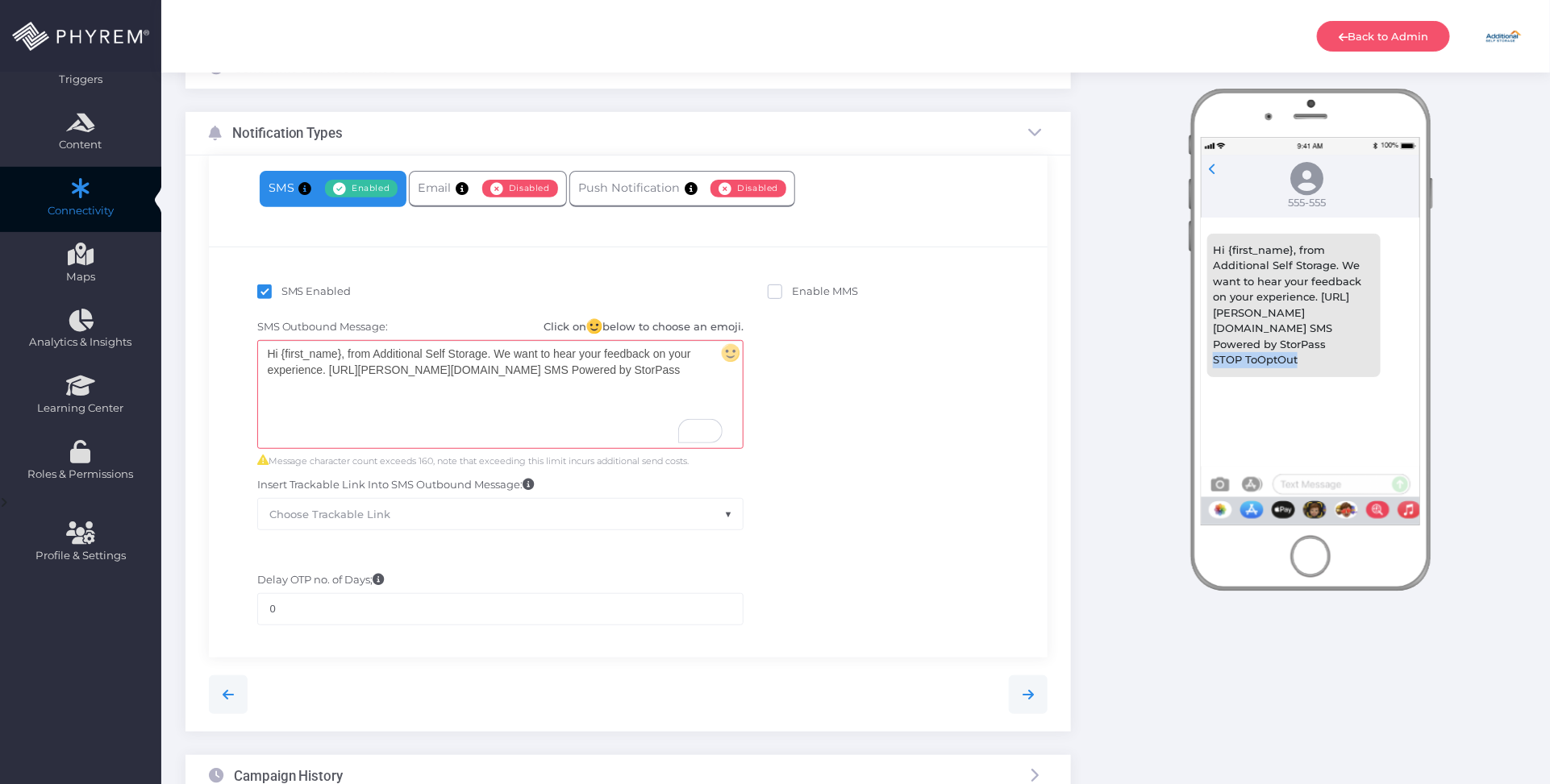
drag, startPoint x: 1303, startPoint y: 345, endPoint x: 1204, endPoint y: 349, distance: 99.1
click at [1204, 349] on div "Hi {first_name}, from Additional Self Storage. We want to hear your feedback on…" at bounding box center [1294, 306] width 197 height 143
copy span "STOP ToOptOut"
click at [843, 433] on div "SMS Outbound Message: Click on below to choose an emoji. Hi {first_name}, from …" at bounding box center [629, 424] width 815 height 227
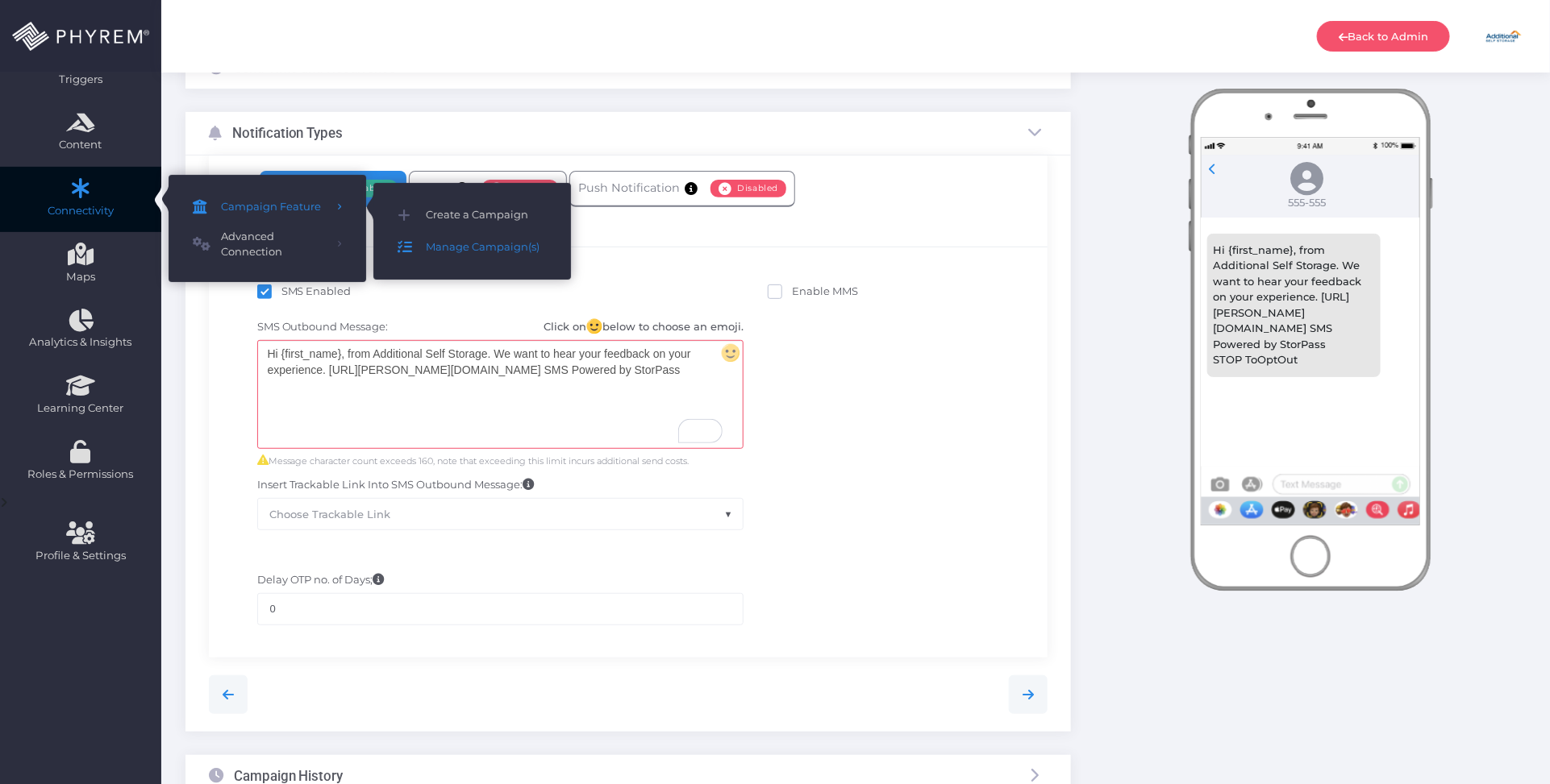
click at [462, 243] on span "Manage Campaign(s)" at bounding box center [486, 248] width 121 height 21
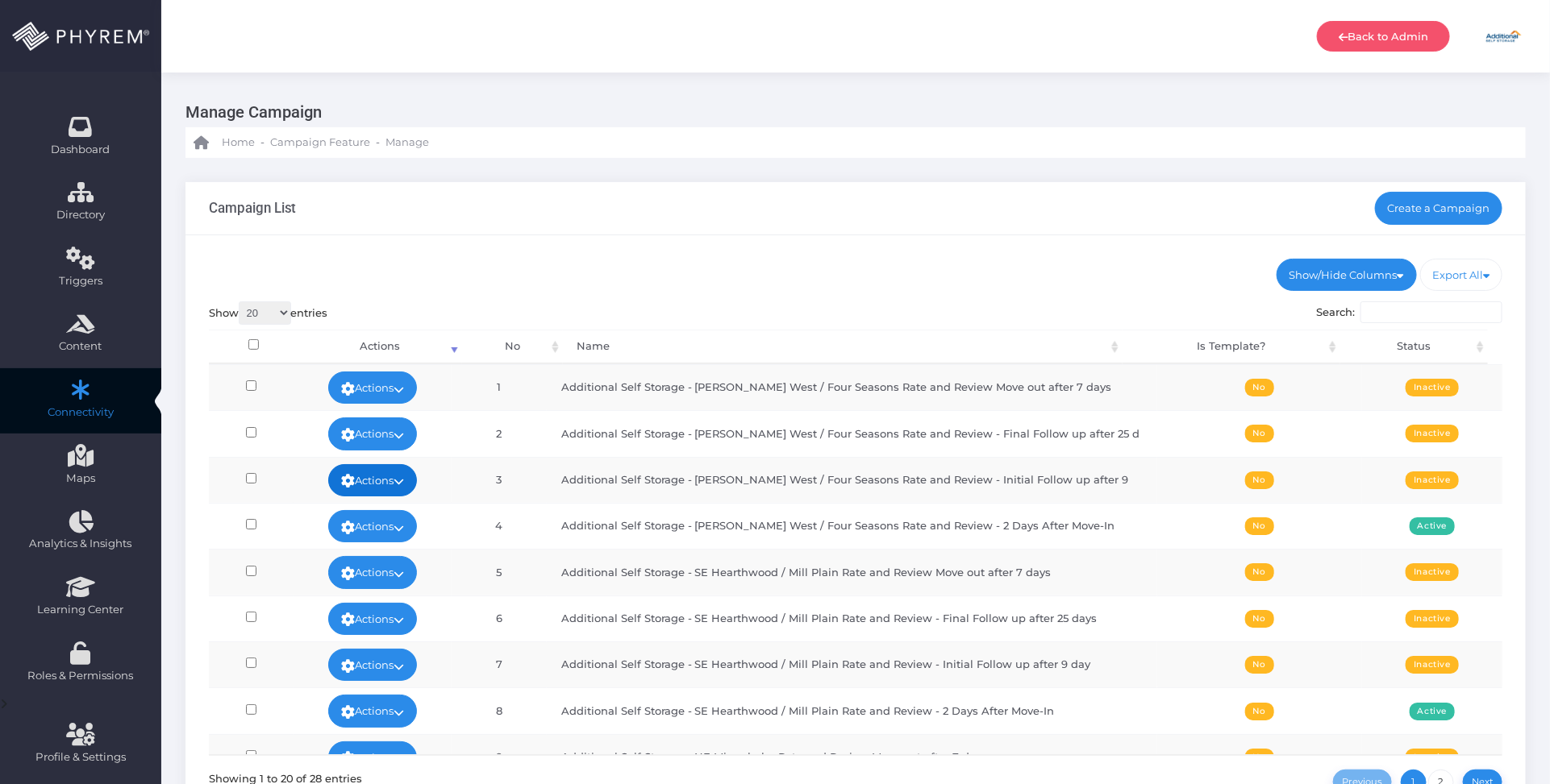
click at [406, 480] on link "Actions" at bounding box center [373, 481] width 89 height 32
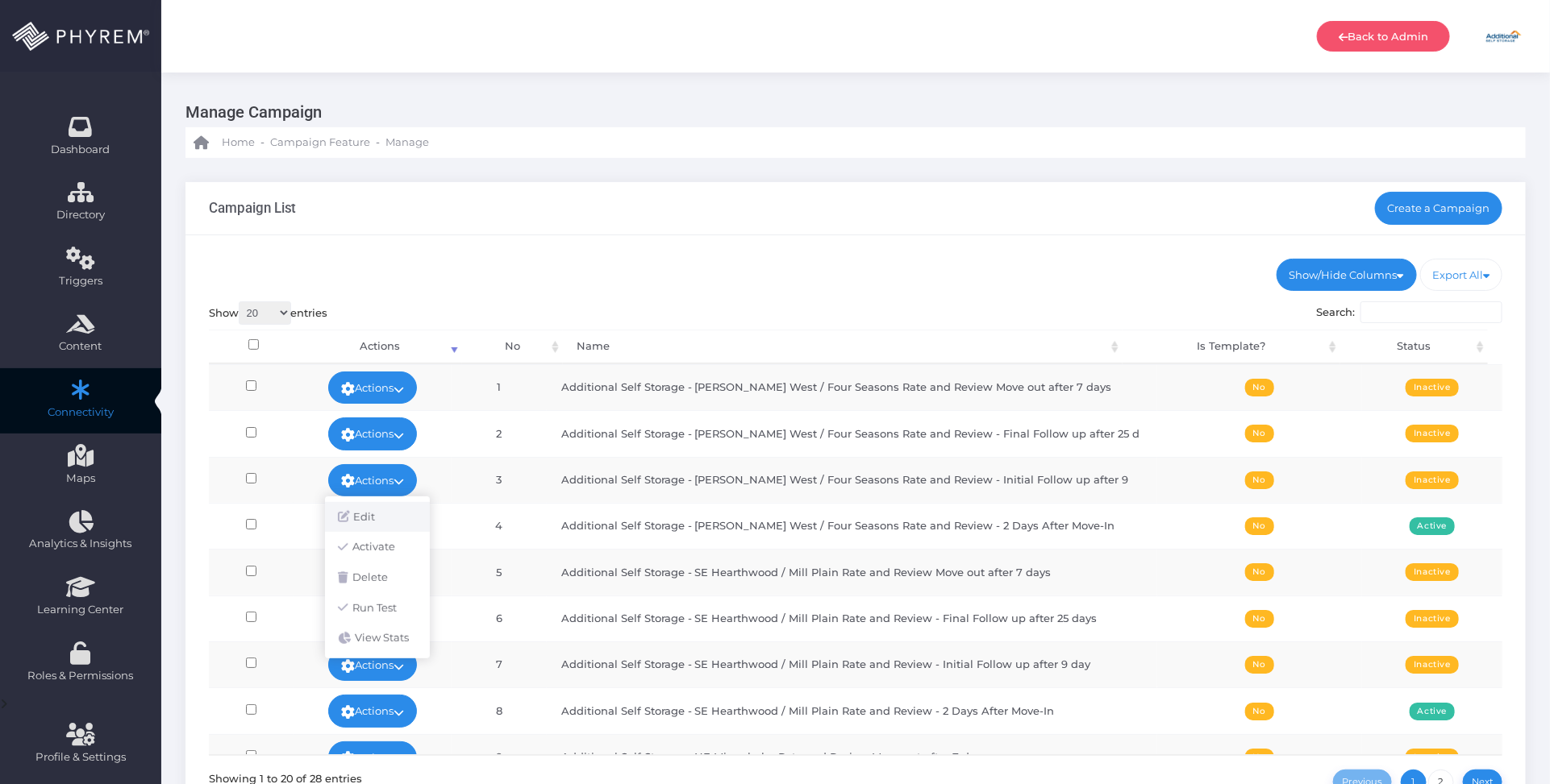
click at [394, 510] on link "Edit" at bounding box center [377, 518] width 105 height 31
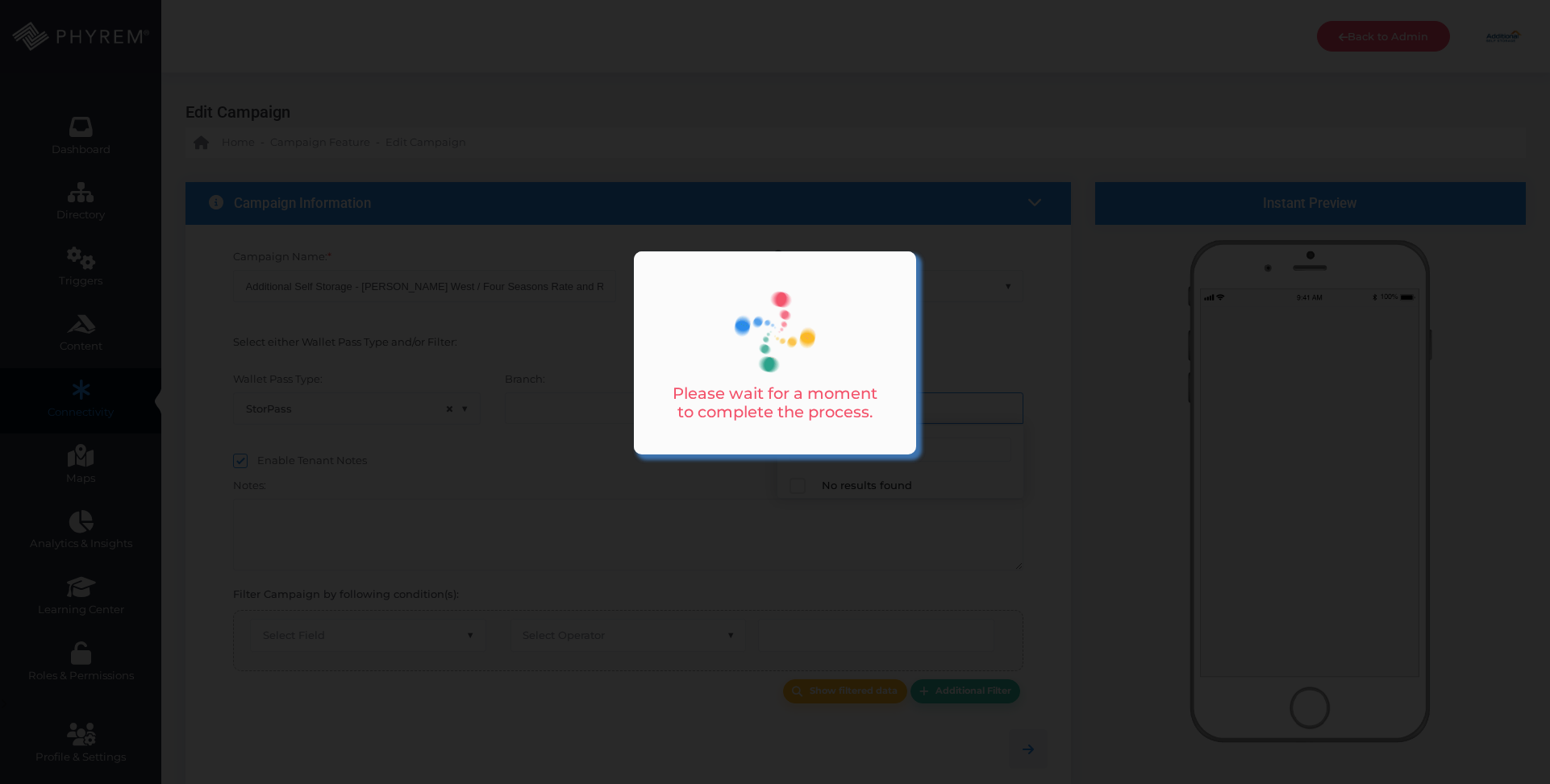
select select "15"
select select "1041"
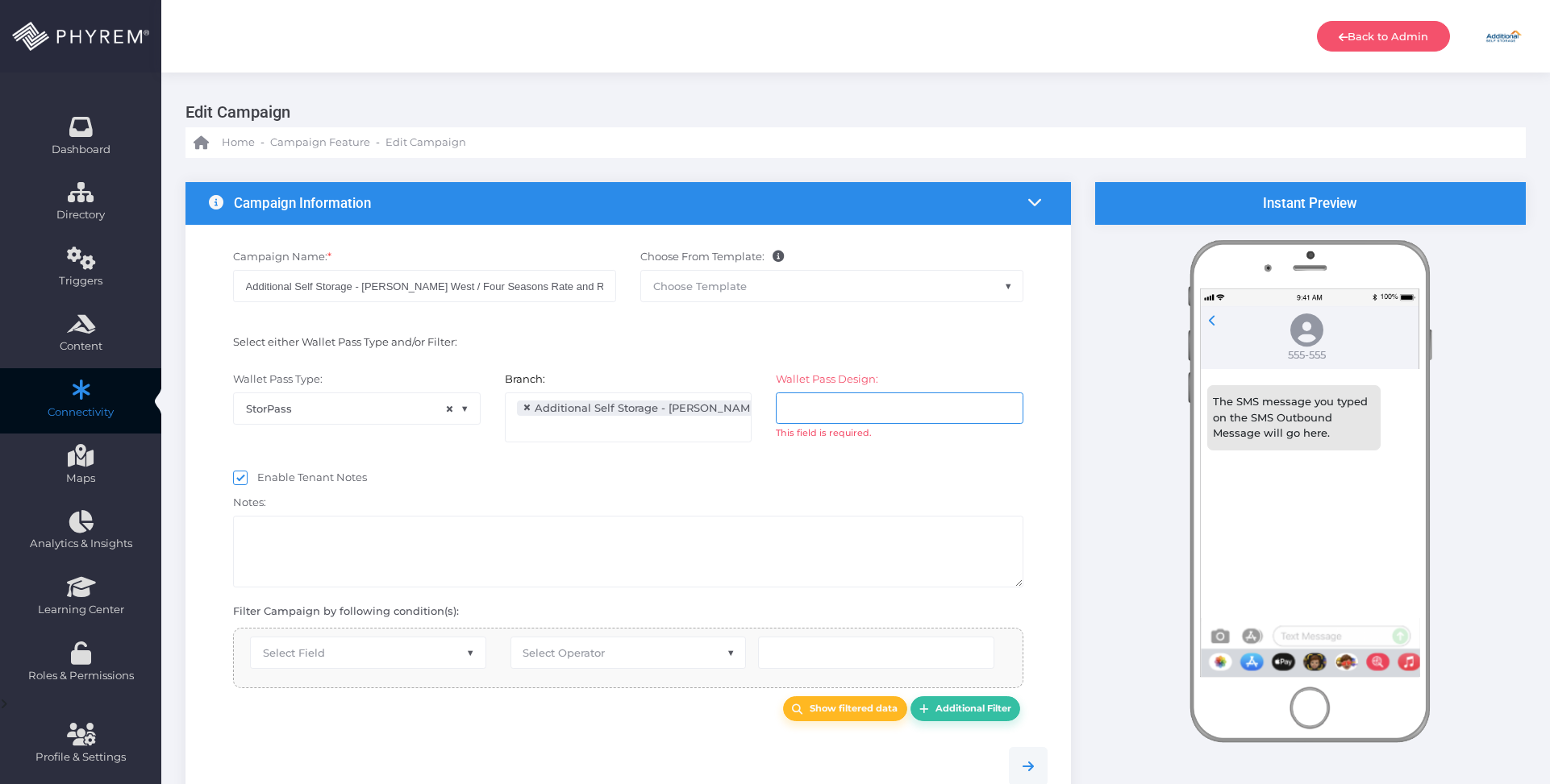
select select "after_x_days"
select select "2697"
select select "pr_wallet_users.created_date"
type input "9"
select select "pr_campaign_success_log_view.unfinished"
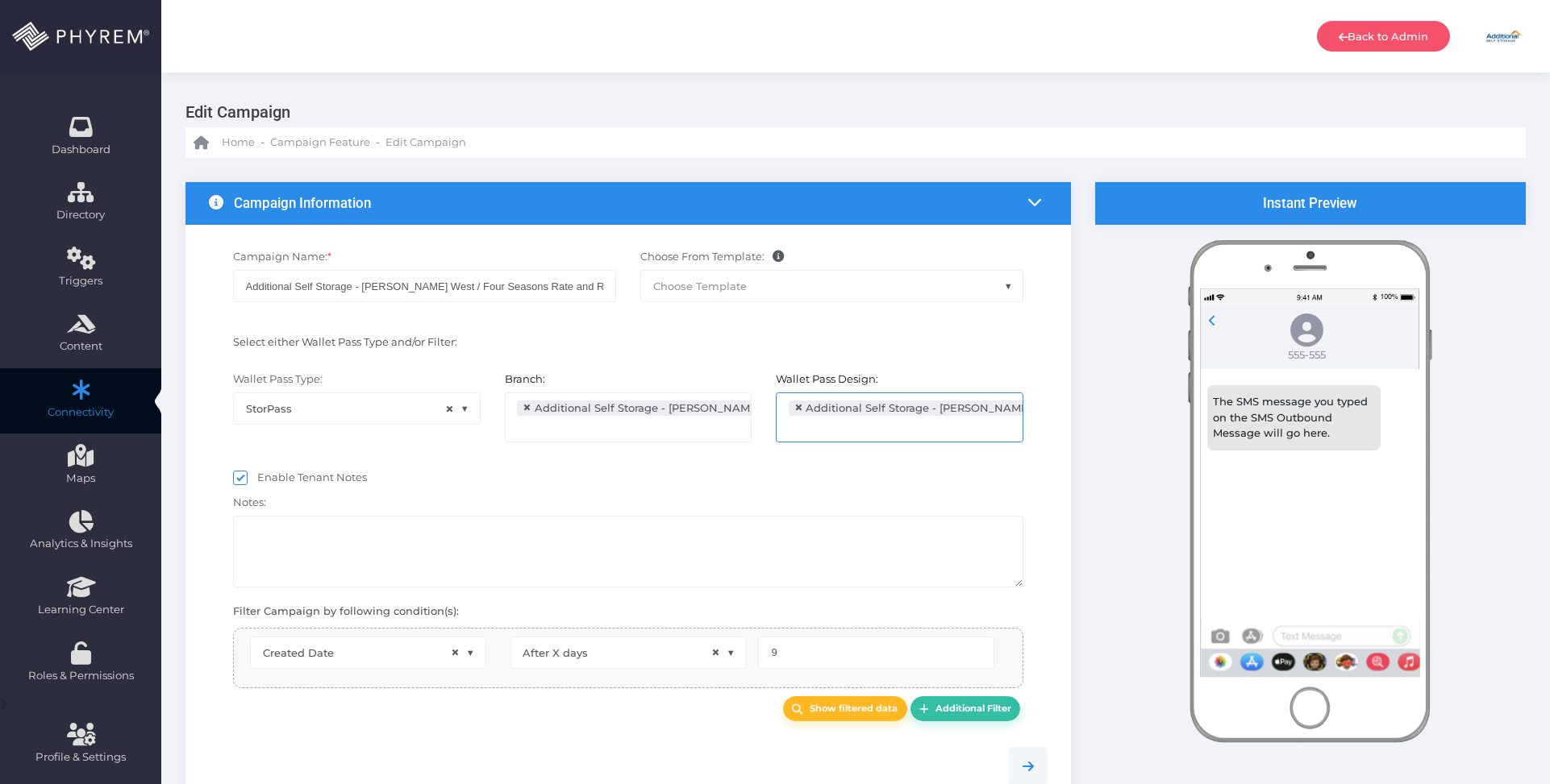
select select "in_list"
select select "pr_campaign_log.campaign_id"
select select "equals"
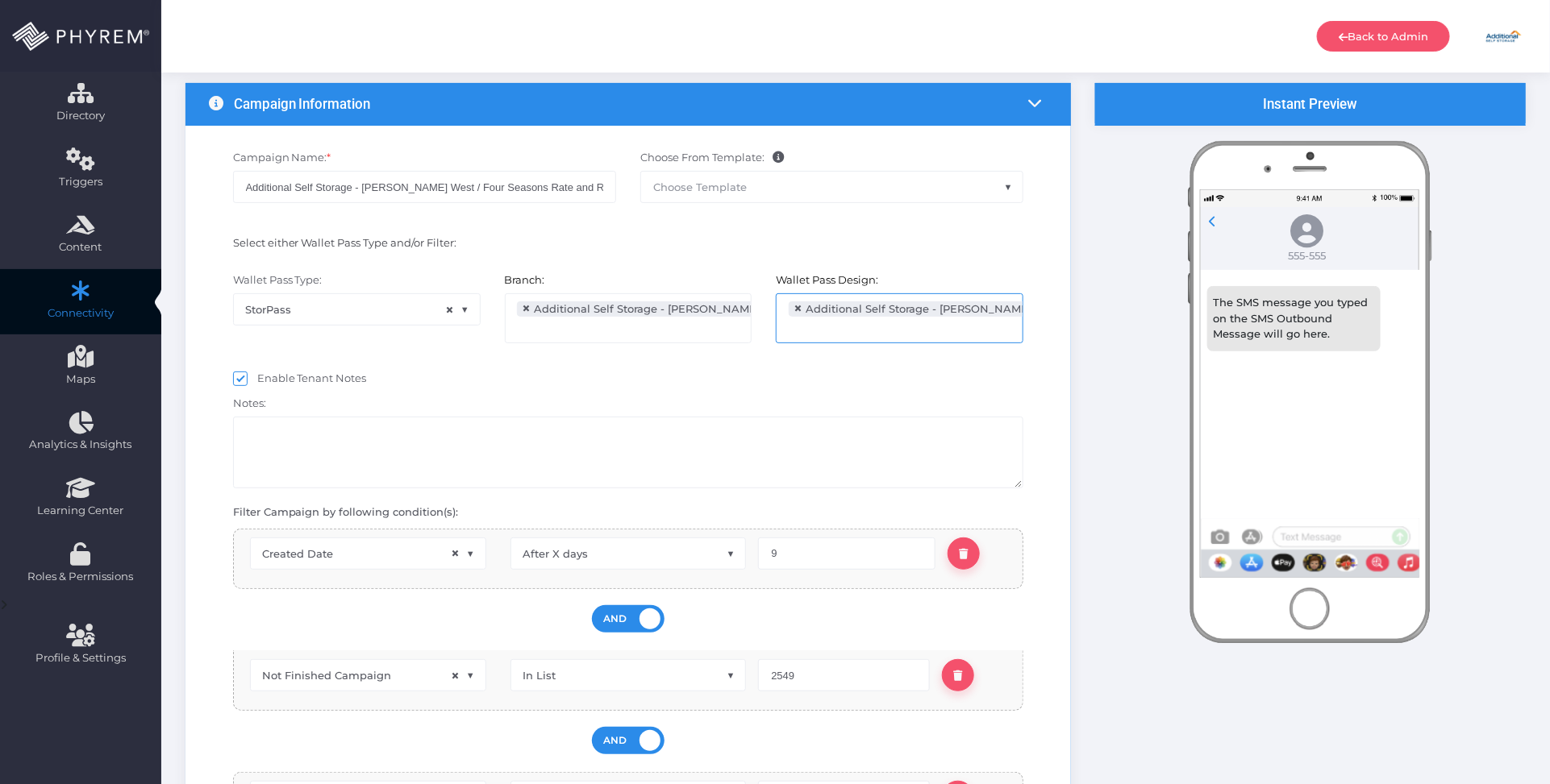
scroll to position [101, 0]
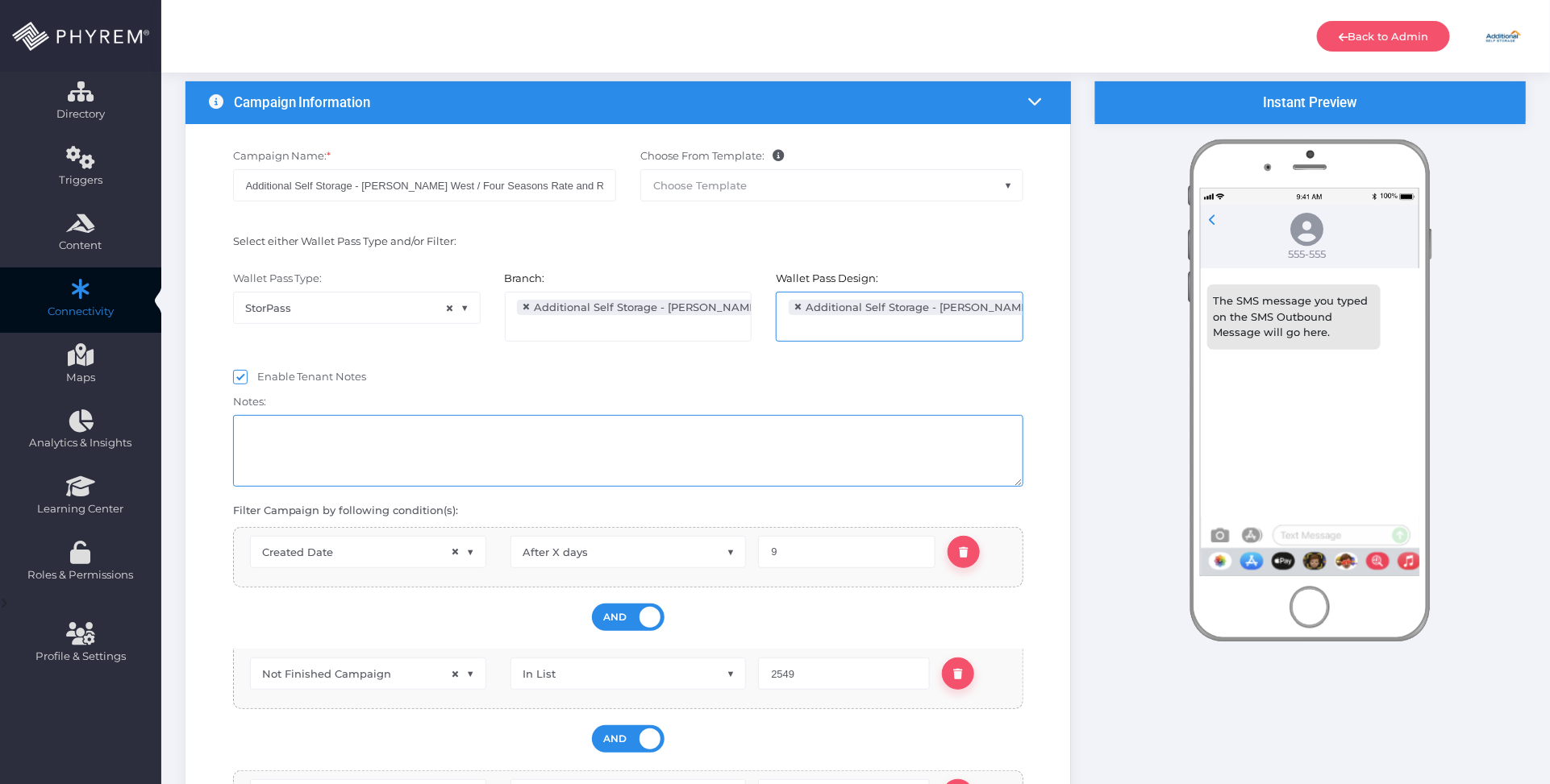
click at [533, 433] on textarea at bounding box center [629, 451] width 791 height 72
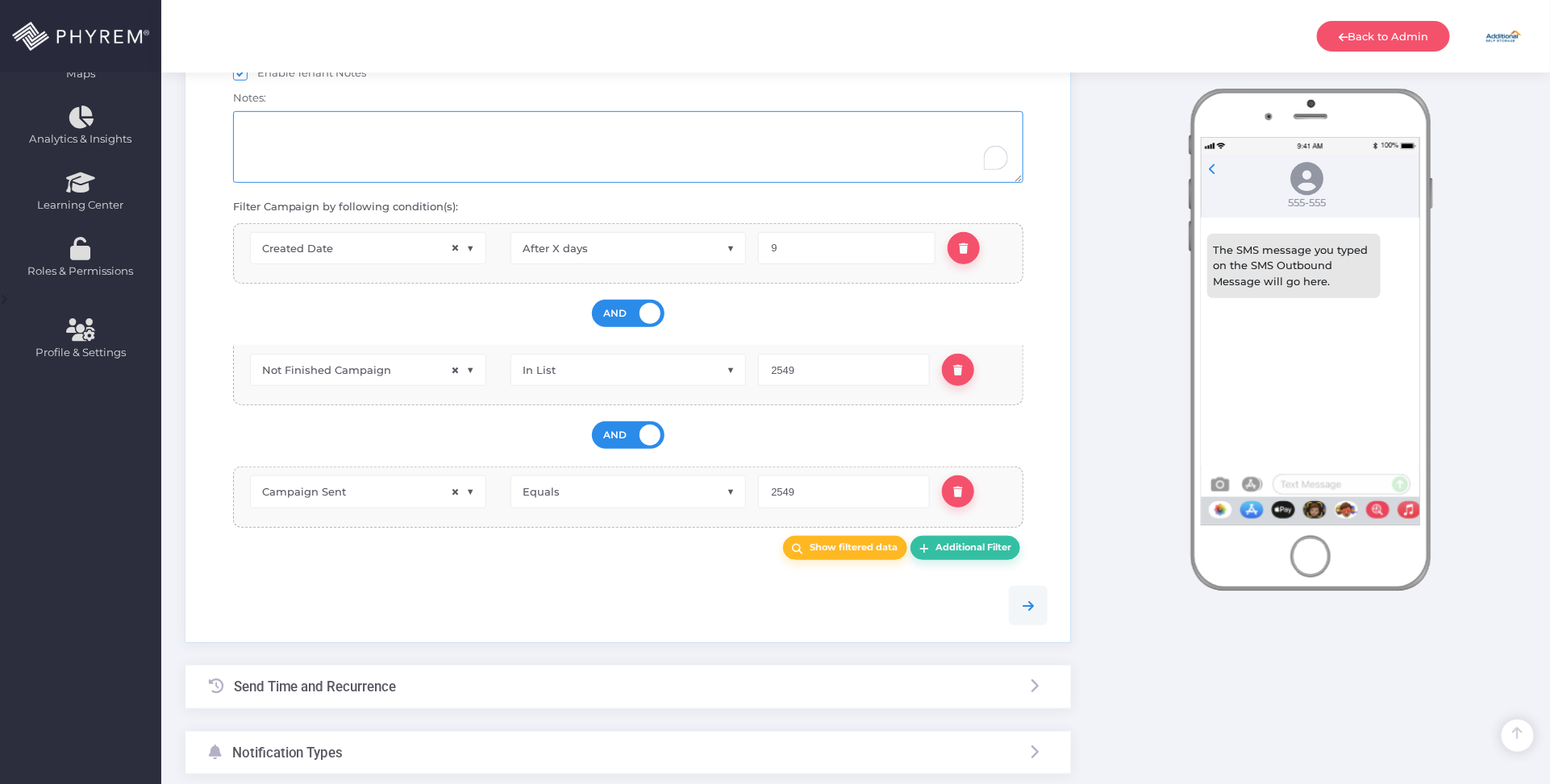
scroll to position [593, 0]
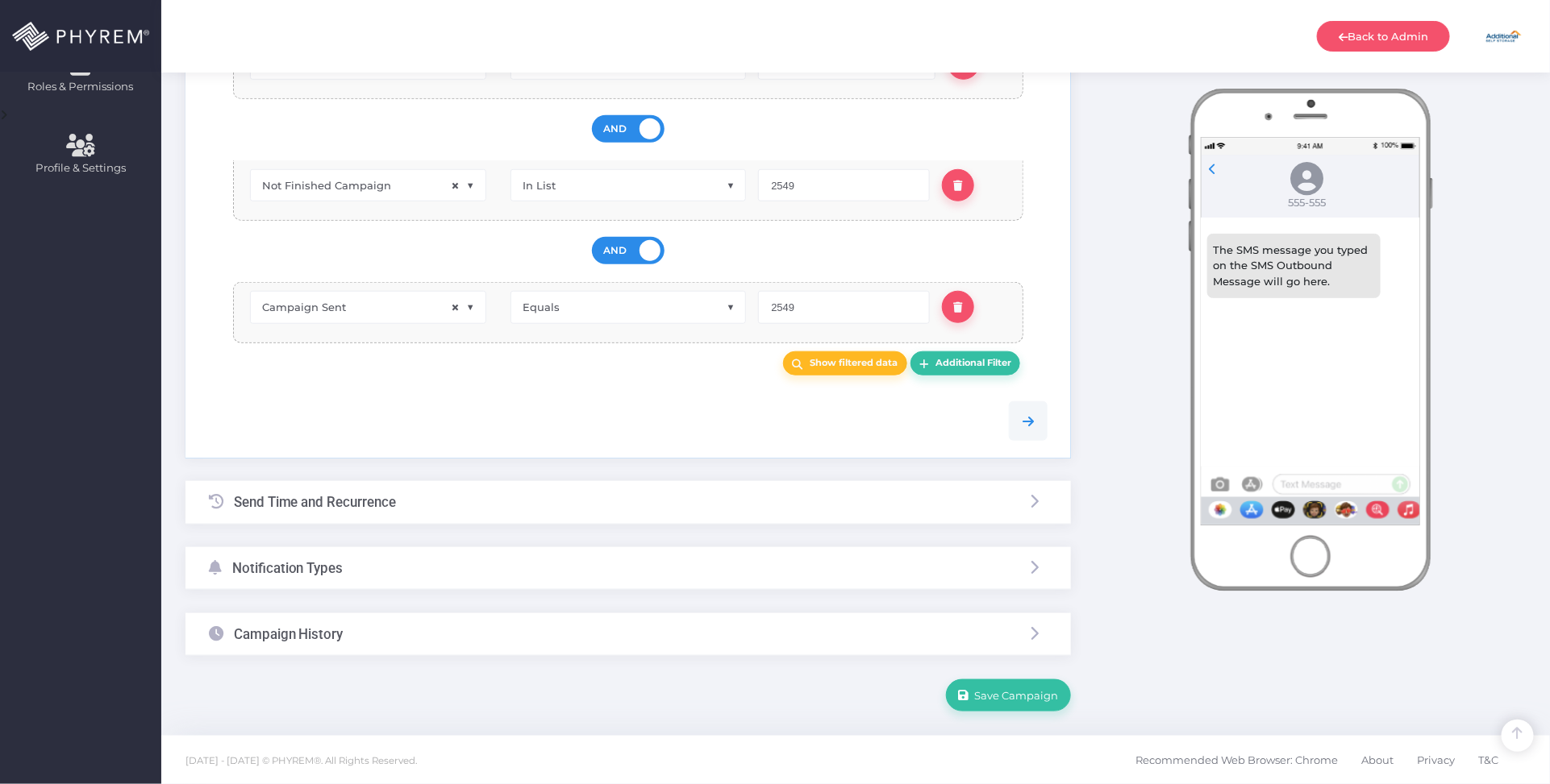
click at [504, 570] on div "Notification Types" at bounding box center [628, 569] width 885 height 43
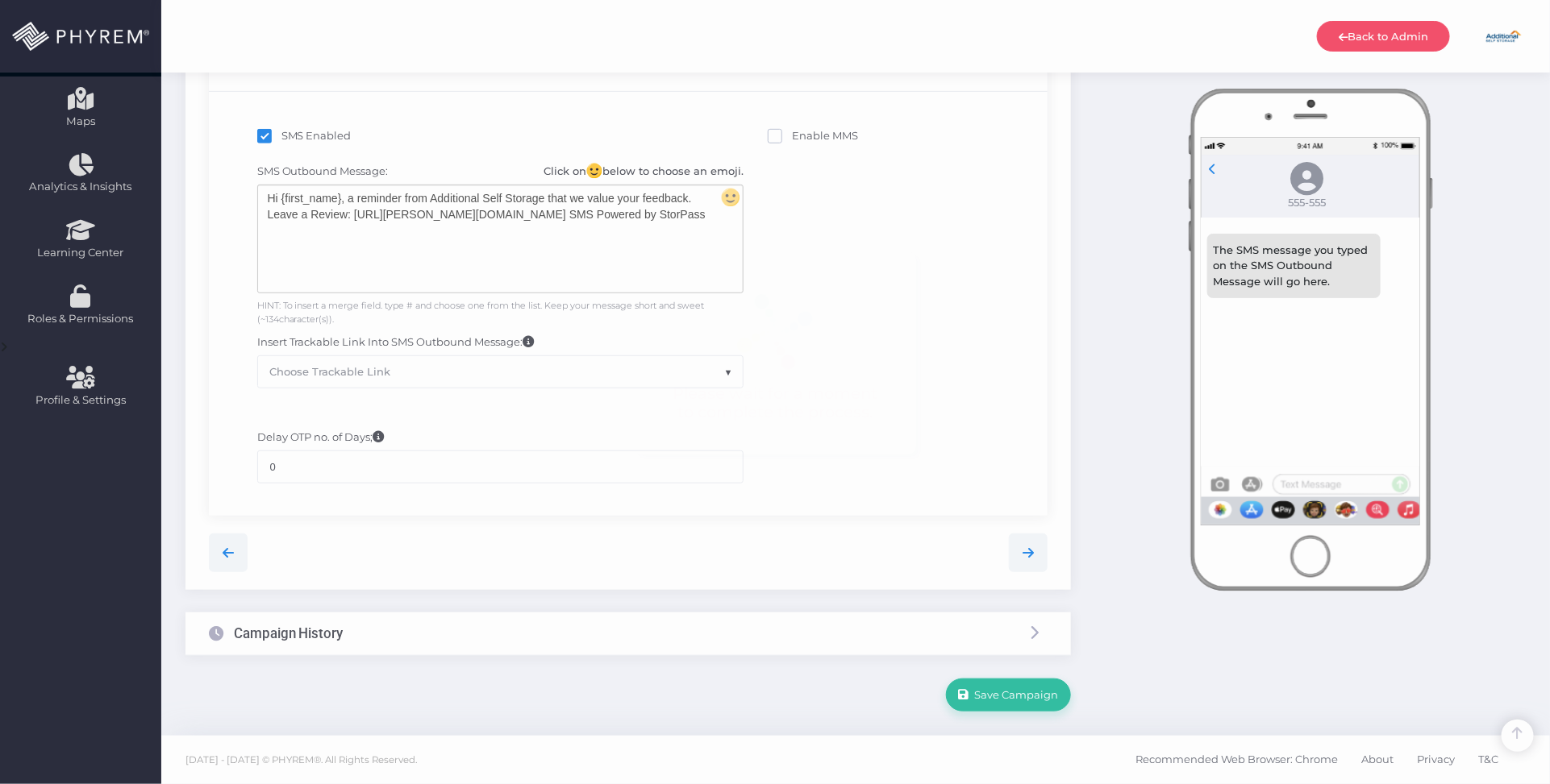
scroll to position [359, 0]
click at [615, 225] on div "Hi {first_name}, a reminder from Additional Self Storage that we value your fee…" at bounding box center [500, 239] width 484 height 108
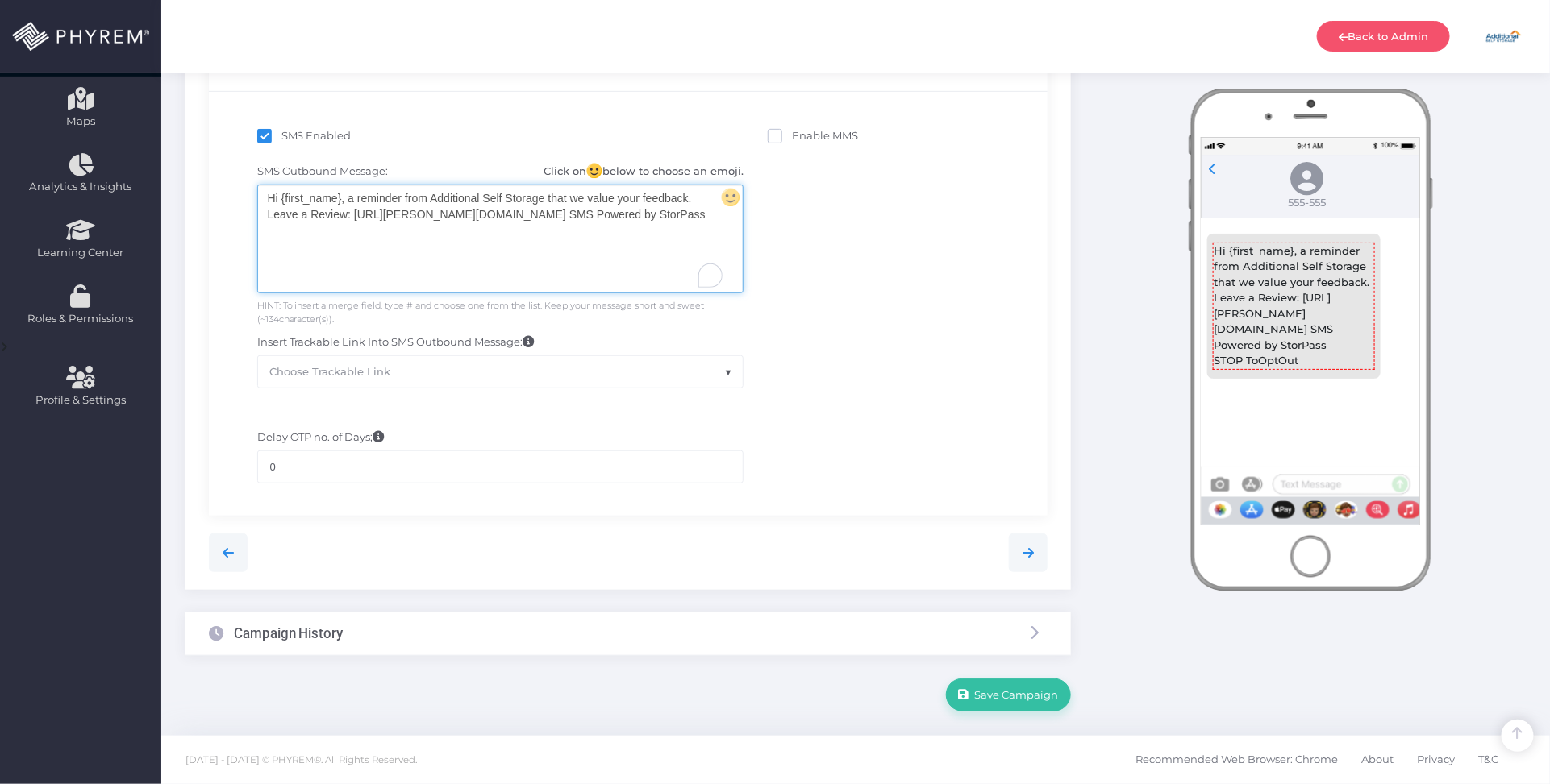
click at [648, 219] on div "Hi {first_name}, a reminder from Additional Self Storage that we value your fee…" at bounding box center [500, 239] width 484 height 108
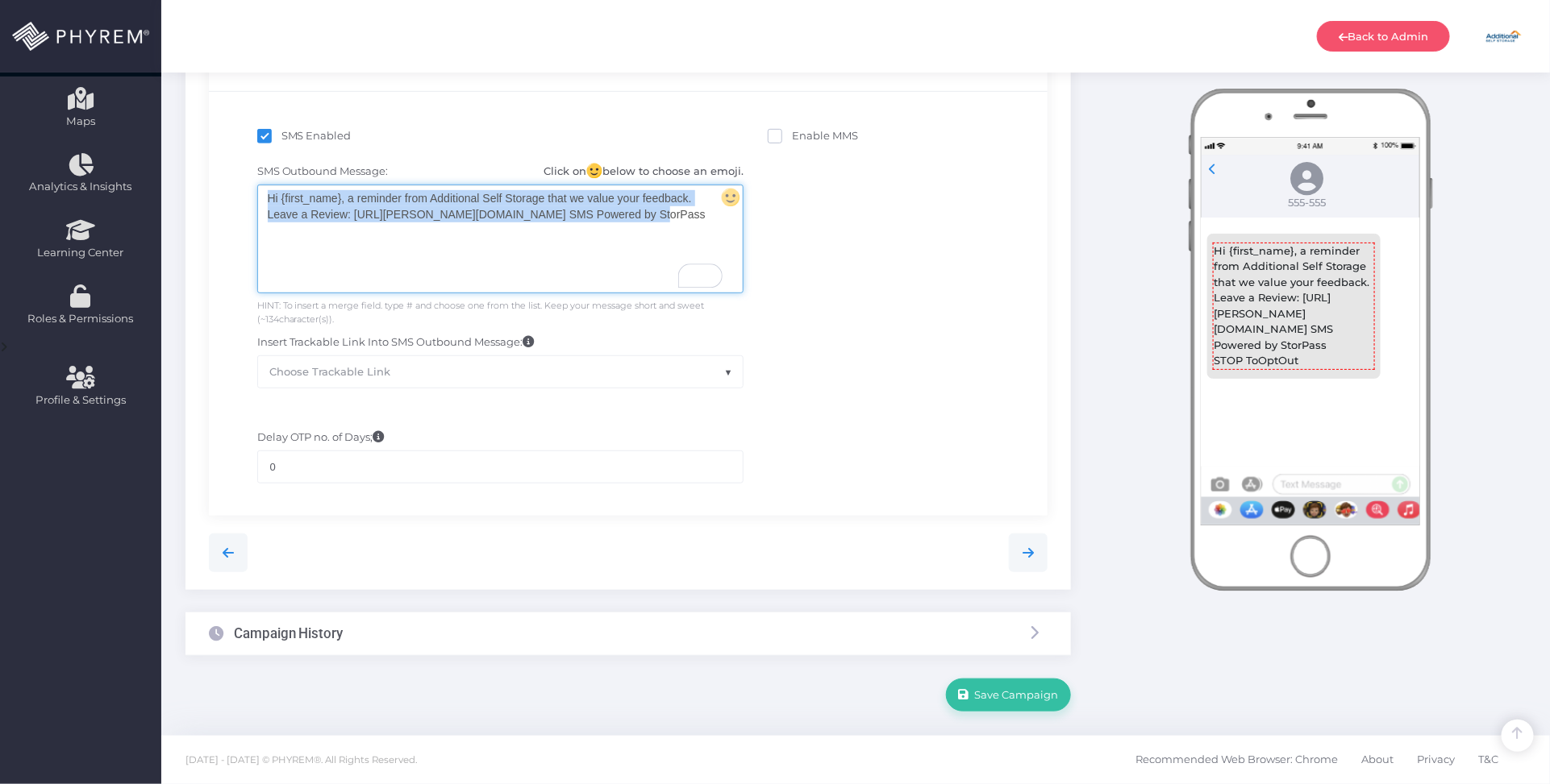
drag, startPoint x: 648, startPoint y: 219, endPoint x: 231, endPoint y: 194, distance: 417.7
click at [231, 194] on div "SMS Outbound Message: Click on below to choose an emoji. Hi {first_name}, a rem…" at bounding box center [629, 275] width 815 height 240
copy div "Hi {first_name}, a reminder from Additional Self Storage that we value your fee…"
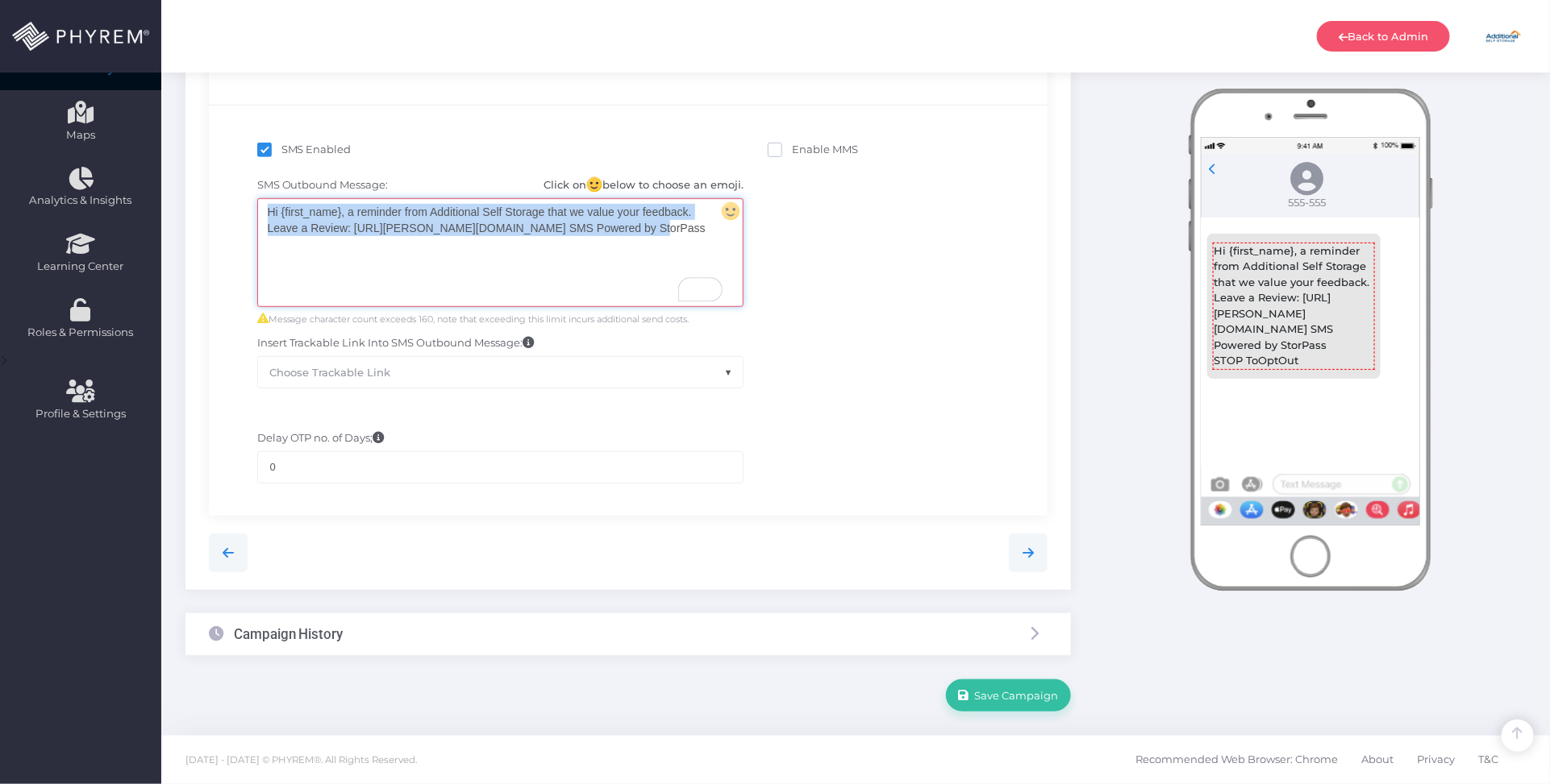
scroll to position [344, 0]
click at [860, 256] on div "SMS Outbound Message: Click on below to choose an emoji. Hi {first_name}, a rem…" at bounding box center [629, 283] width 815 height 227
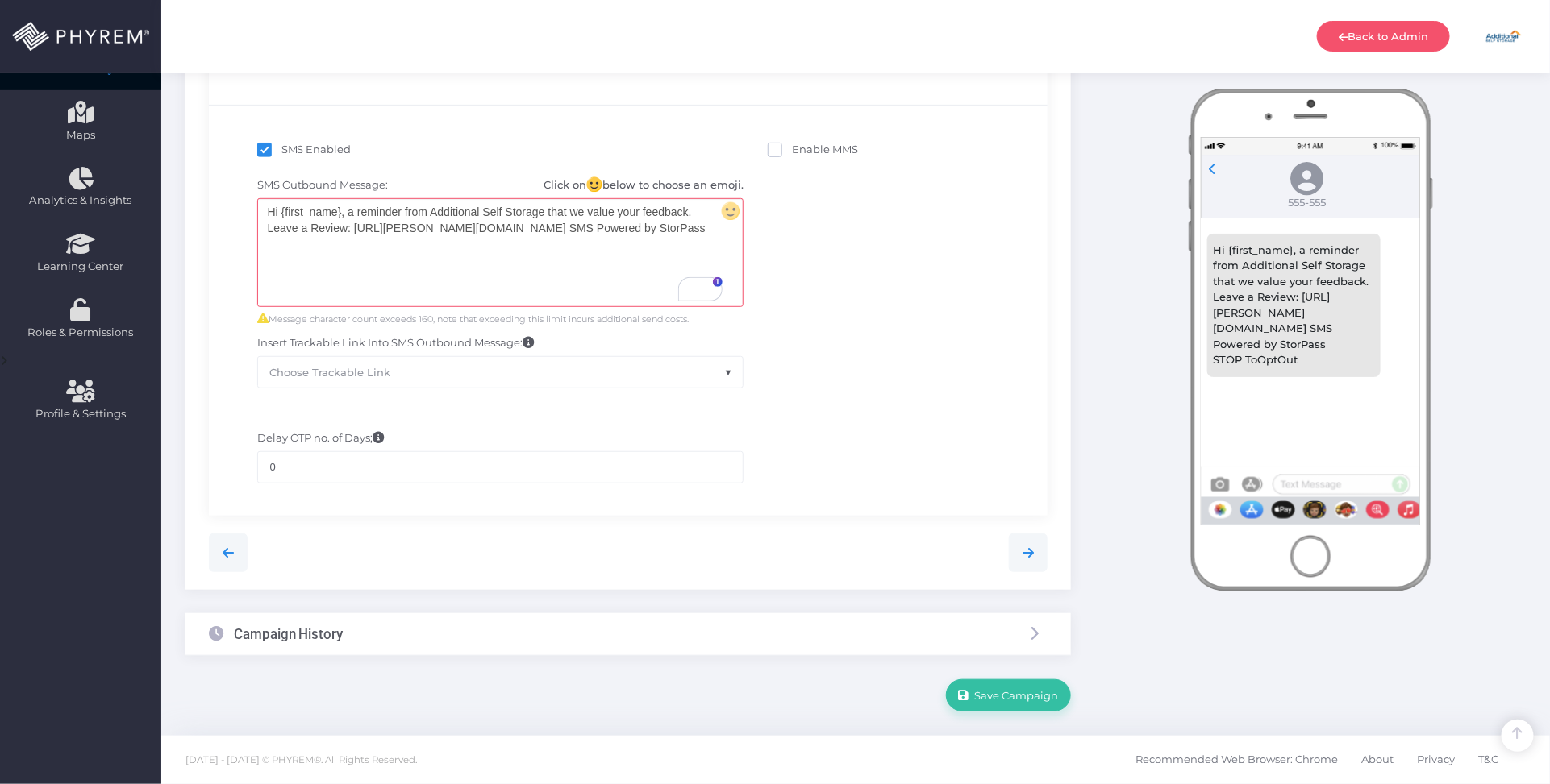
click at [542, 639] on div "Campaign History" at bounding box center [628, 635] width 885 height 43
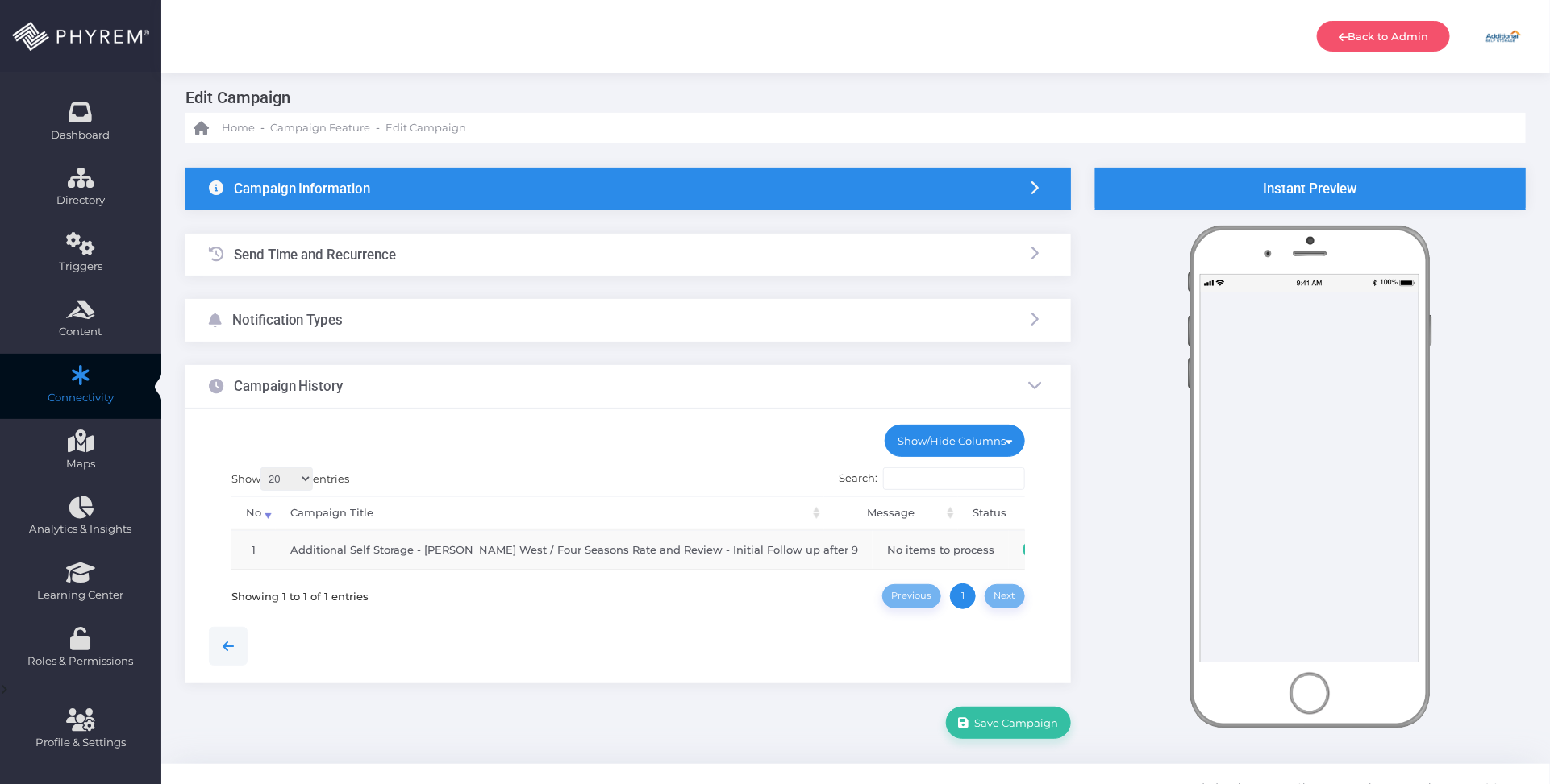
scroll to position [0, 0]
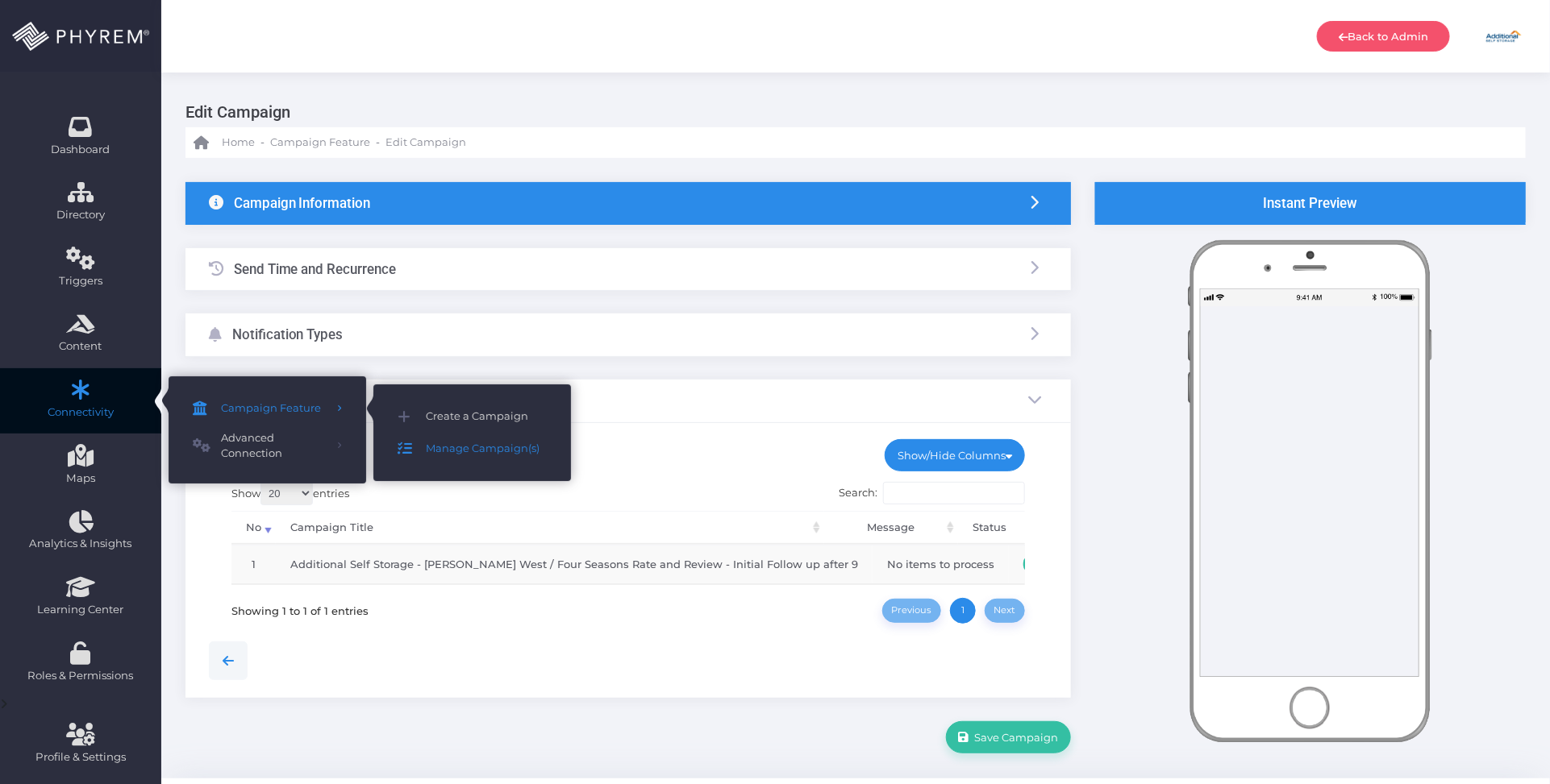
click at [460, 444] on span "Manage Campaign(s)" at bounding box center [486, 448] width 121 height 21
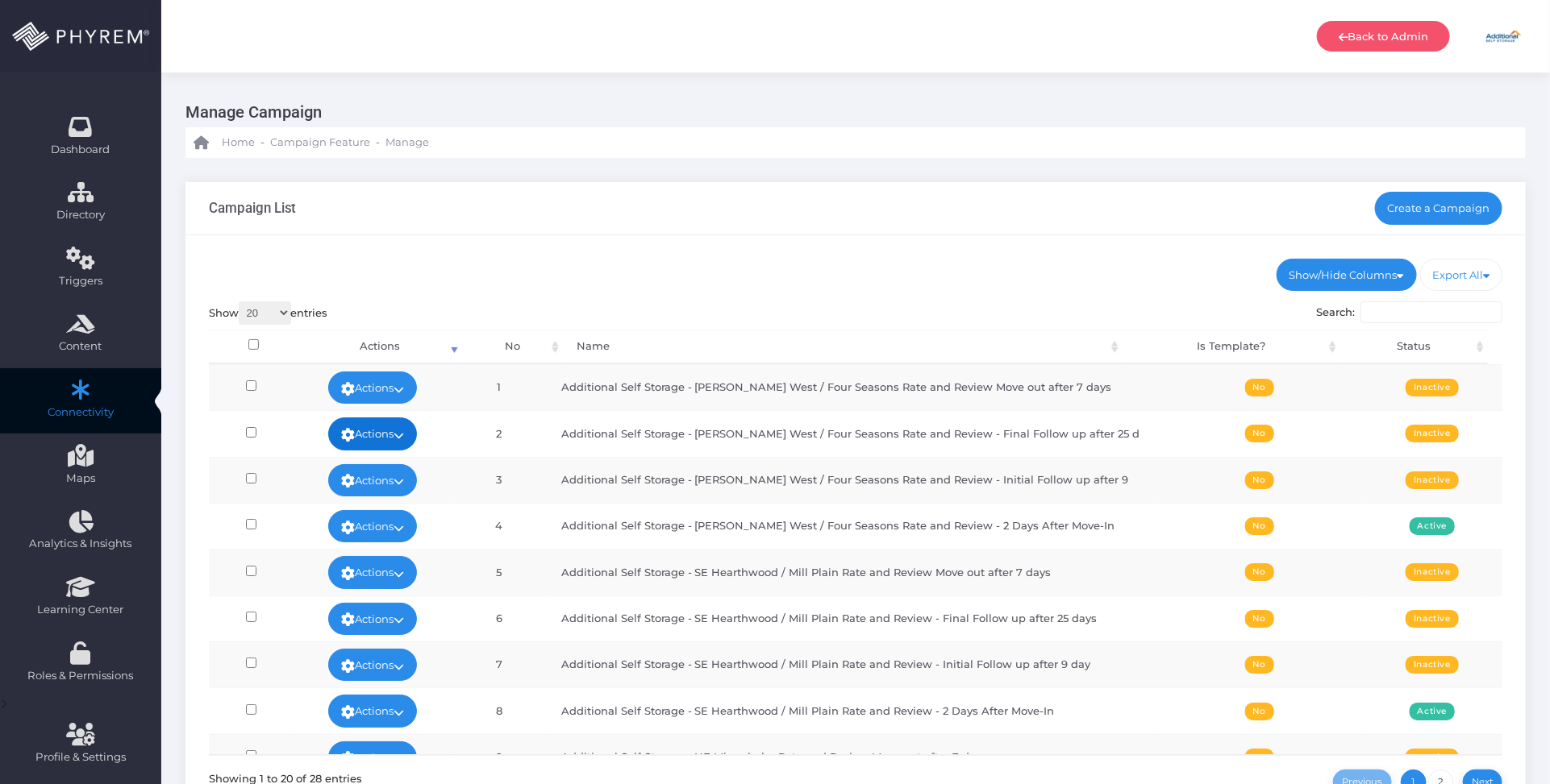
click at [396, 436] on link "Actions" at bounding box center [373, 434] width 89 height 32
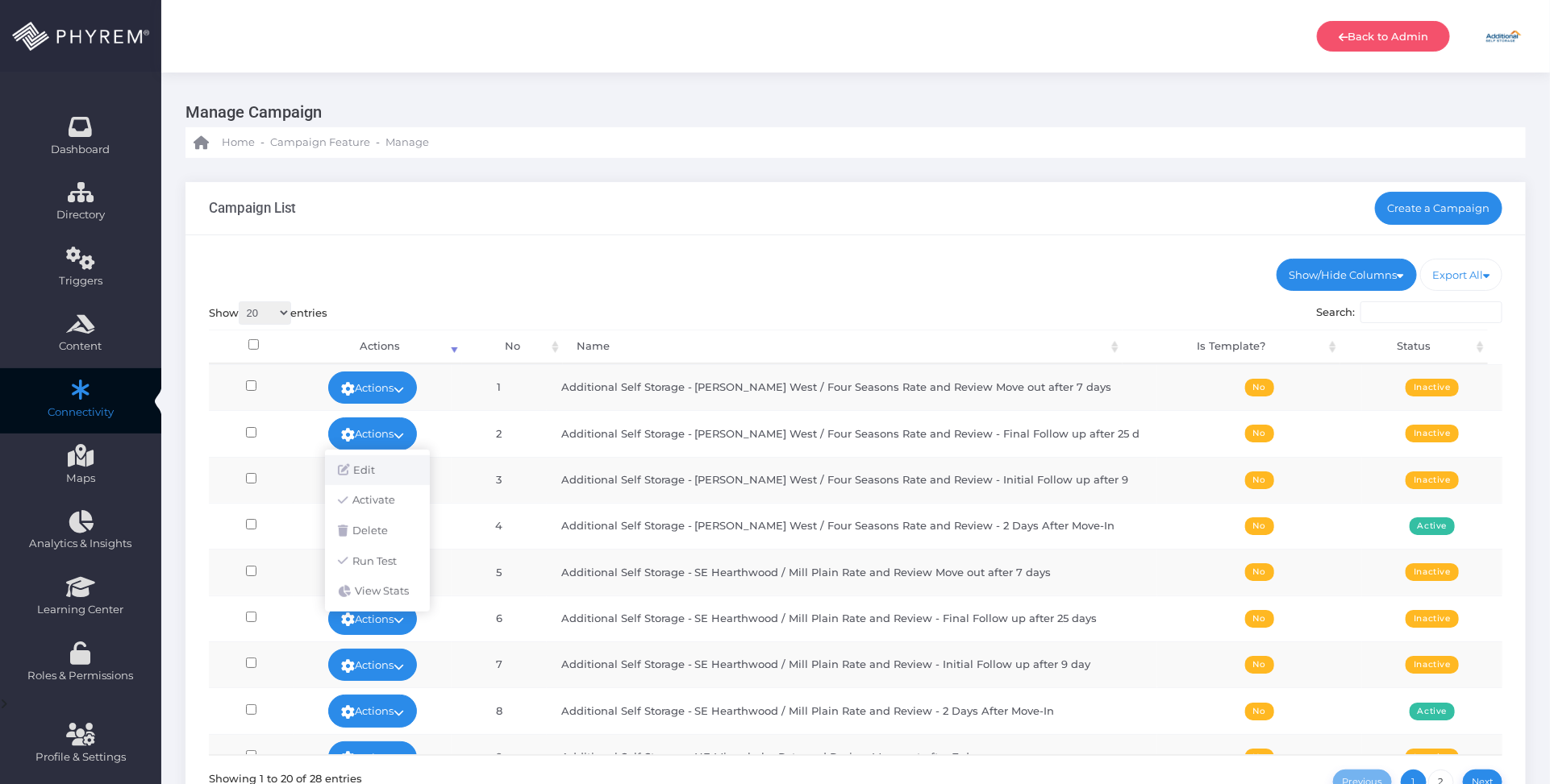
click at [375, 467] on link "Edit" at bounding box center [377, 471] width 105 height 31
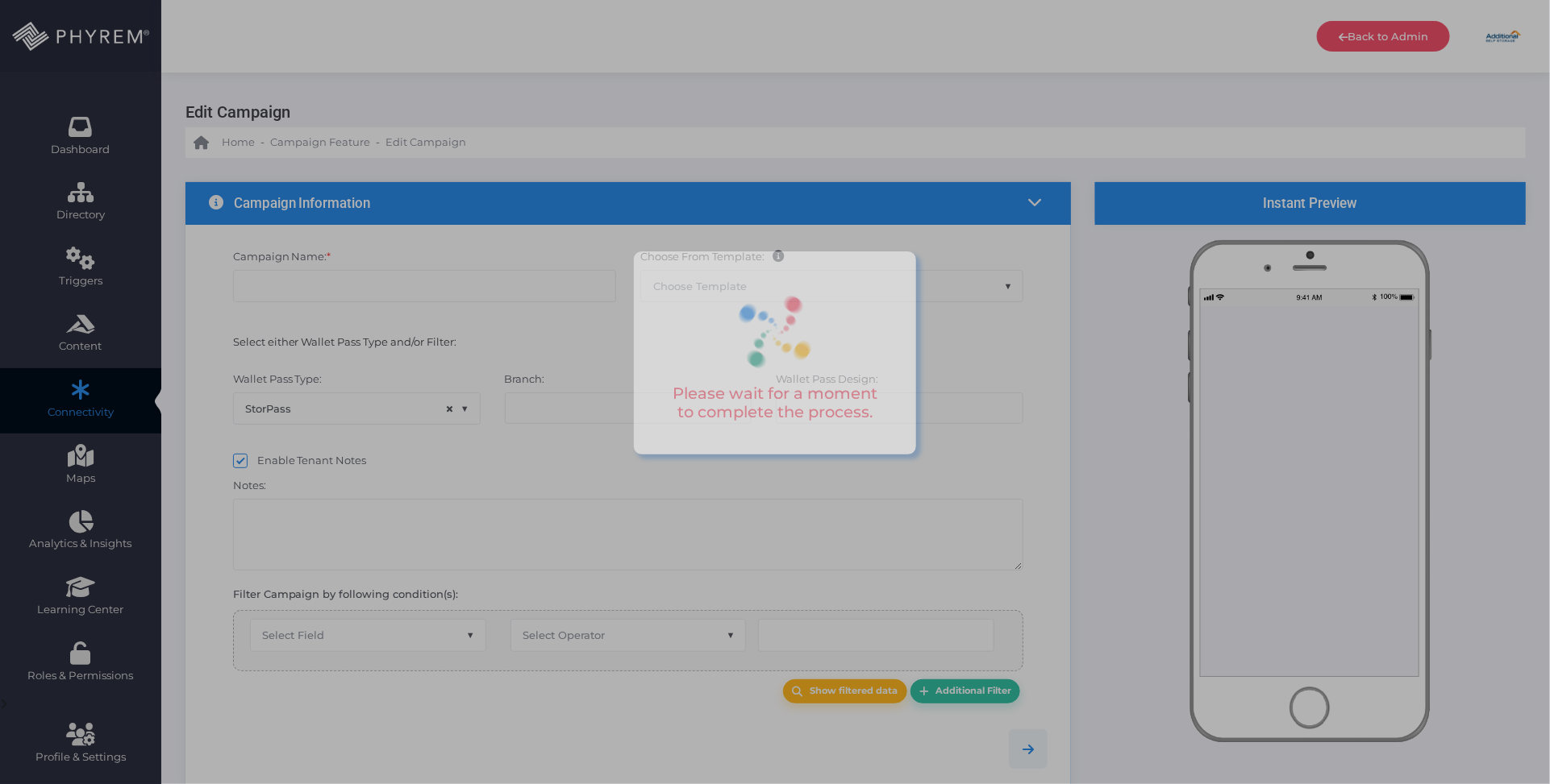
type input "Additional Self Storage - [PERSON_NAME] West / Four Seasons Rate and Review - F…"
select select "15"
checkbox input "true"
checkbox input "false"
type input "0"
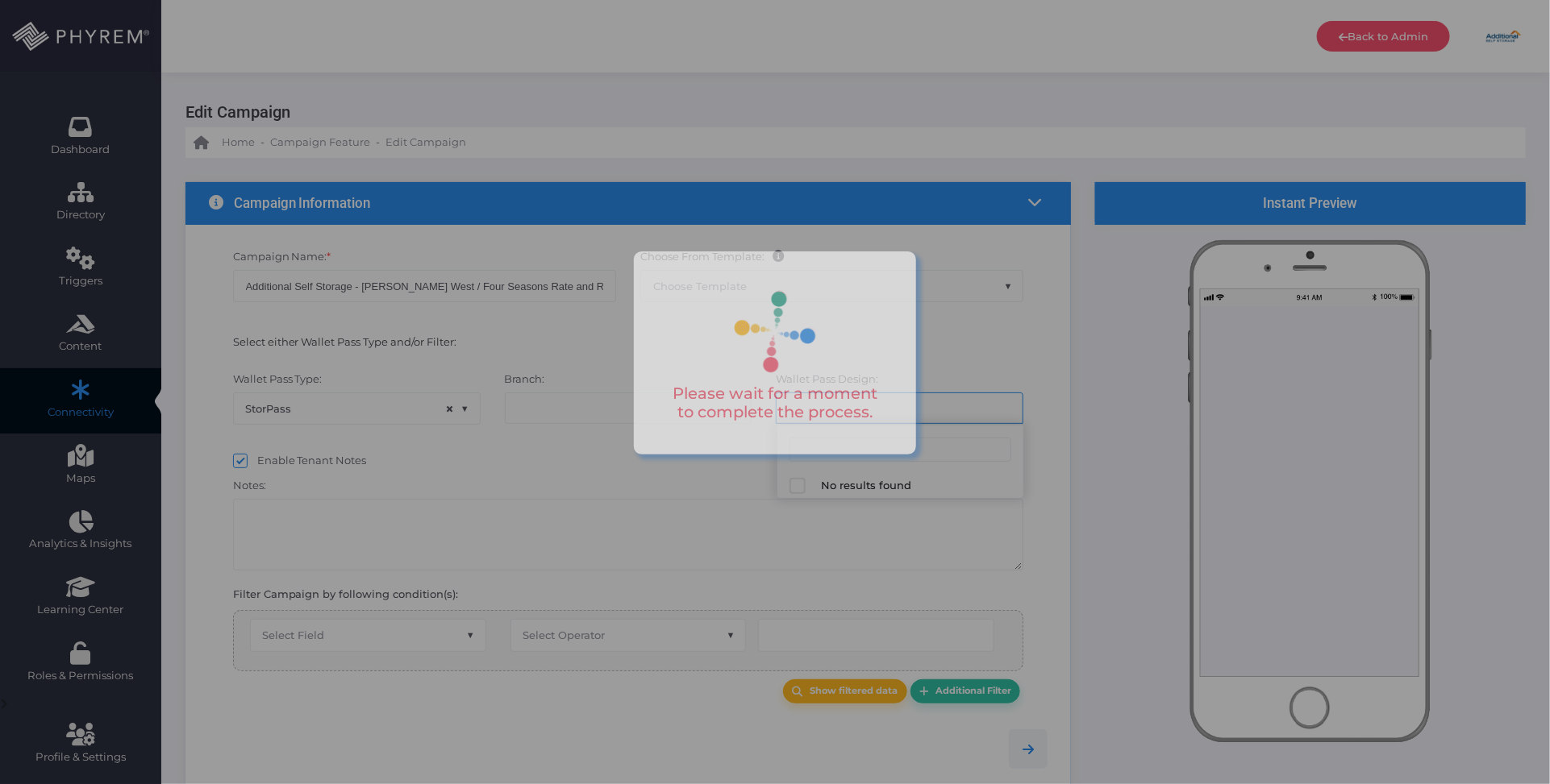
select select "1041"
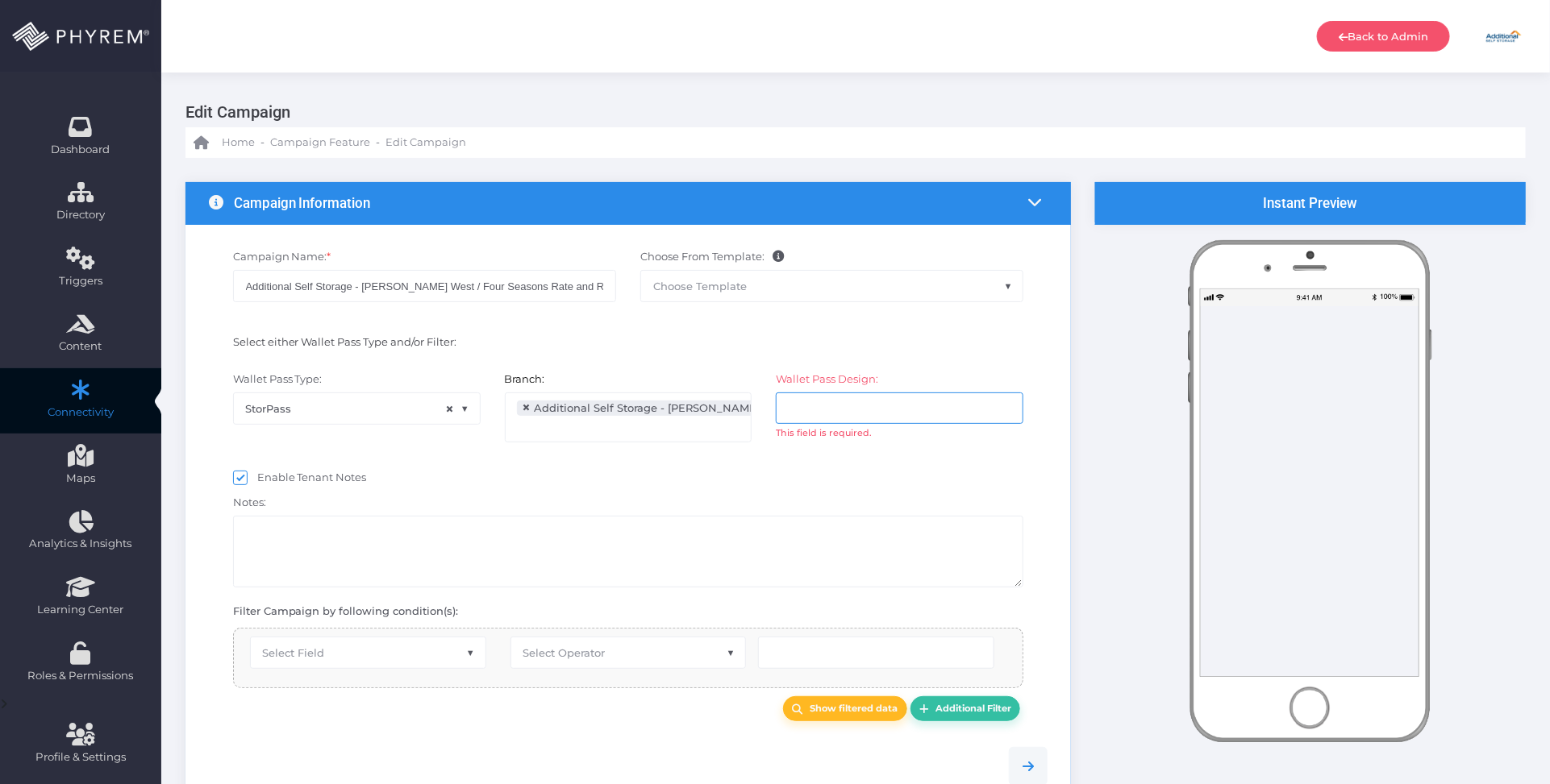
scroll to position [50, 0]
select select "after_x_days"
select select "2697"
select select "pr_wallet_users.created_date"
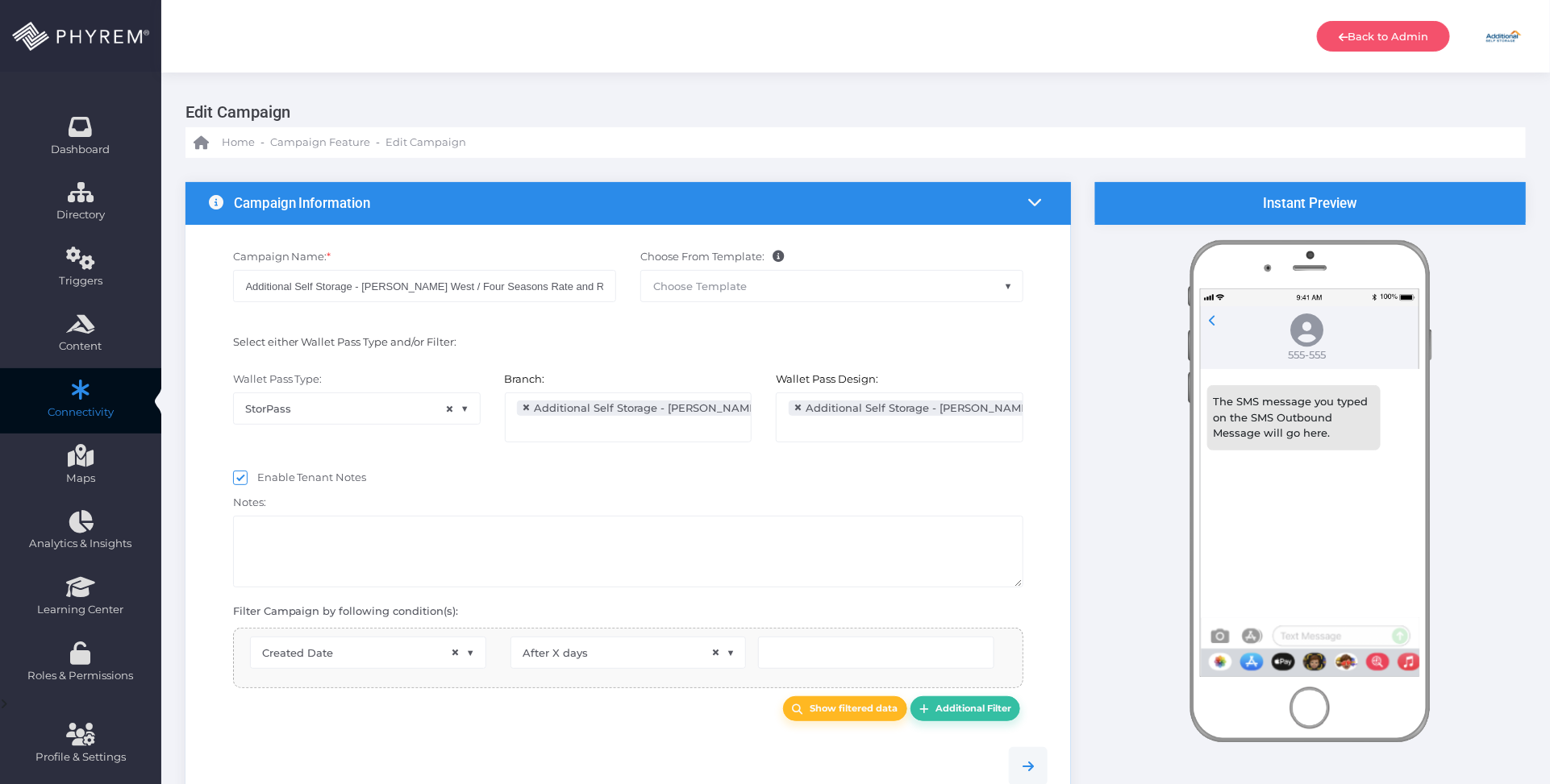
scroll to position [26, 0]
type input "25"
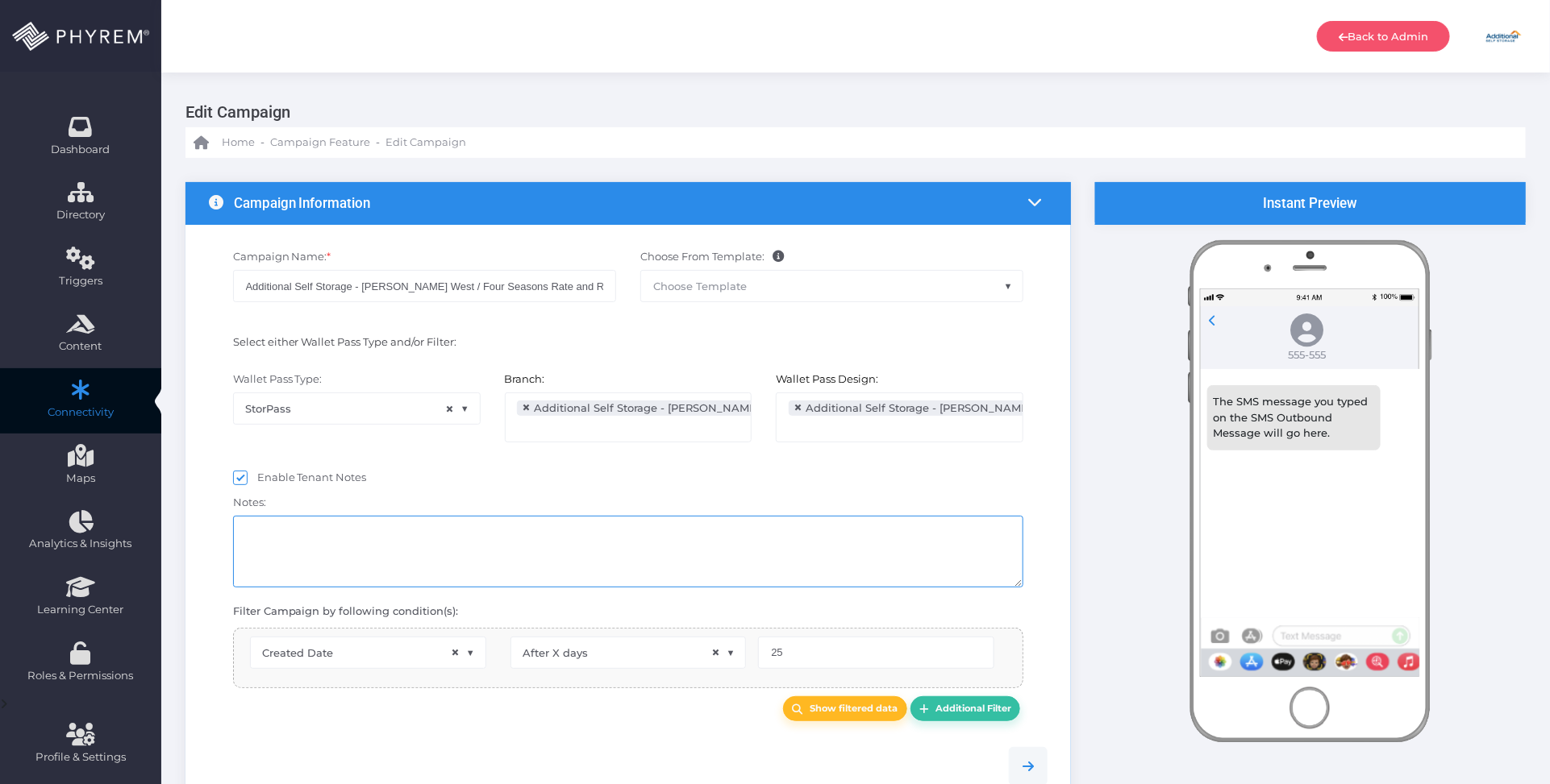
click at [572, 556] on textarea at bounding box center [629, 552] width 791 height 72
select select "pr_campaign_log.campaign_id"
select select "equals"
select select "pr_campaign_success_log_view.unfinished"
select select "in_list"
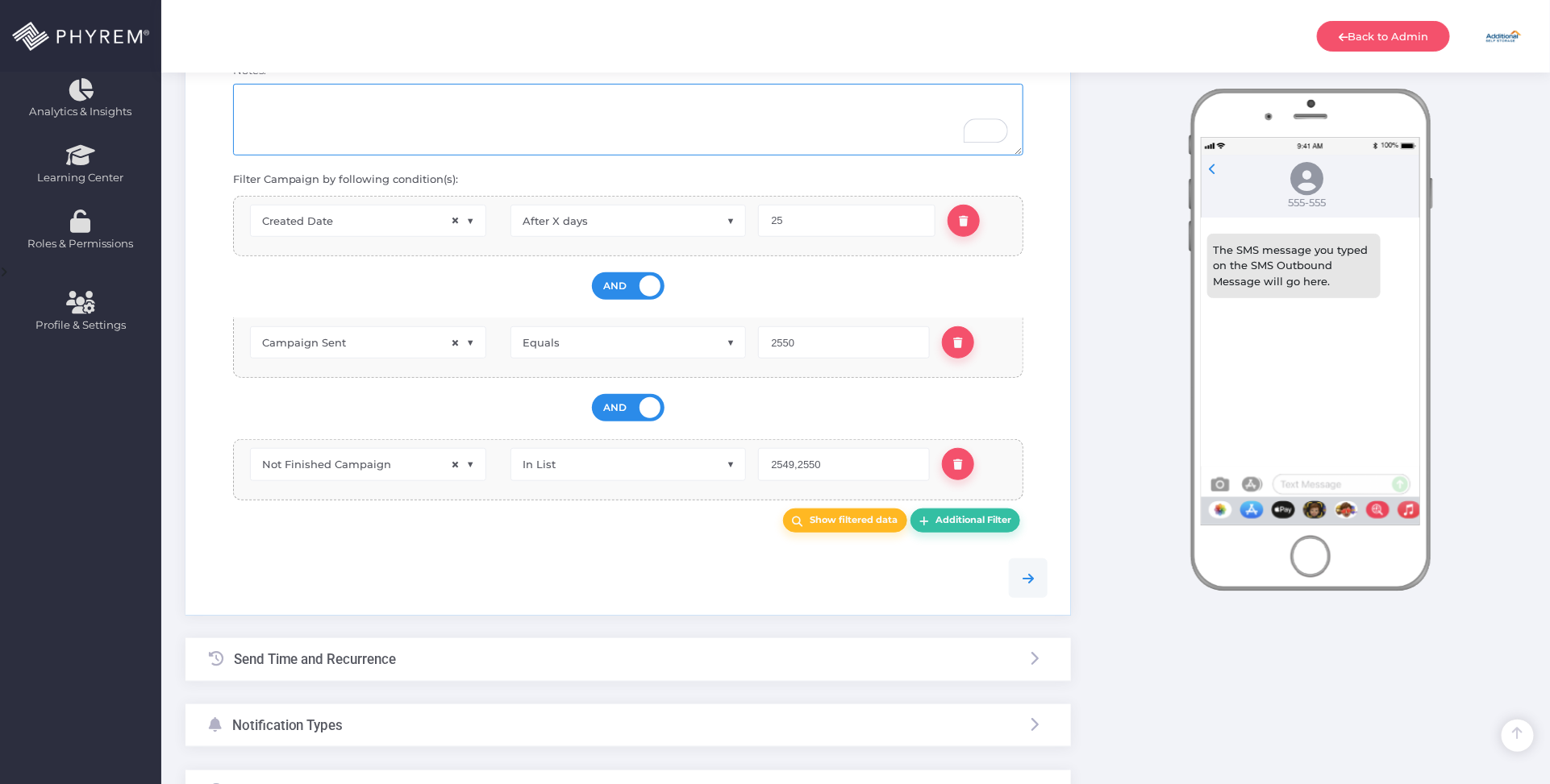
scroll to position [549, 0]
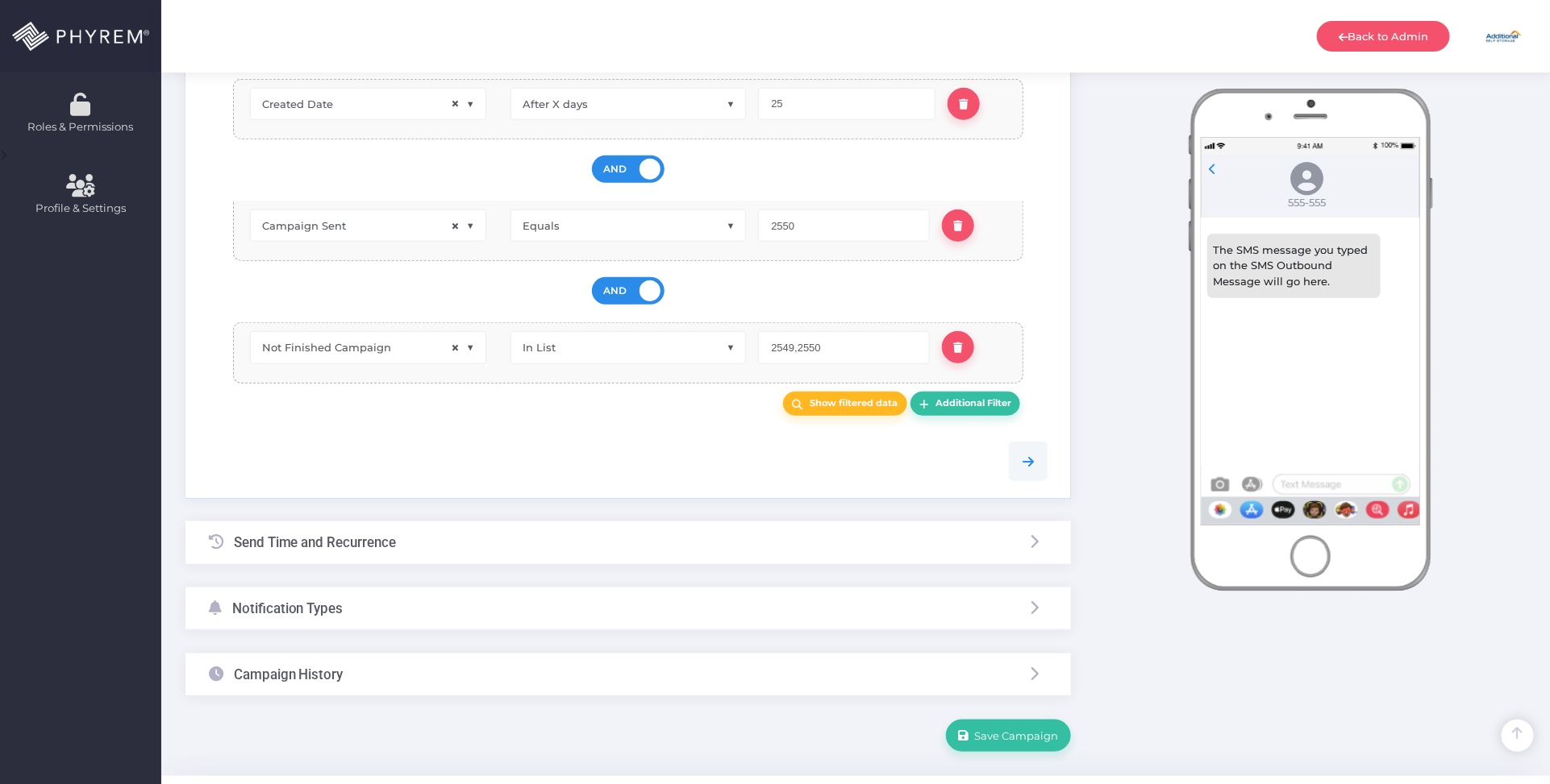
drag, startPoint x: 481, startPoint y: 614, endPoint x: 481, endPoint y: 597, distance: 17.0
click at [481, 614] on div "Notification Types" at bounding box center [628, 609] width 885 height 43
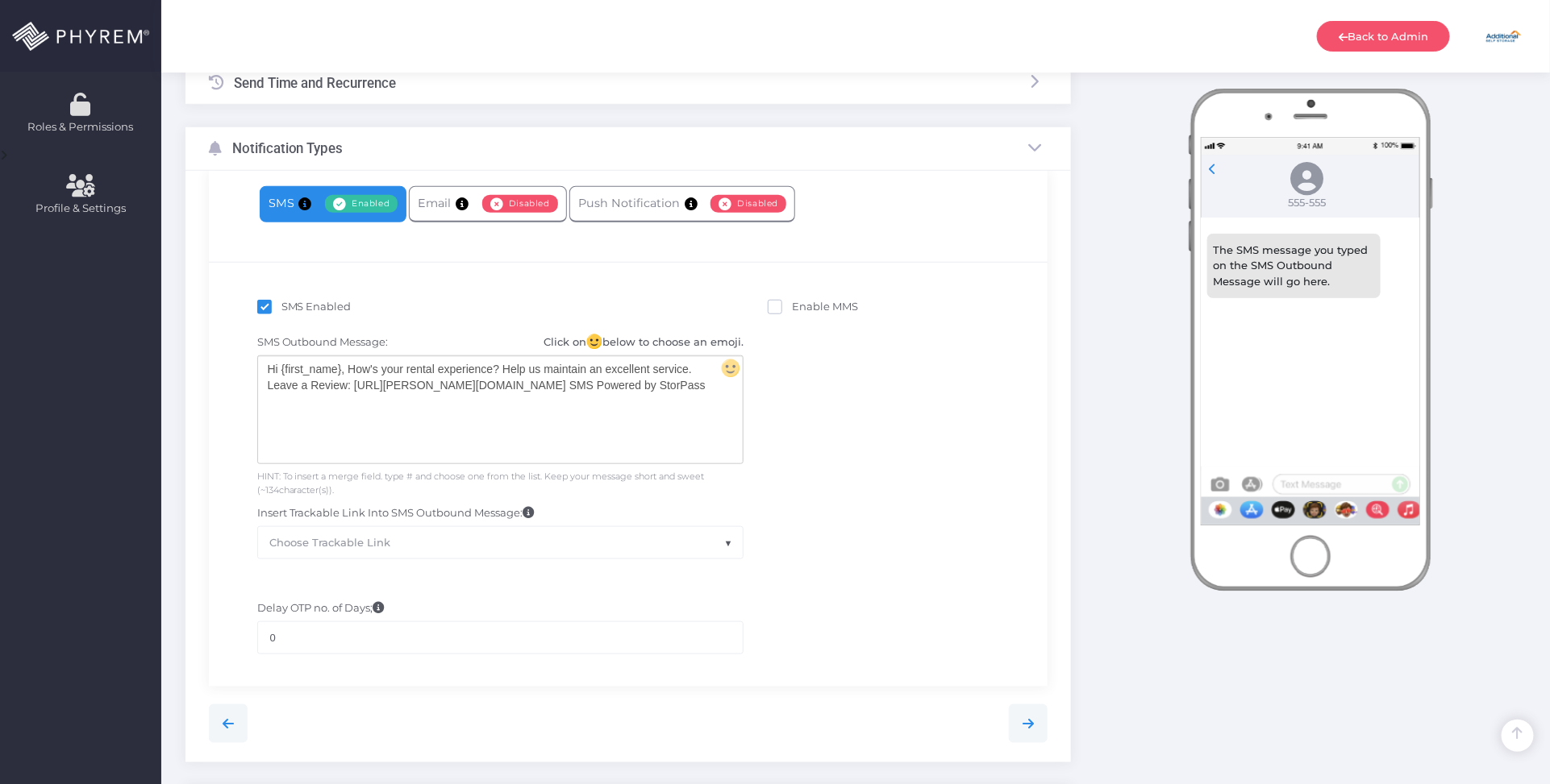
scroll to position [359, 0]
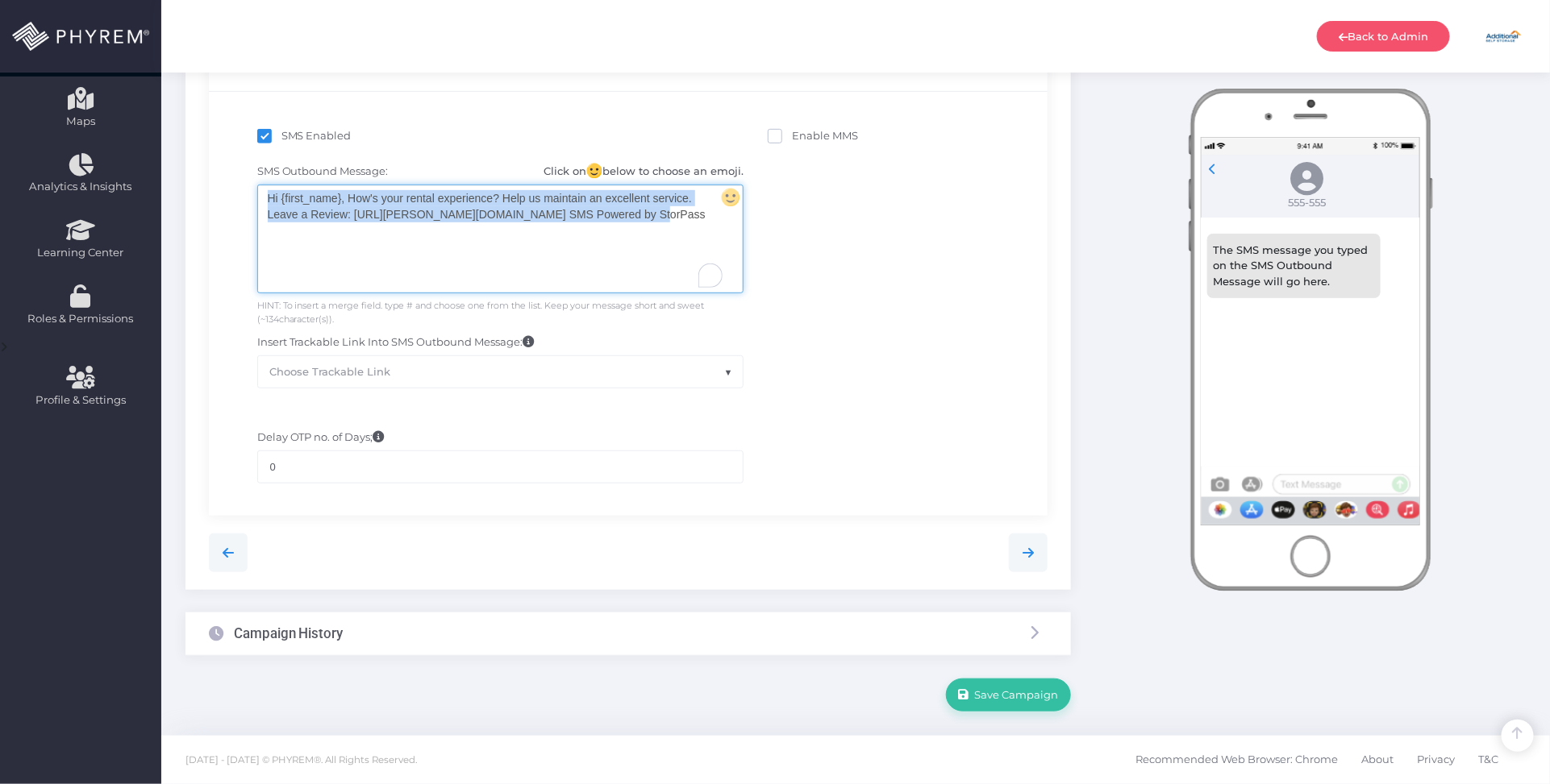
drag, startPoint x: 641, startPoint y: 212, endPoint x: 246, endPoint y: 194, distance: 395.4
click at [246, 194] on div "SMS Outbound Message: Click on below to choose an emoji. Hi {first_name}, How's…" at bounding box center [501, 276] width 511 height 224
copy div "Hi {first_name}, How's your rental experience? Help us maintain an excellent se…"
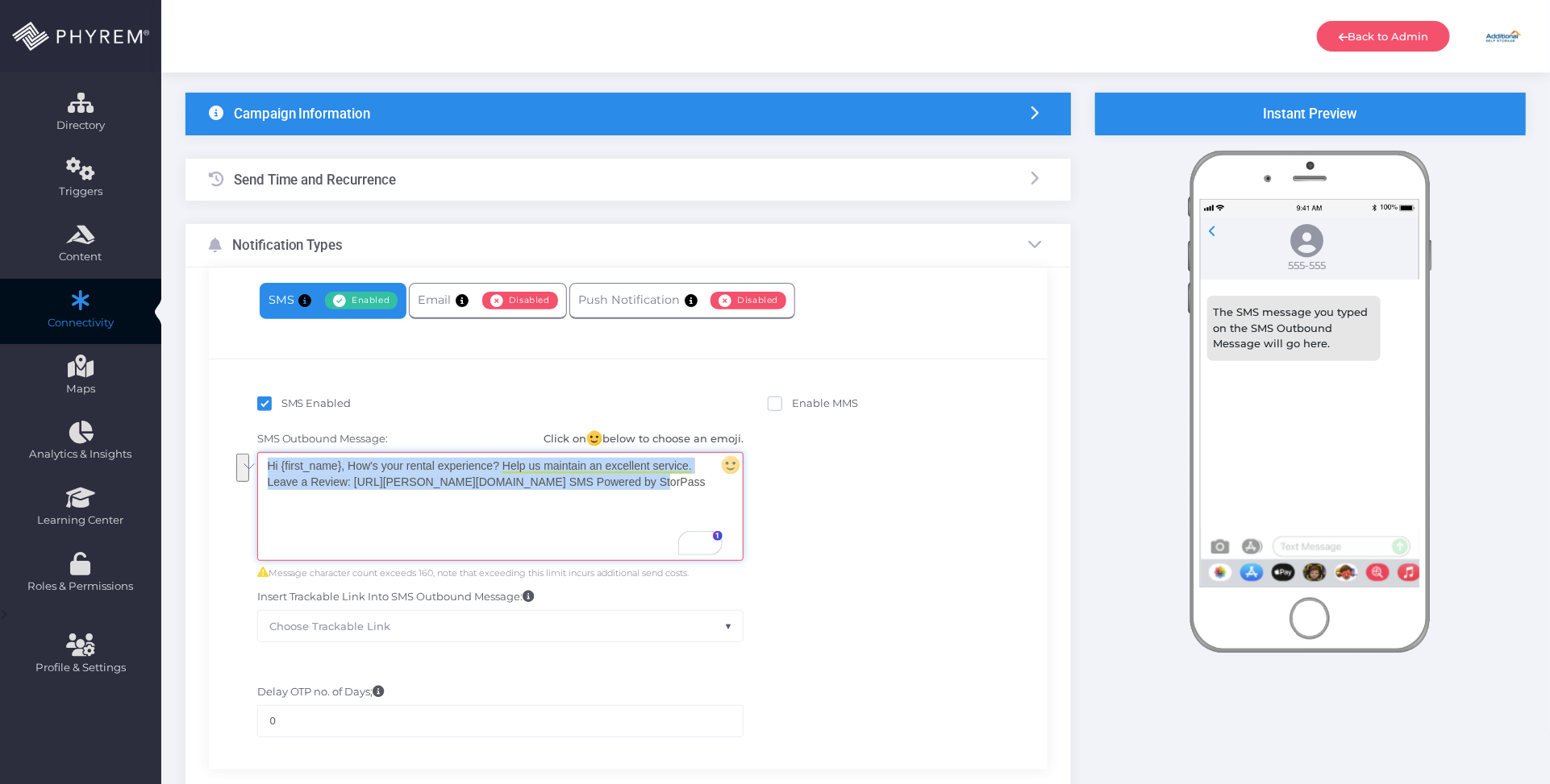
scroll to position [0, 0]
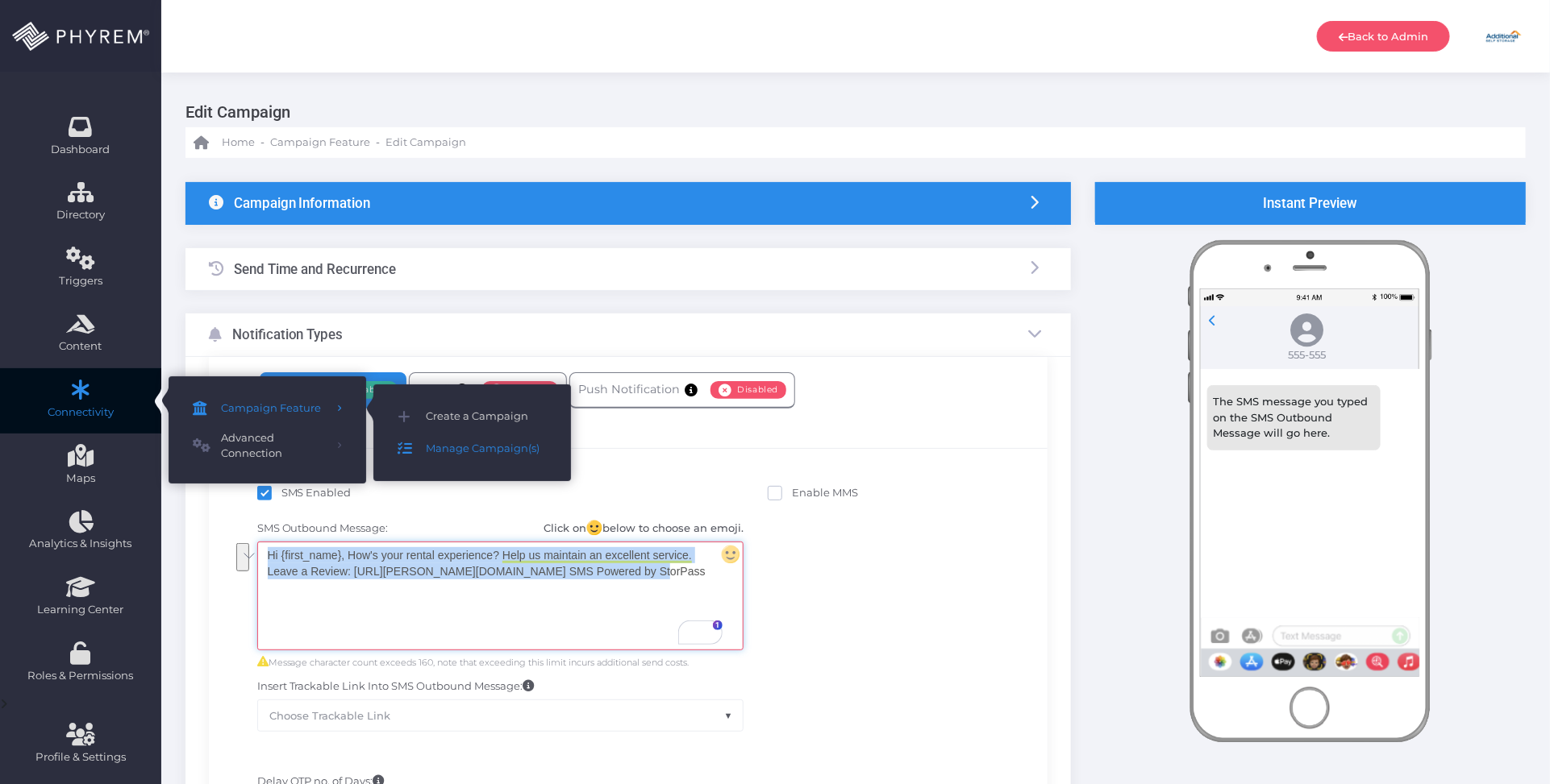
drag, startPoint x: 433, startPoint y: 445, endPoint x: 479, endPoint y: 439, distance: 46.4
click at [433, 445] on span "Manage Campaign(s)" at bounding box center [486, 448] width 121 height 21
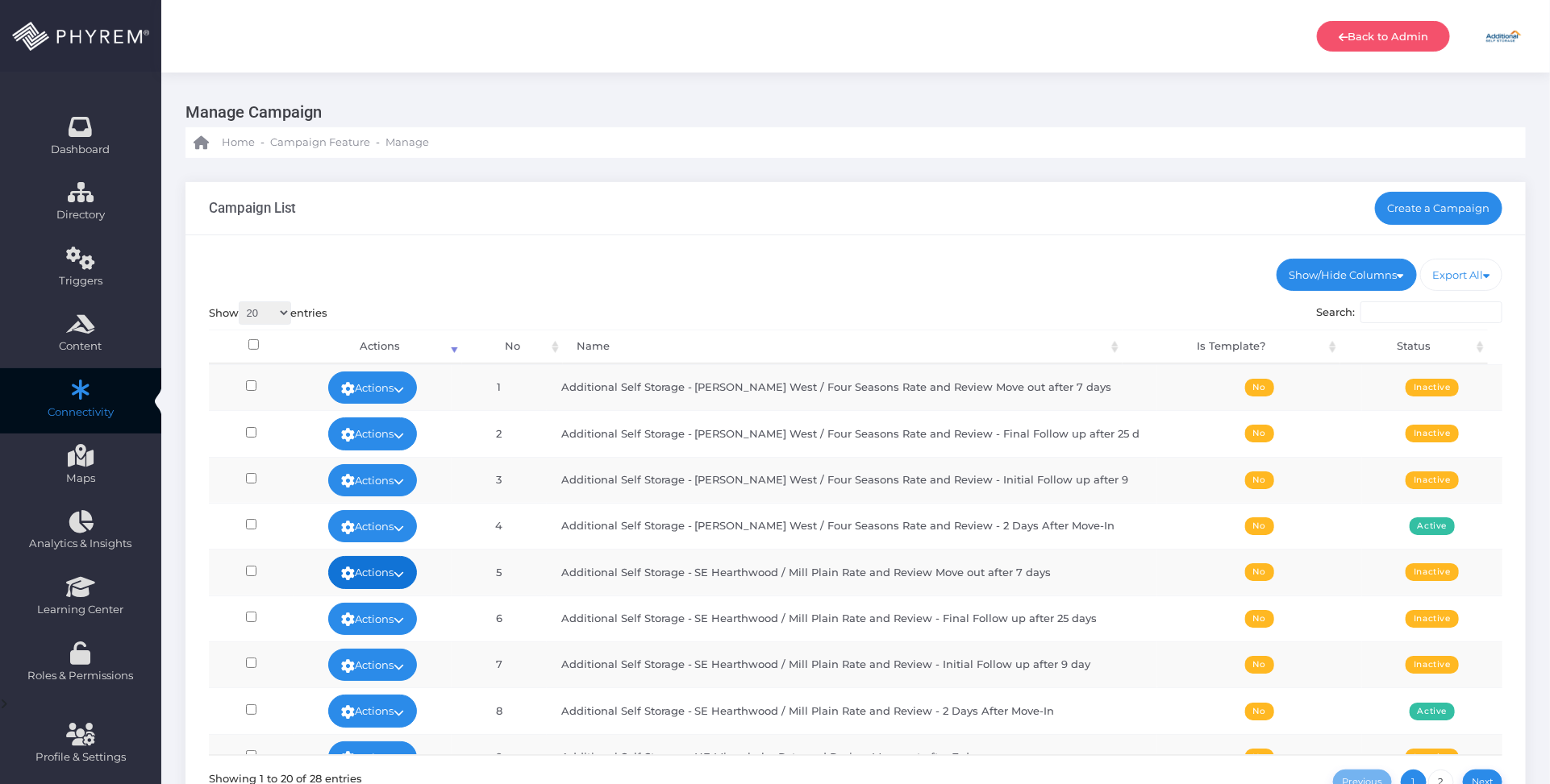
click at [417, 568] on link "Actions" at bounding box center [373, 572] width 89 height 32
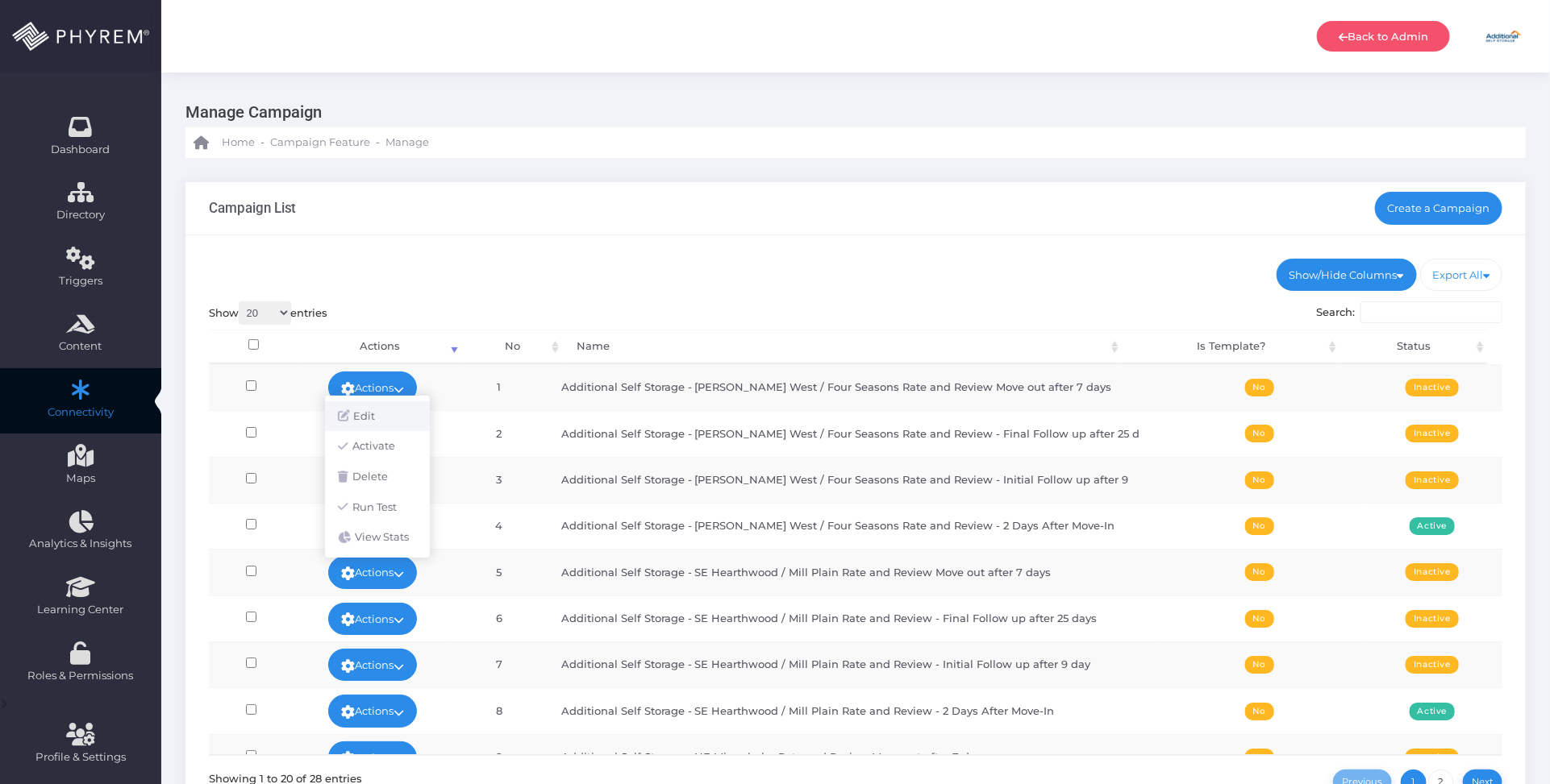
click at [405, 418] on link "Edit" at bounding box center [377, 417] width 105 height 31
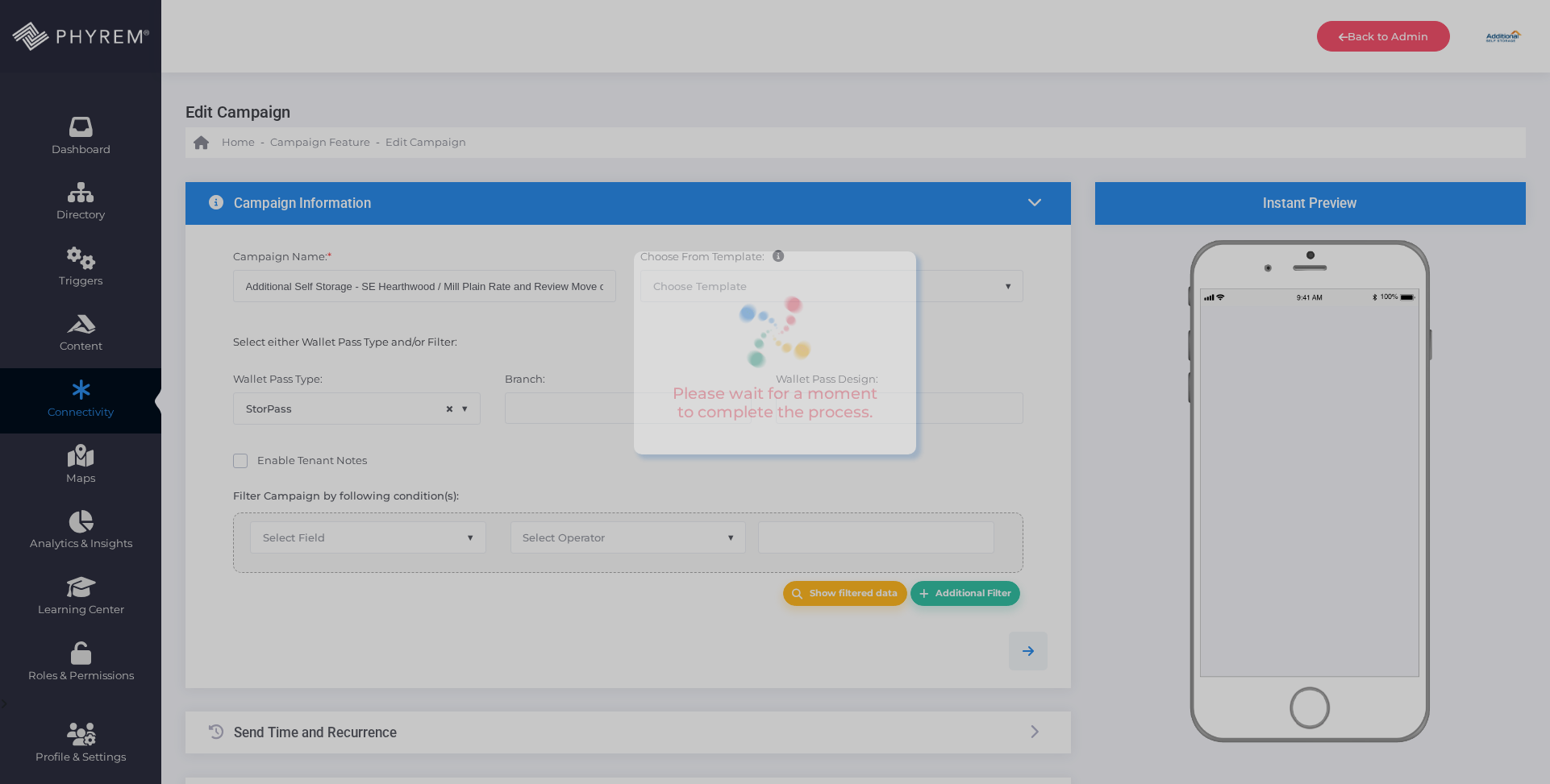
select select "15"
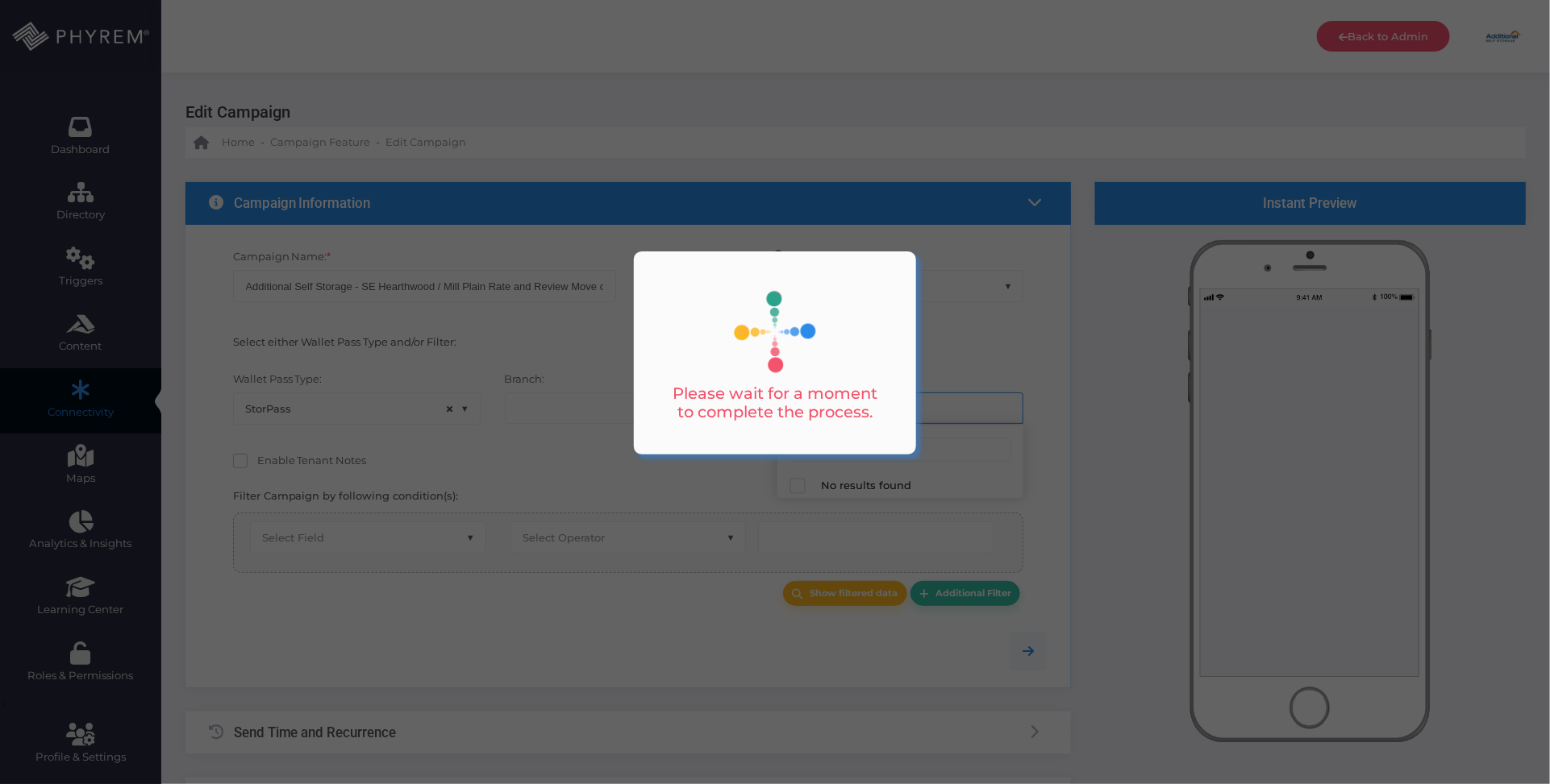
select select "1043"
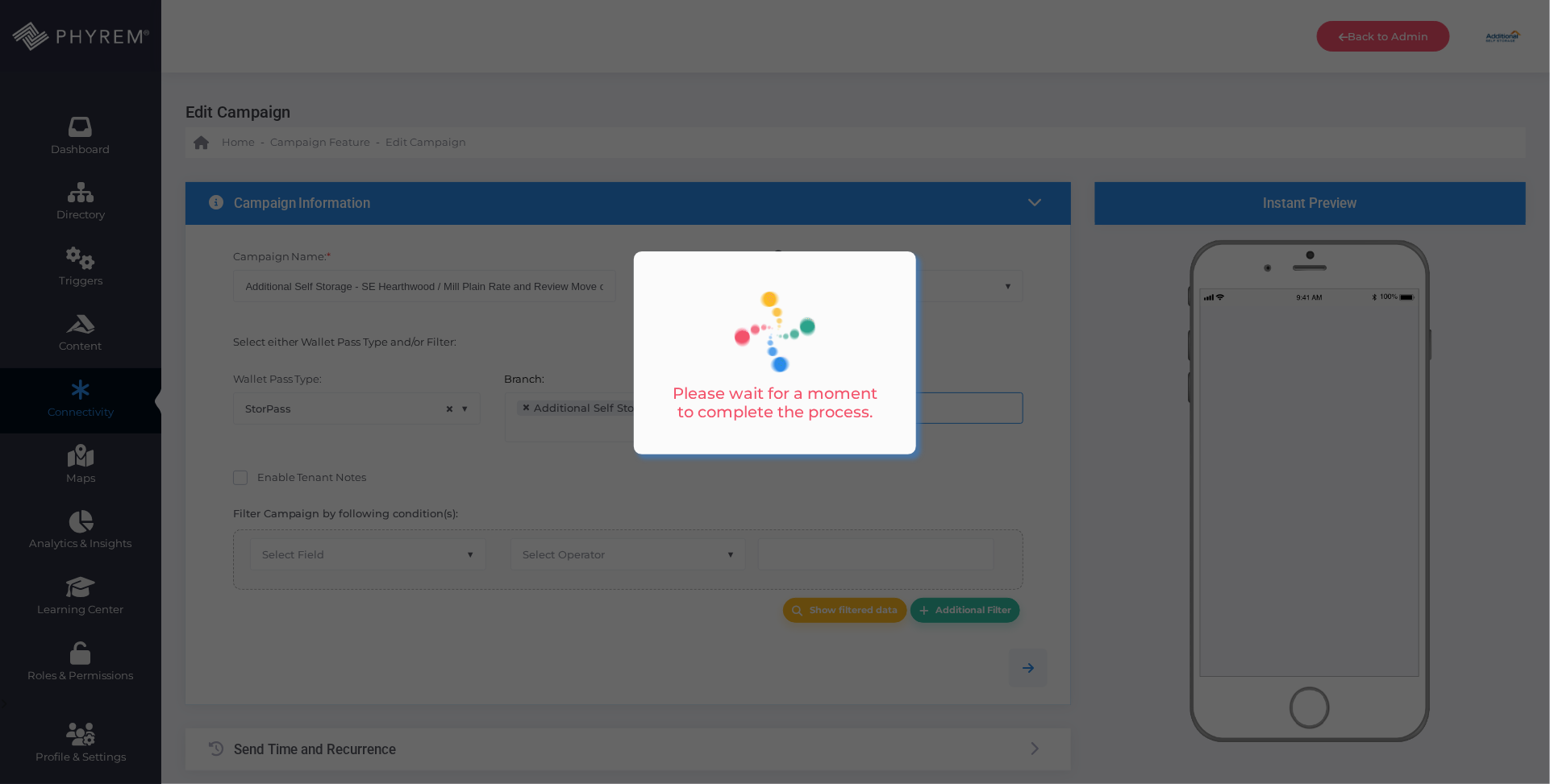
select select "after_x_days"
select select "2695"
select select "pr_storage_ledger.closed_on"
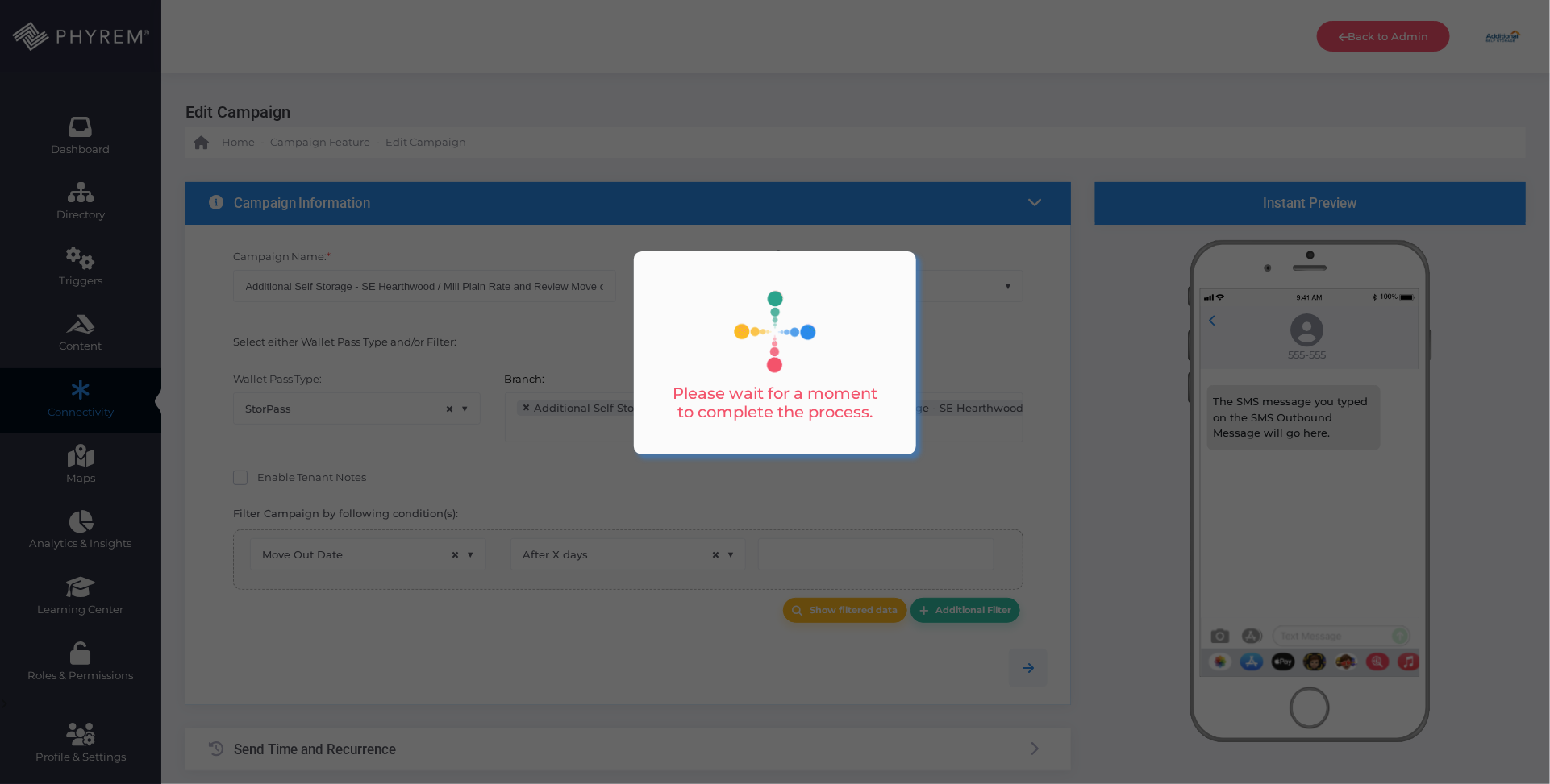
scroll to position [26, 0]
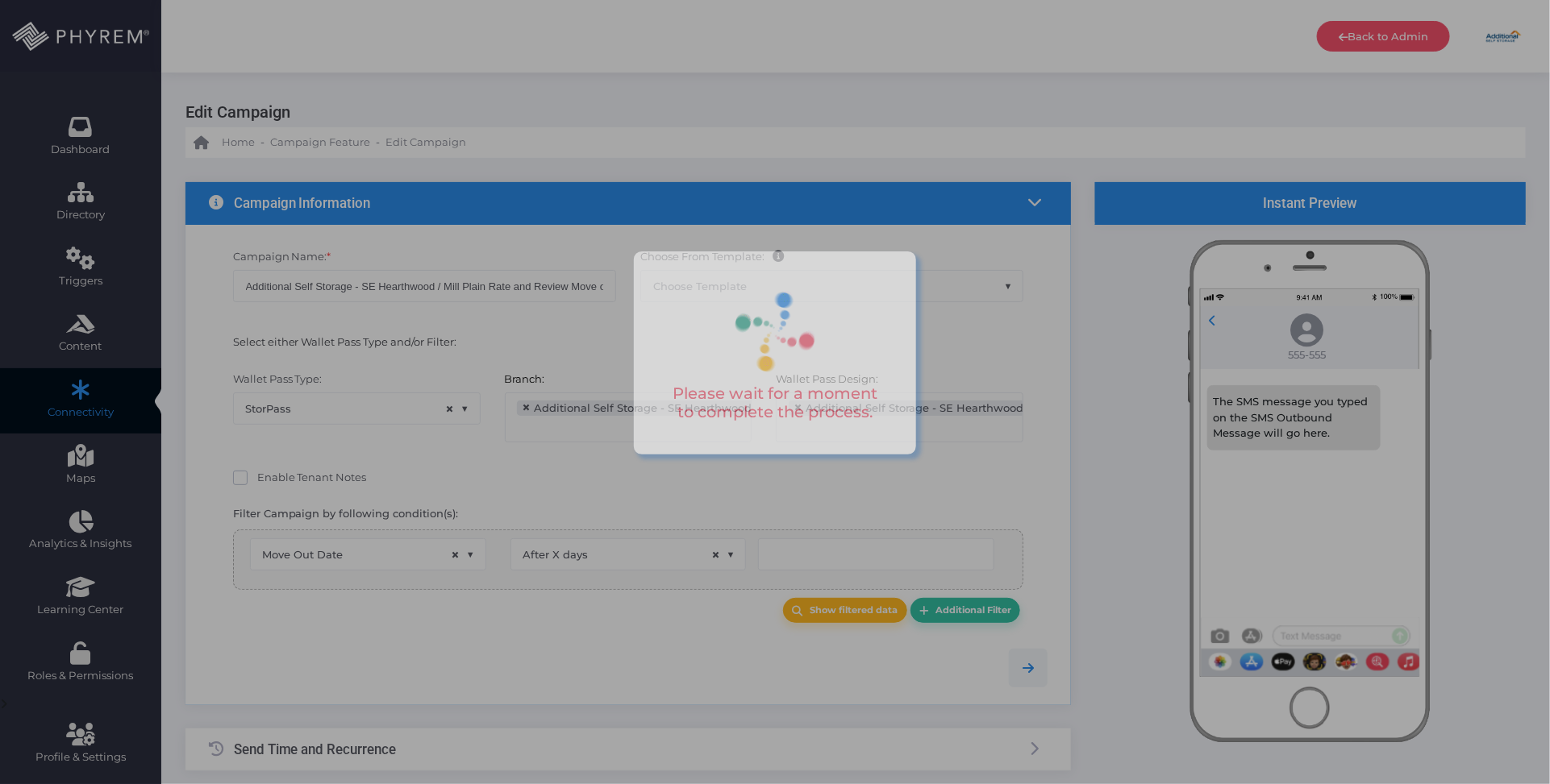
type input "7"
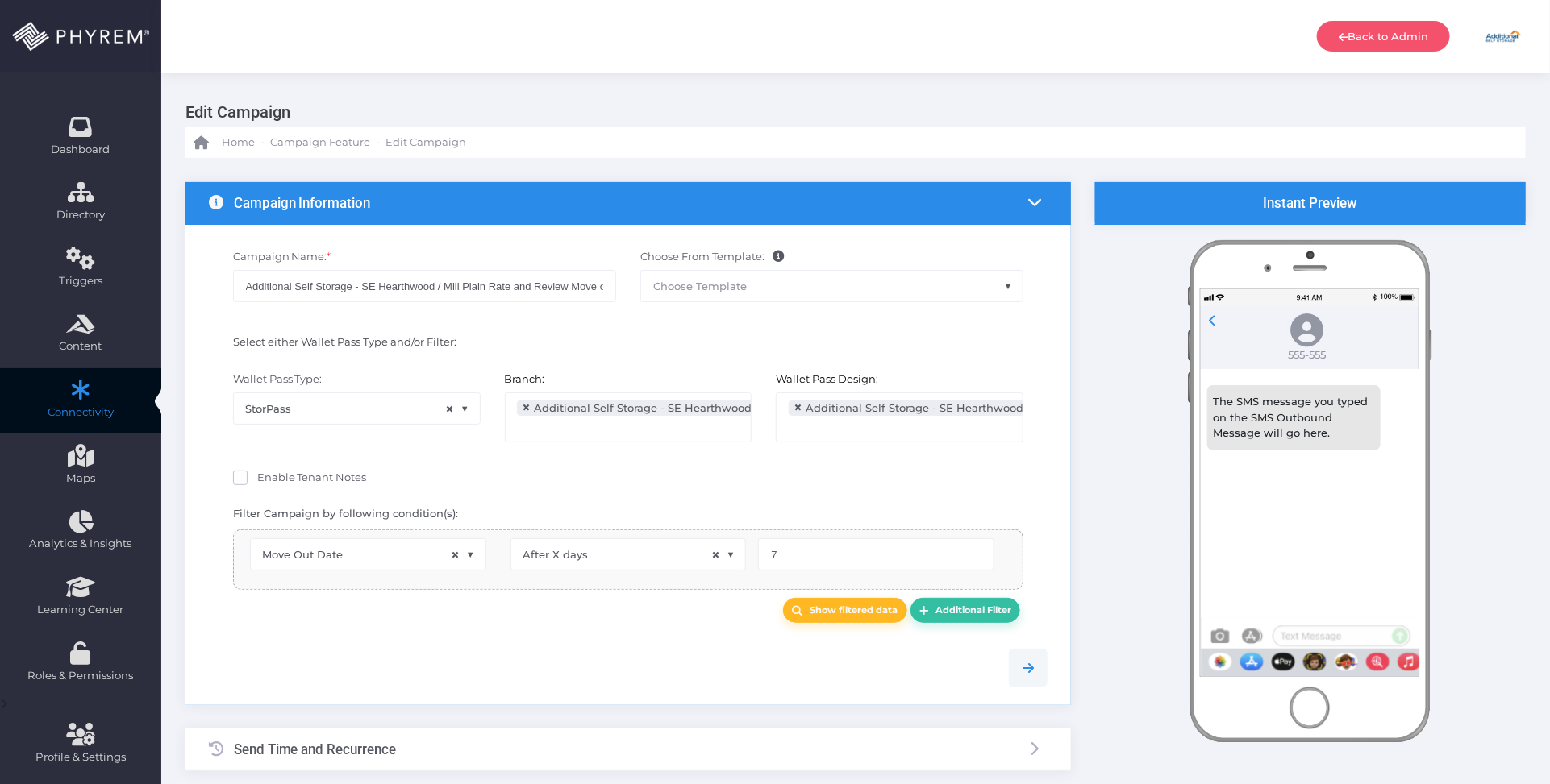
select select "pr_campaign_success_log_view.unfinished"
select select "in_list"
select select "pr_campaign_log.campaign_id"
select select "equals"
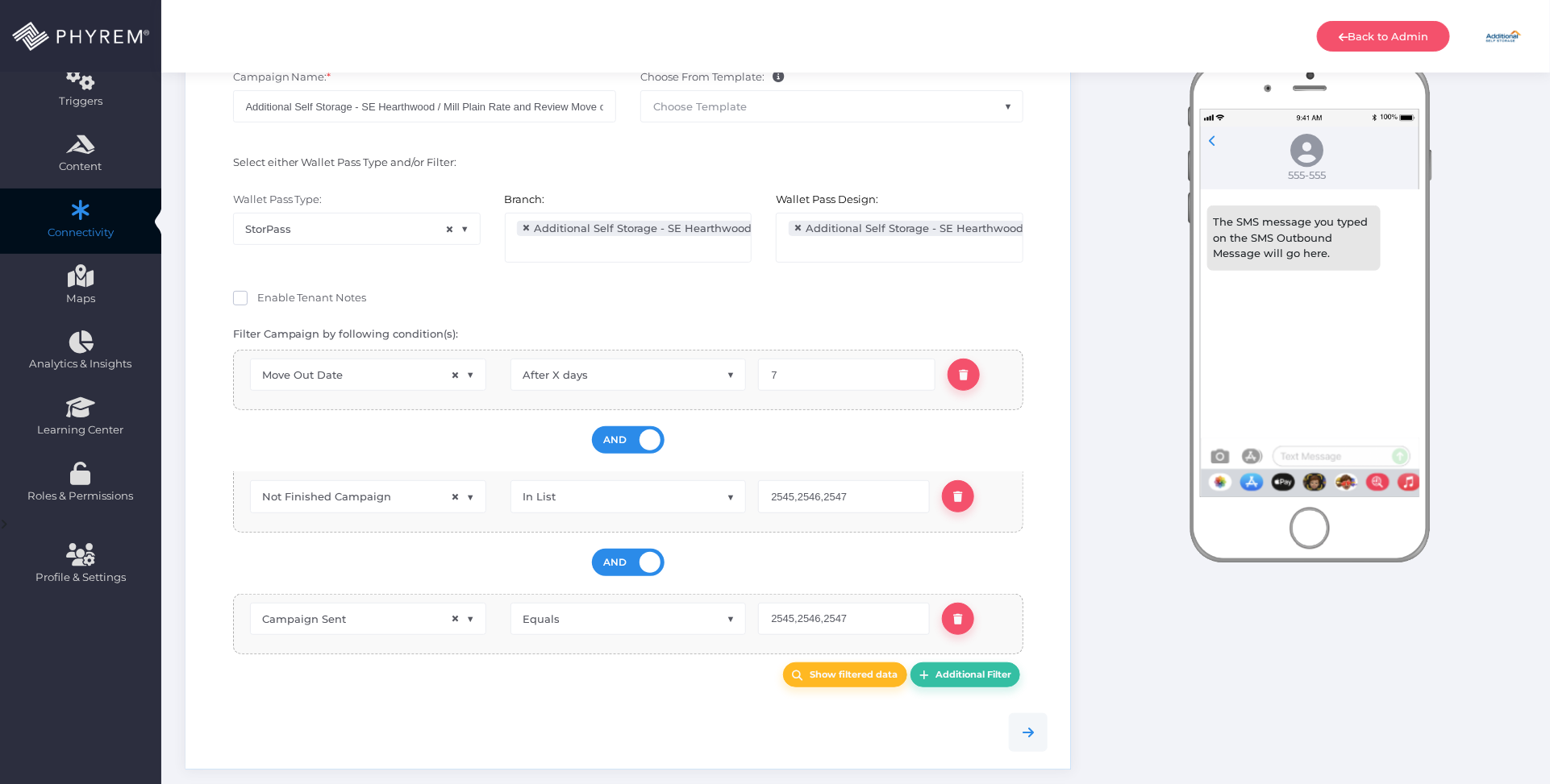
scroll to position [494, 0]
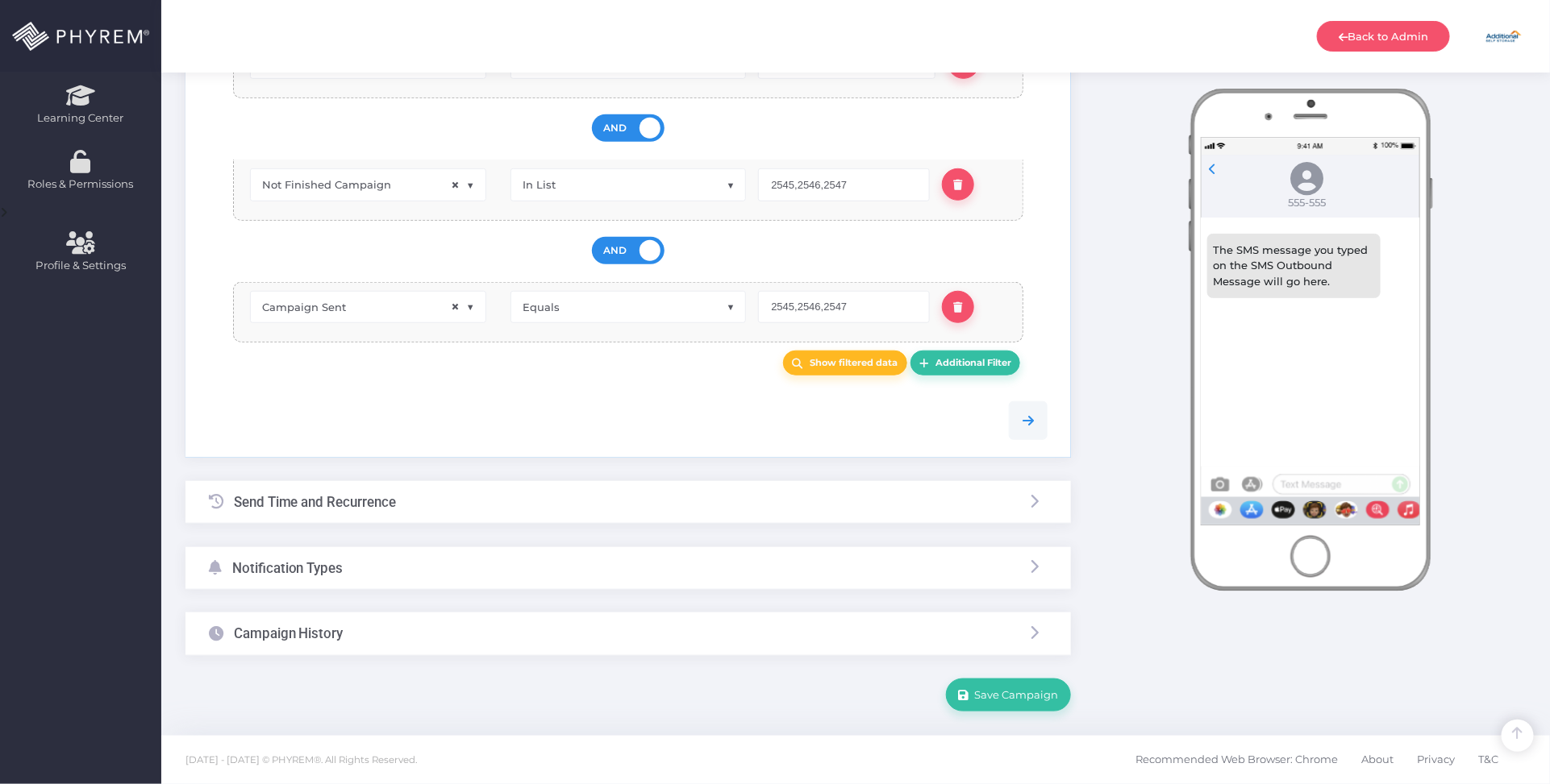
click at [454, 639] on div "Campaign History" at bounding box center [628, 634] width 885 height 43
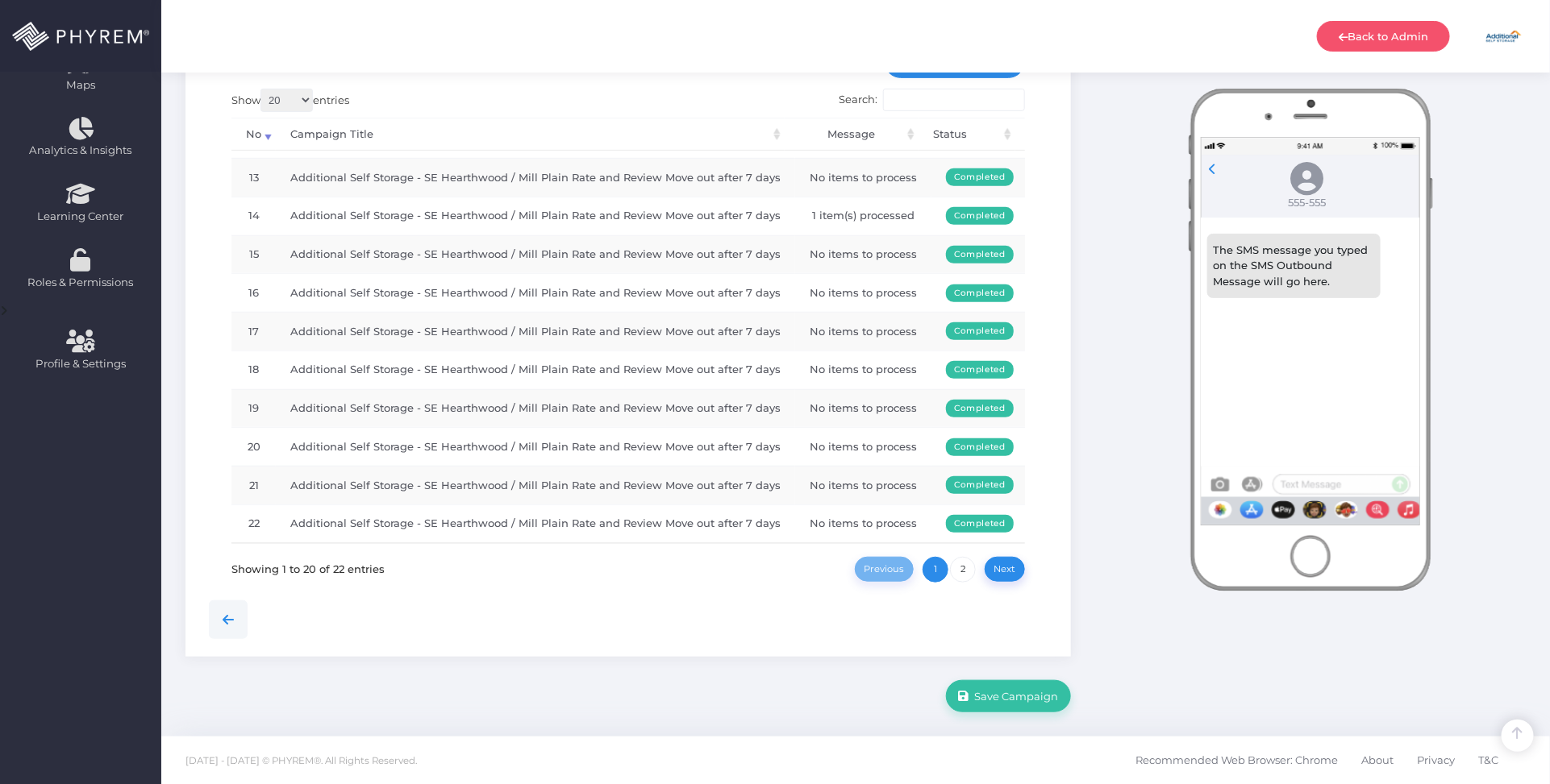
scroll to position [482, 0]
click at [962, 570] on link "2" at bounding box center [963, 570] width 26 height 26
click at [723, 602] on div at bounding box center [628, 619] width 864 height 38
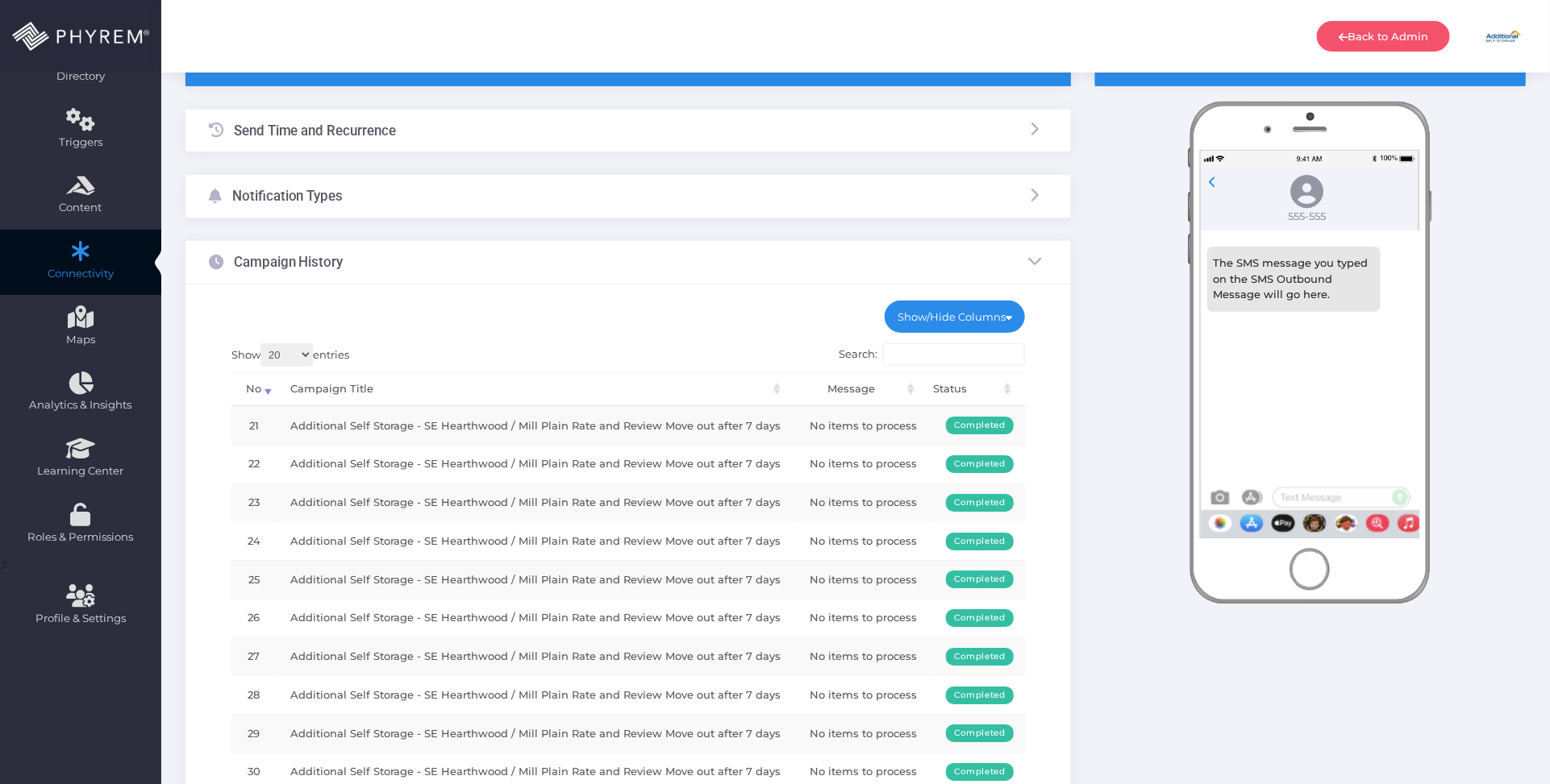
scroll to position [0, 0]
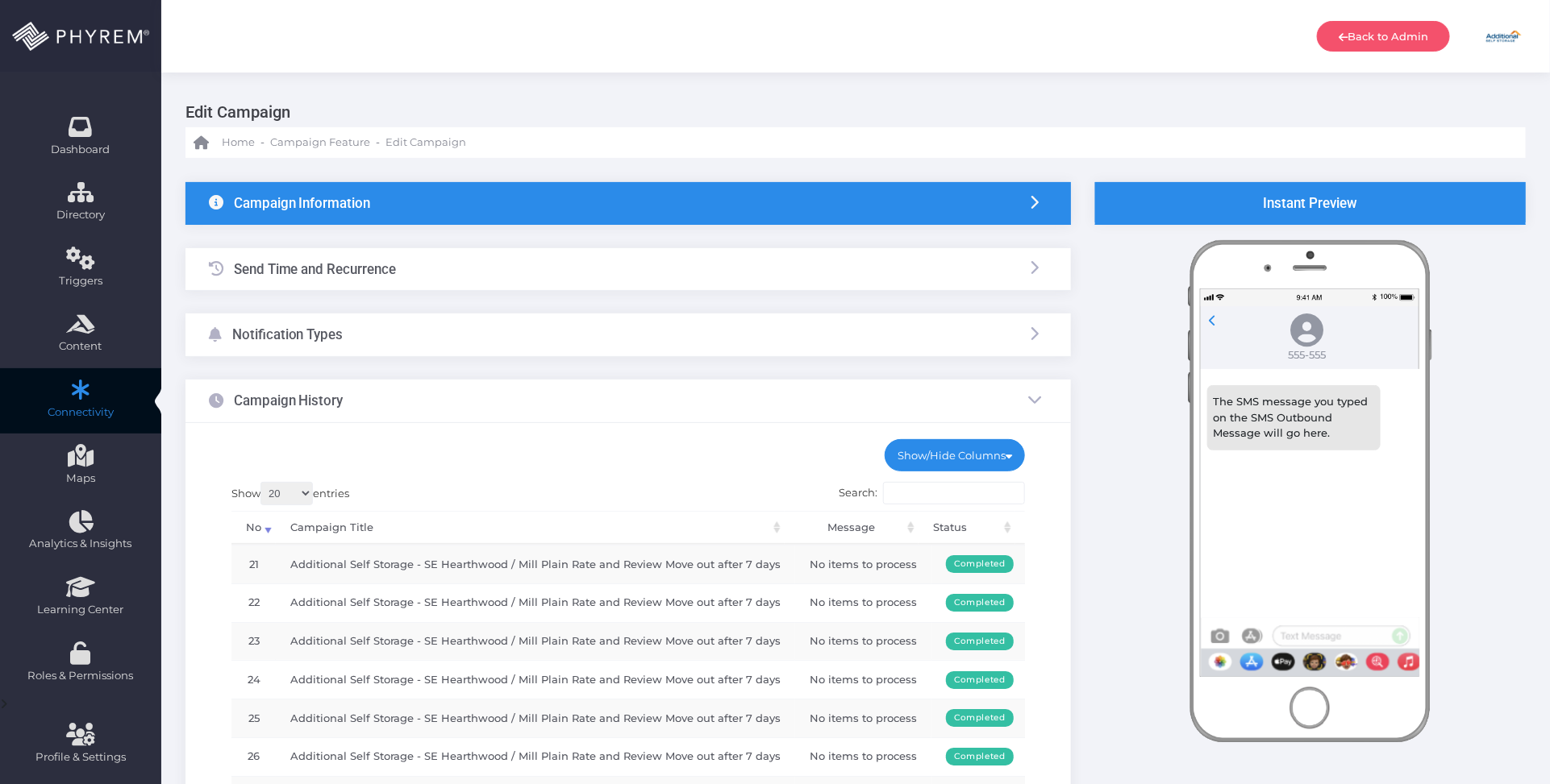
click at [496, 327] on div "Notification Types" at bounding box center [628, 335] width 885 height 43
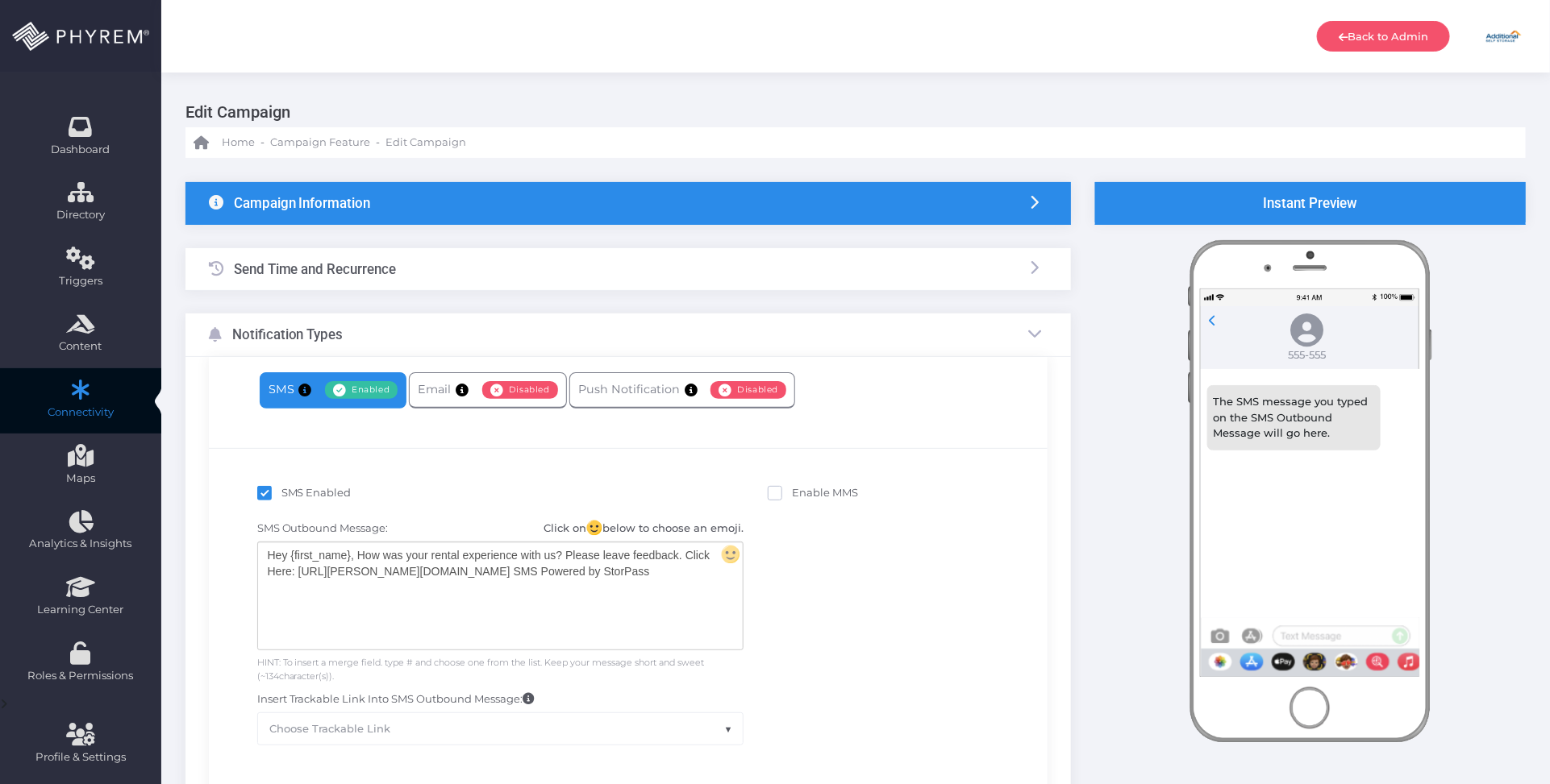
click at [590, 572] on div "Hey {first_name}, How was your rental experience with us? Please leave feedback…" at bounding box center [500, 596] width 484 height 108
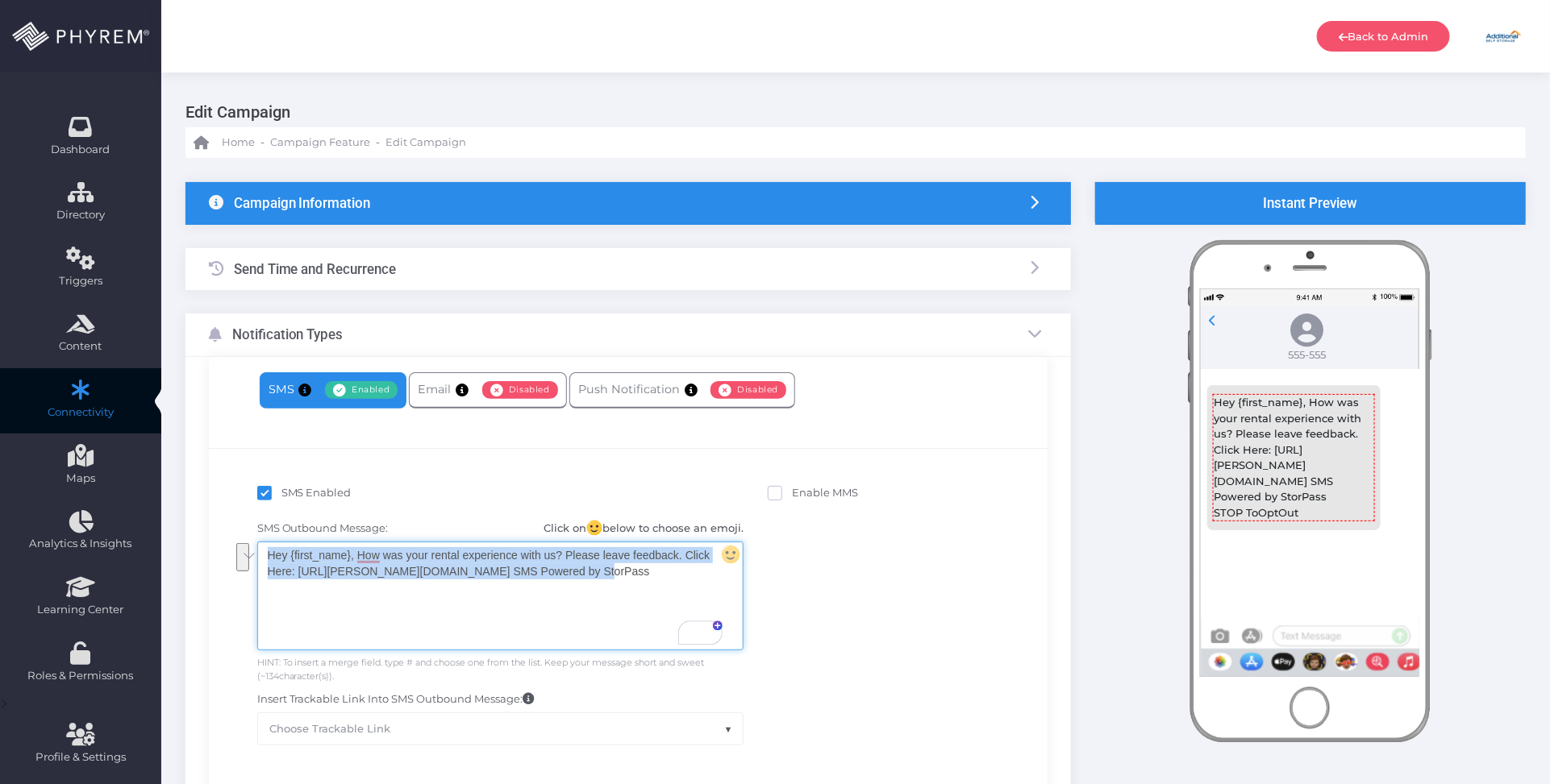
drag, startPoint x: 594, startPoint y: 567, endPoint x: 265, endPoint y: 561, distance: 329.1
click at [265, 561] on div "Hey {first_name}, How was your rental experience with us? Please leave feedback…" at bounding box center [500, 596] width 484 height 108
copy div "Hey {first_name}, How was your rental experience with us? Please leave feedback…"
